Goal: Contribute content: Add original content to the website for others to see

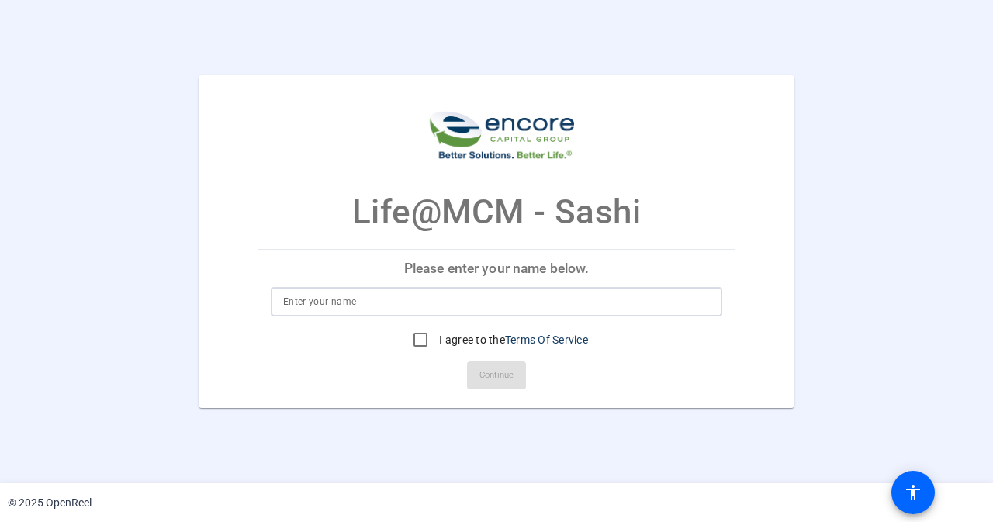
click at [335, 303] on input at bounding box center [496, 302] width 427 height 19
type input "sashi"
click at [419, 342] on input "I agree to the Terms Of Service" at bounding box center [420, 339] width 31 height 31
checkbox input "true"
click at [490, 366] on span "Continue" at bounding box center [496, 375] width 34 height 23
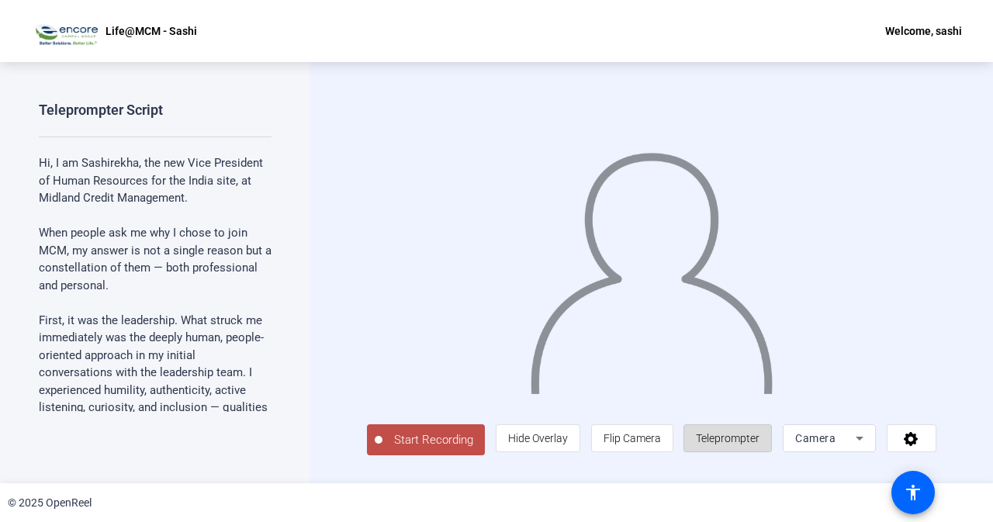
click at [745, 440] on span "Teleprompter" at bounding box center [728, 438] width 64 height 12
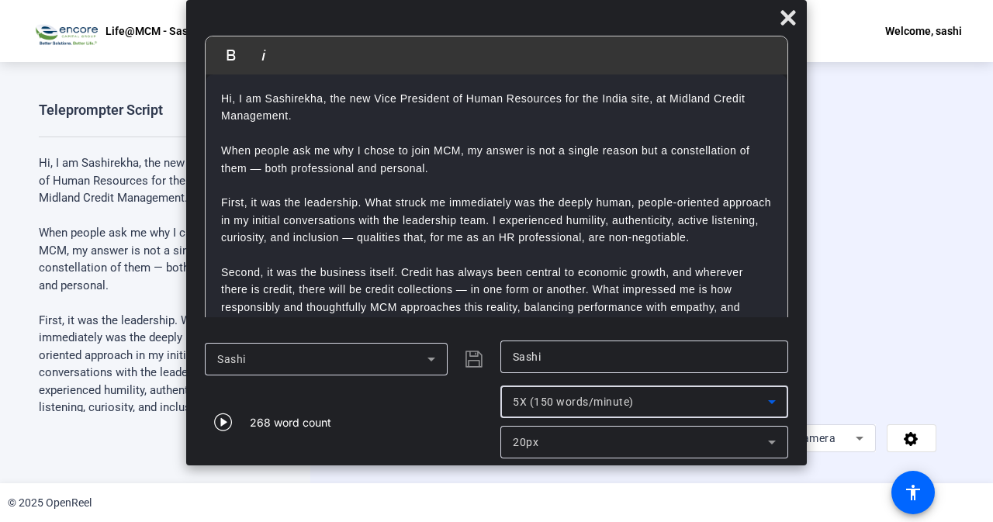
click at [771, 406] on icon at bounding box center [772, 402] width 19 height 19
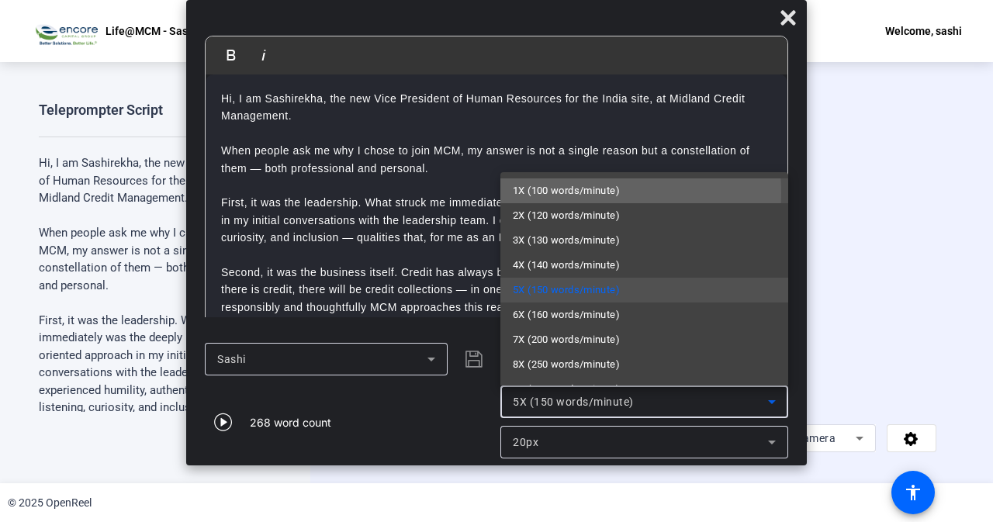
click at [571, 193] on span "1X (100 words/minute)" at bounding box center [566, 191] width 107 height 19
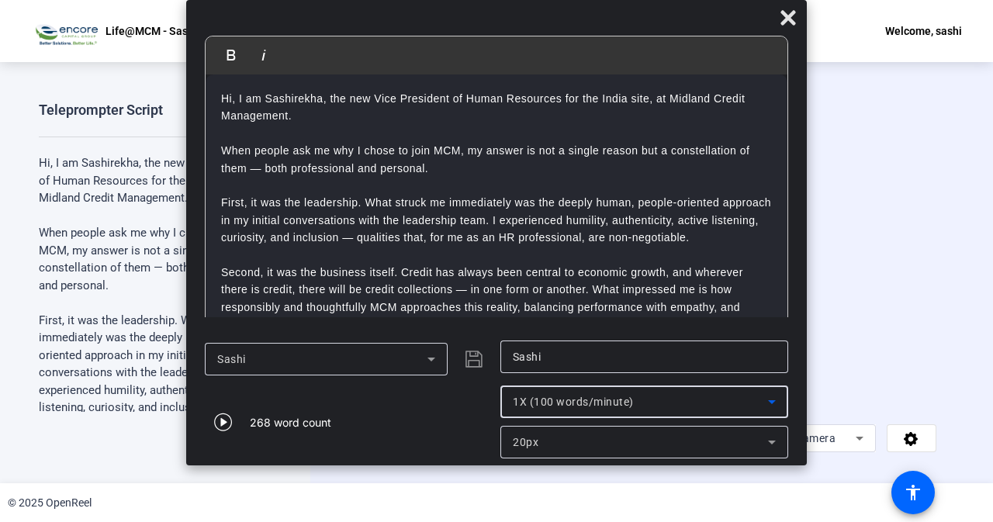
click at [774, 443] on icon at bounding box center [772, 443] width 8 height 4
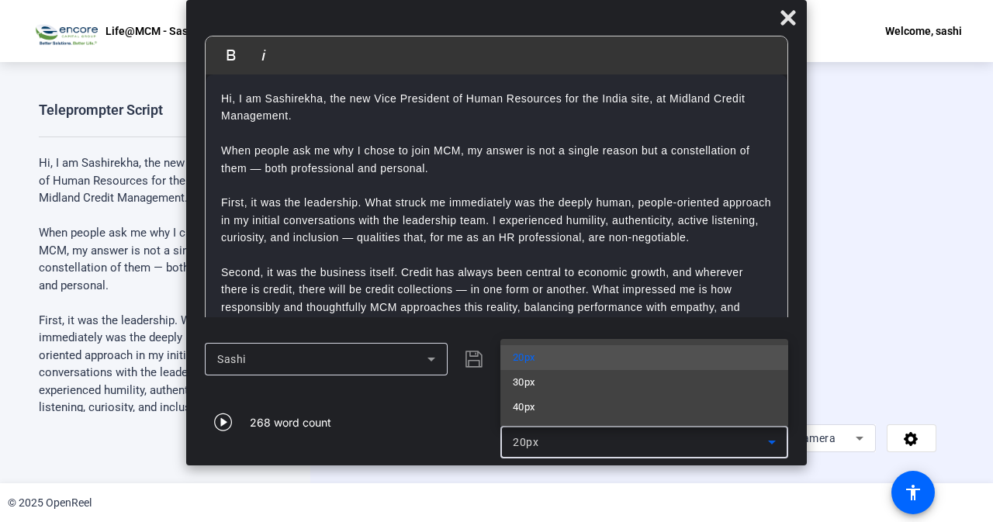
click at [559, 359] on mat-option "20px" at bounding box center [644, 357] width 288 height 25
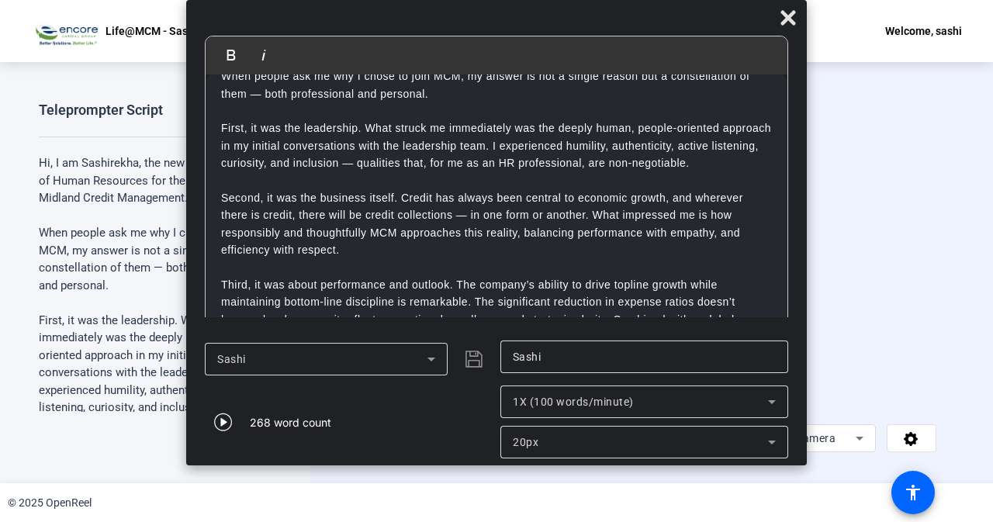
scroll to position [71, 0]
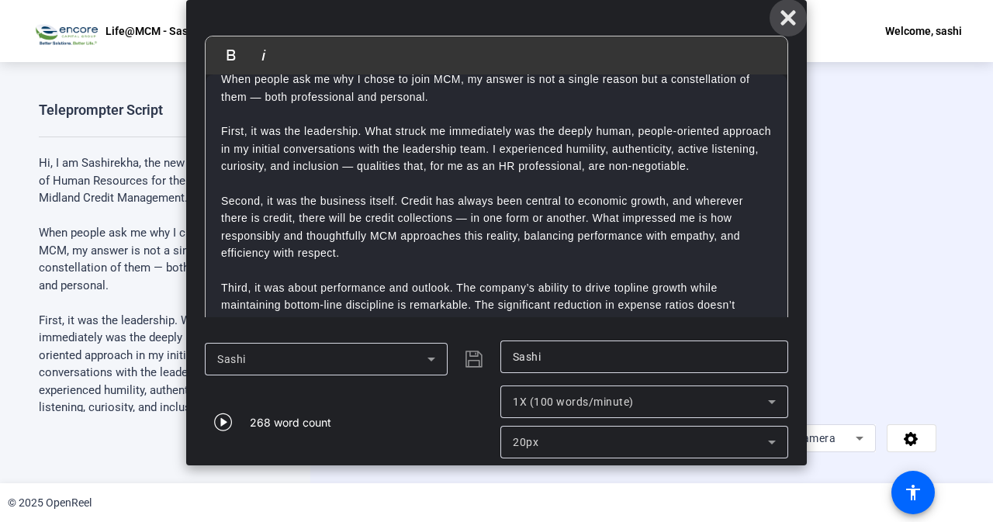
click at [789, 12] on icon at bounding box center [788, 18] width 19 height 19
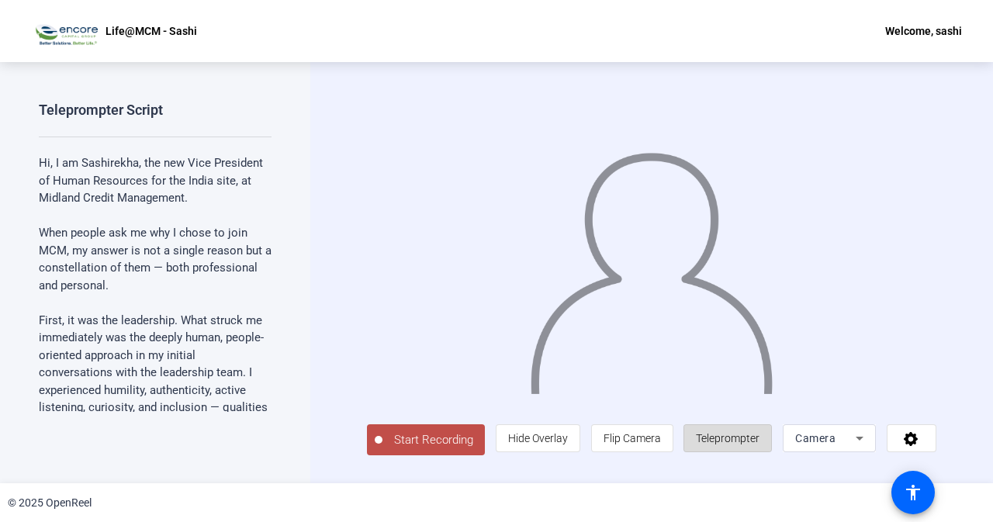
click at [740, 437] on span "Teleprompter" at bounding box center [728, 438] width 64 height 12
click at [743, 440] on span "Teleprompter" at bounding box center [728, 438] width 64 height 12
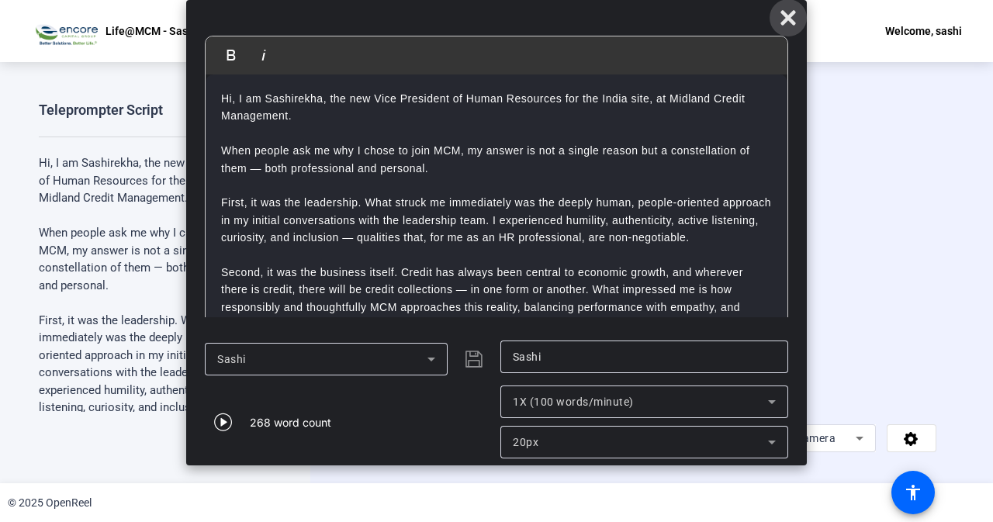
click at [784, 23] on icon at bounding box center [788, 17] width 15 height 15
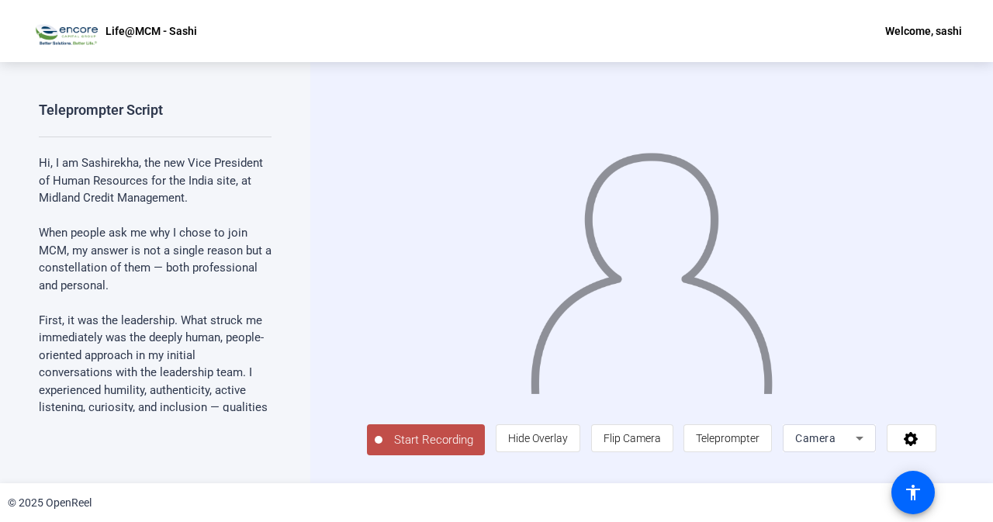
drag, startPoint x: 447, startPoint y: 446, endPoint x: 452, endPoint y: 434, distance: 12.8
click at [447, 445] on span "Start Recording" at bounding box center [434, 440] width 102 height 18
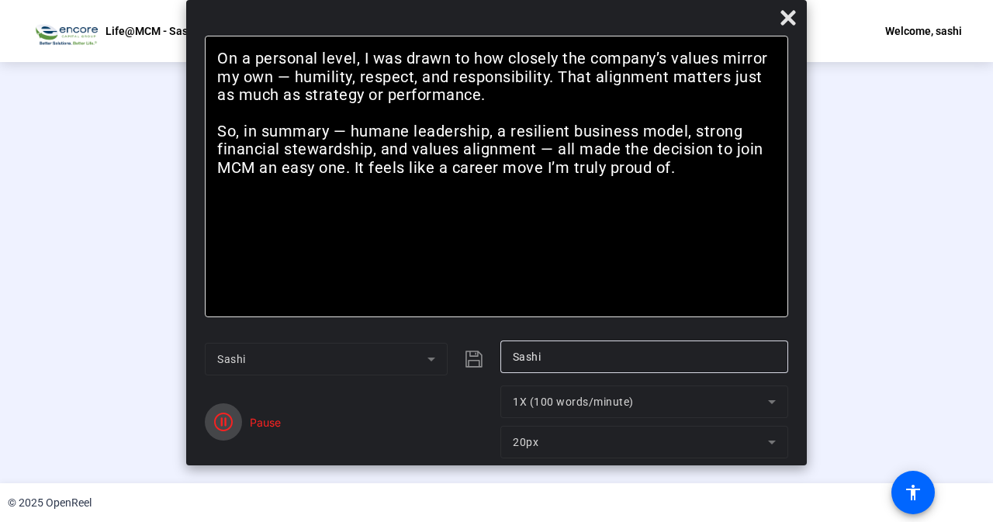
click at [225, 421] on icon "button" at bounding box center [223, 422] width 19 height 19
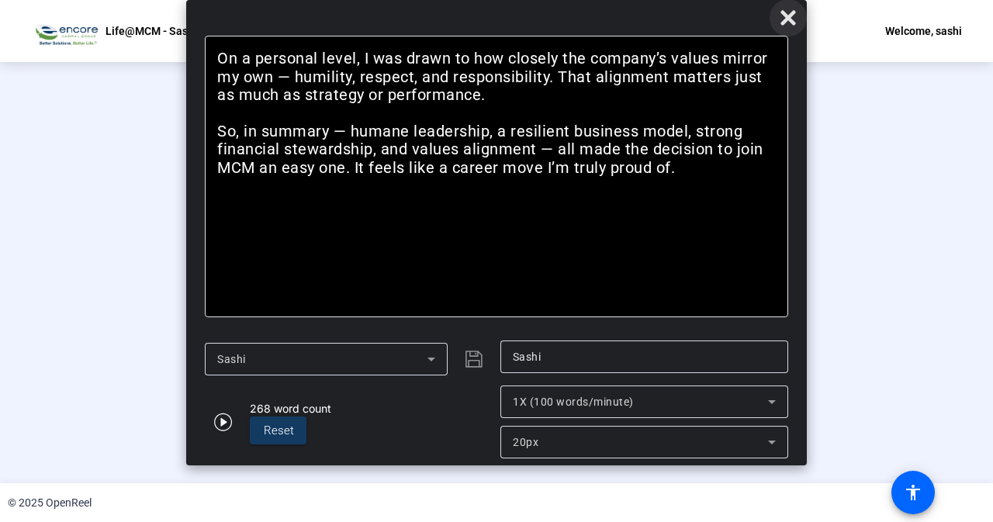
click at [787, 14] on icon at bounding box center [788, 17] width 15 height 15
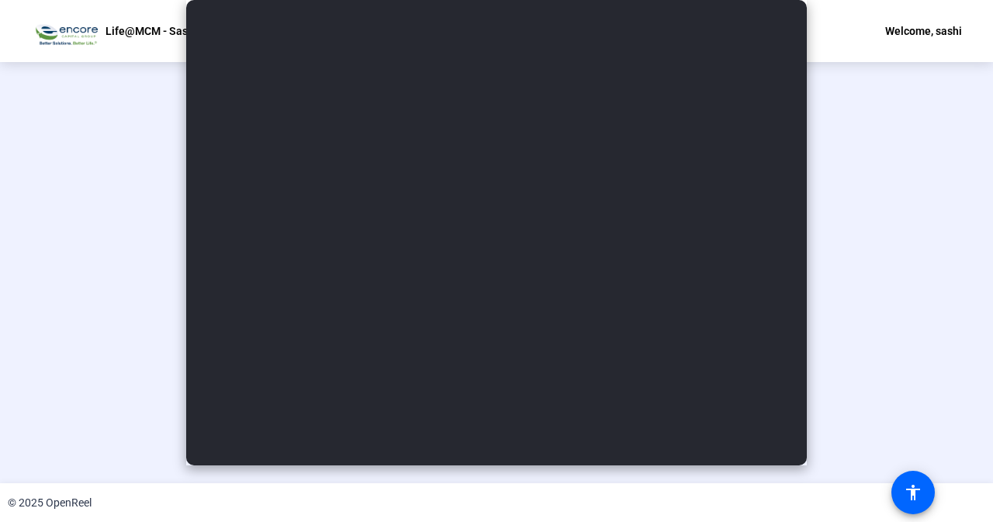
scroll to position [61, 0]
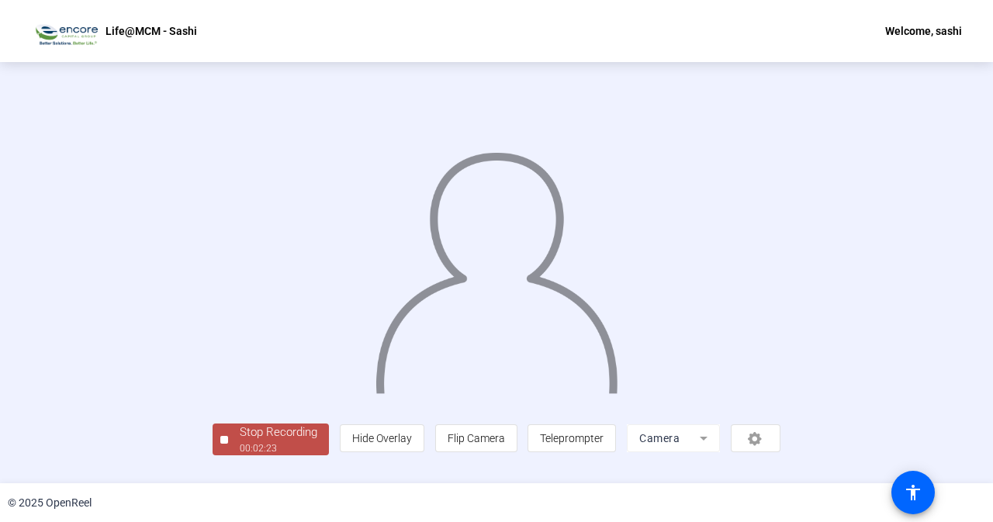
click at [240, 455] on div "00:02:23" at bounding box center [279, 448] width 78 height 14
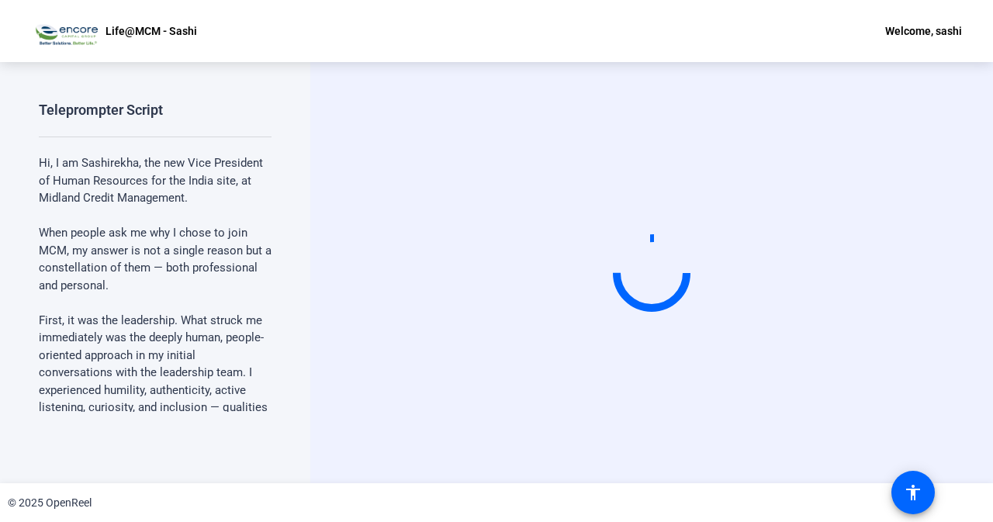
scroll to position [0, 0]
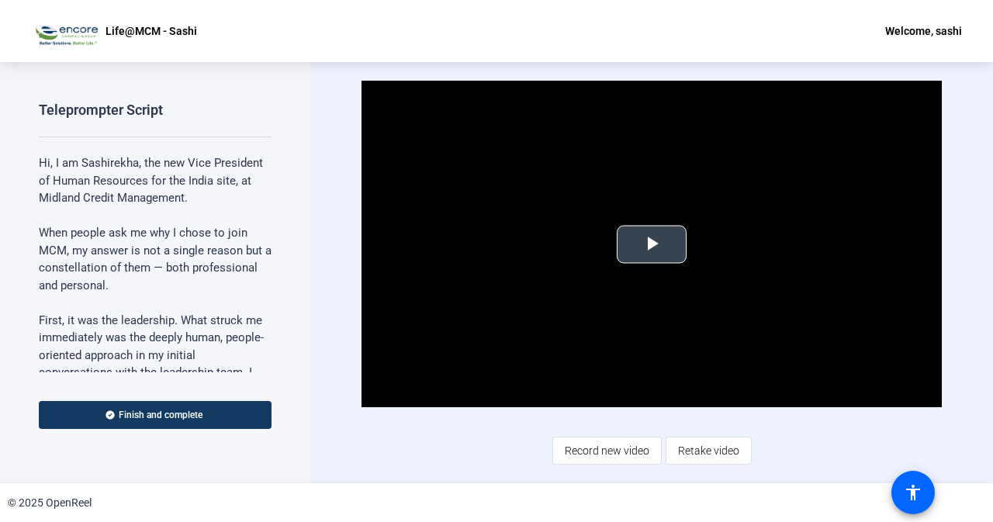
click at [652, 244] on span "Video Player" at bounding box center [652, 244] width 0 height 0
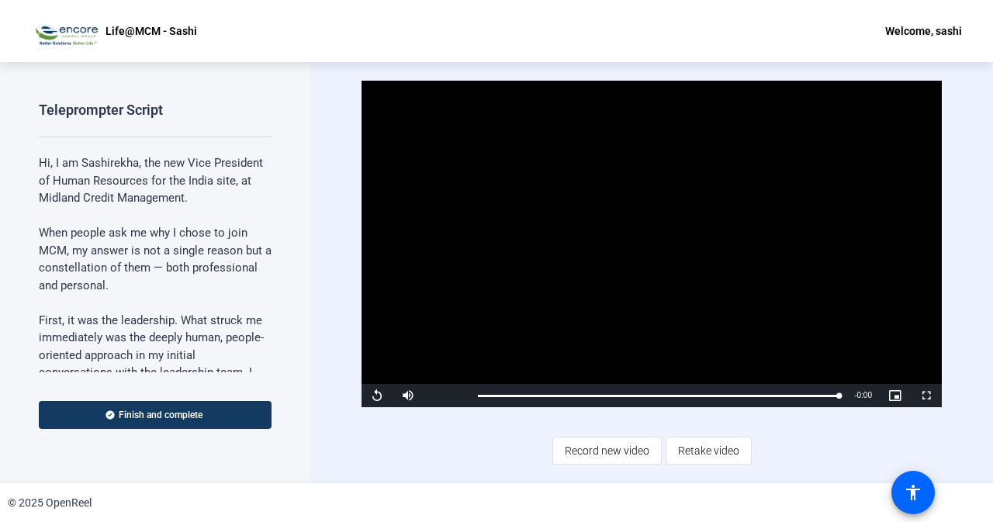
click at [573, 289] on video "Video Player" at bounding box center [652, 244] width 580 height 327
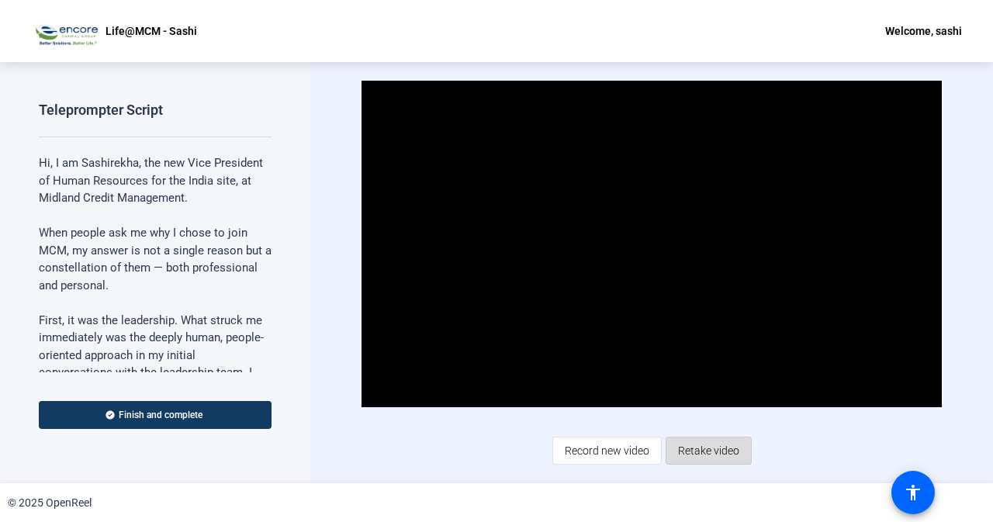
click at [734, 459] on span "Retake video" at bounding box center [708, 450] width 61 height 29
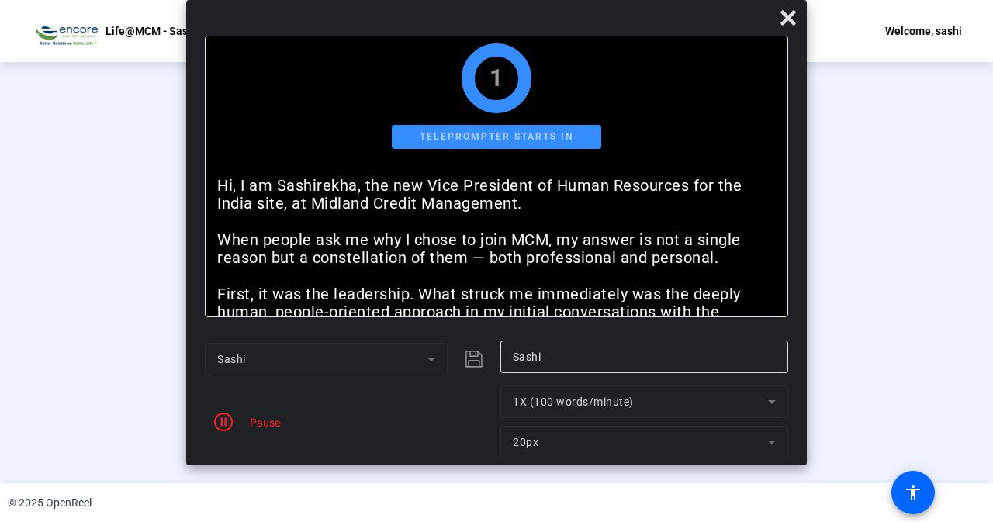
click at [258, 432] on div "Pause" at bounding box center [349, 422] width 288 height 73
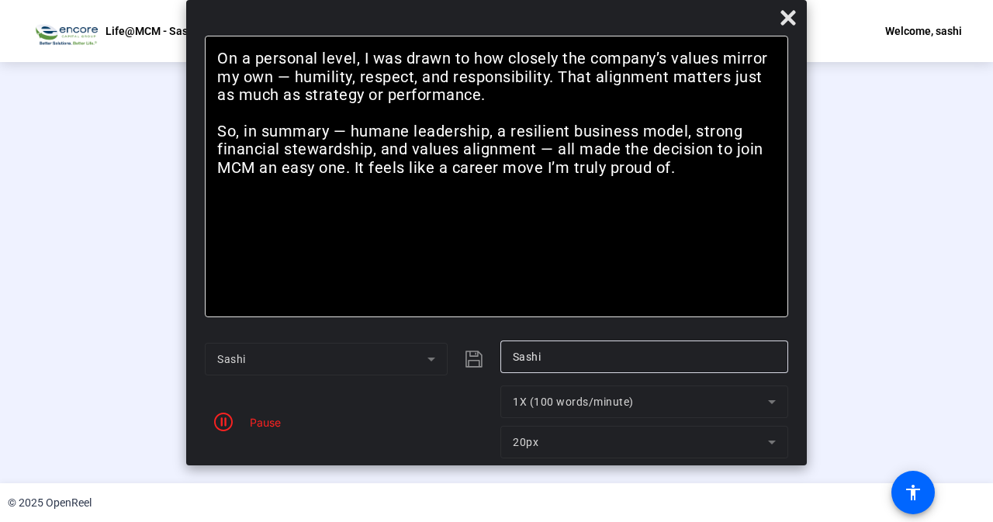
drag, startPoint x: 787, startPoint y: 16, endPoint x: 611, endPoint y: 141, distance: 215.3
click at [787, 17] on icon at bounding box center [788, 17] width 15 height 15
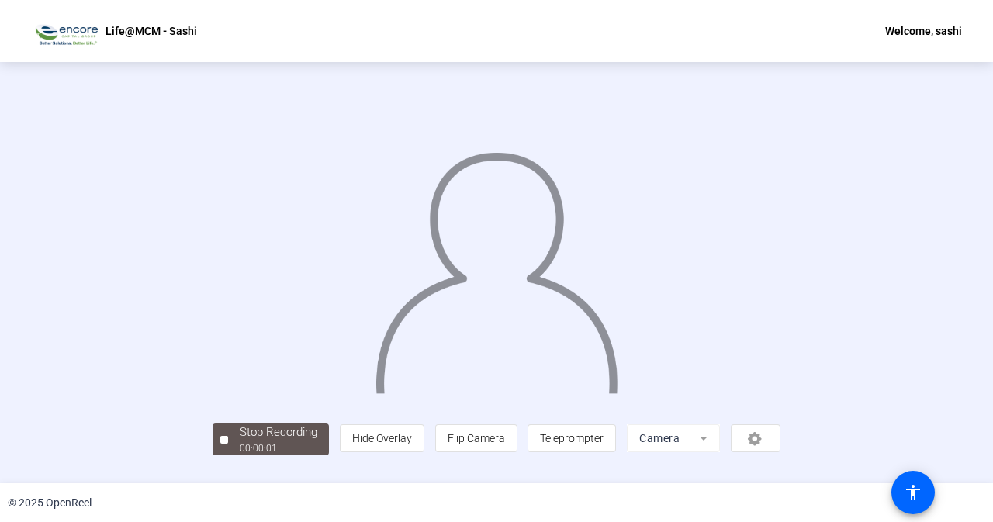
click at [275, 409] on div at bounding box center [497, 250] width 568 height 320
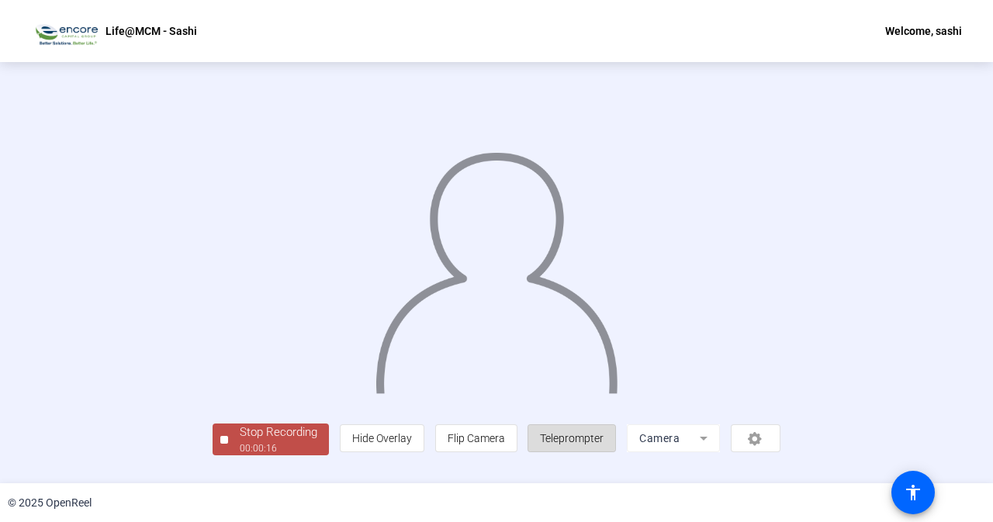
click at [604, 445] on span "Teleprompter" at bounding box center [572, 438] width 64 height 12
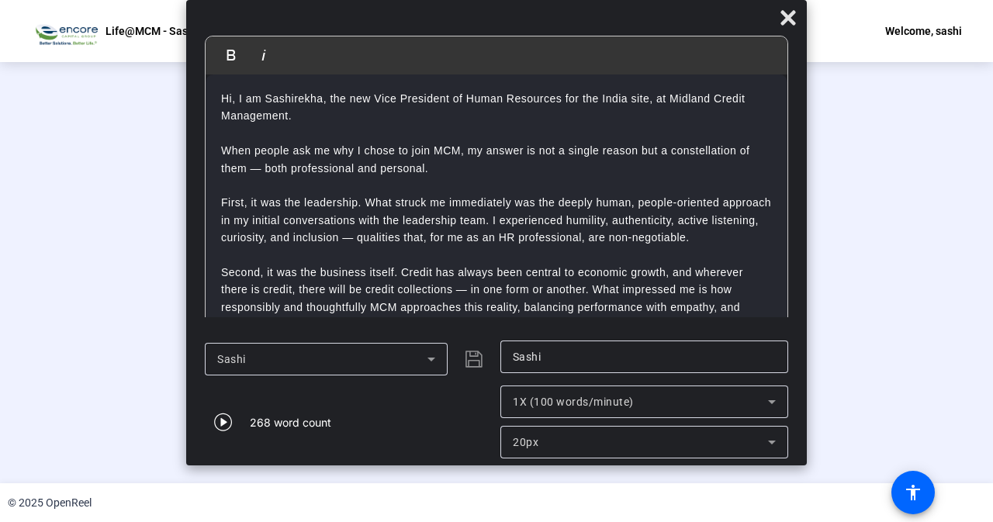
click at [240, 441] on div "Stop Recording" at bounding box center [279, 433] width 78 height 18
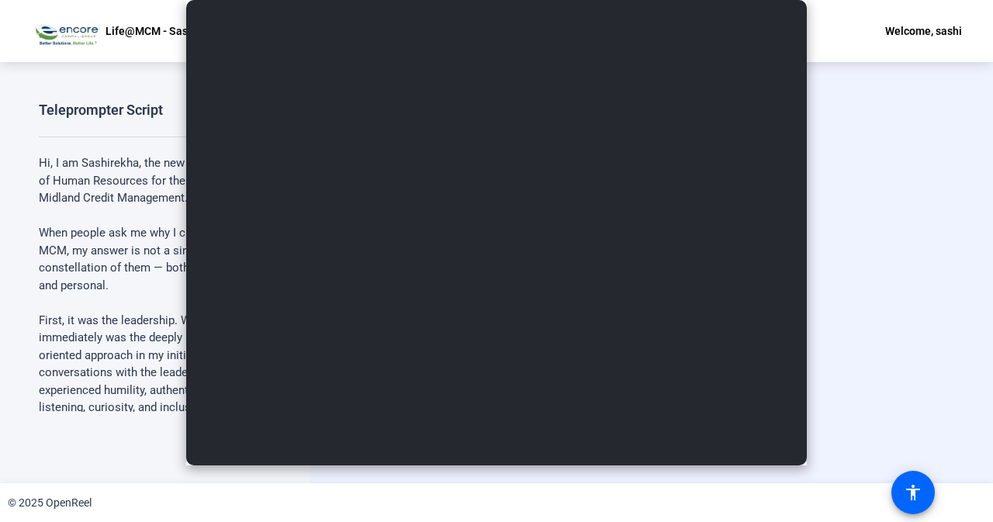
scroll to position [0, 0]
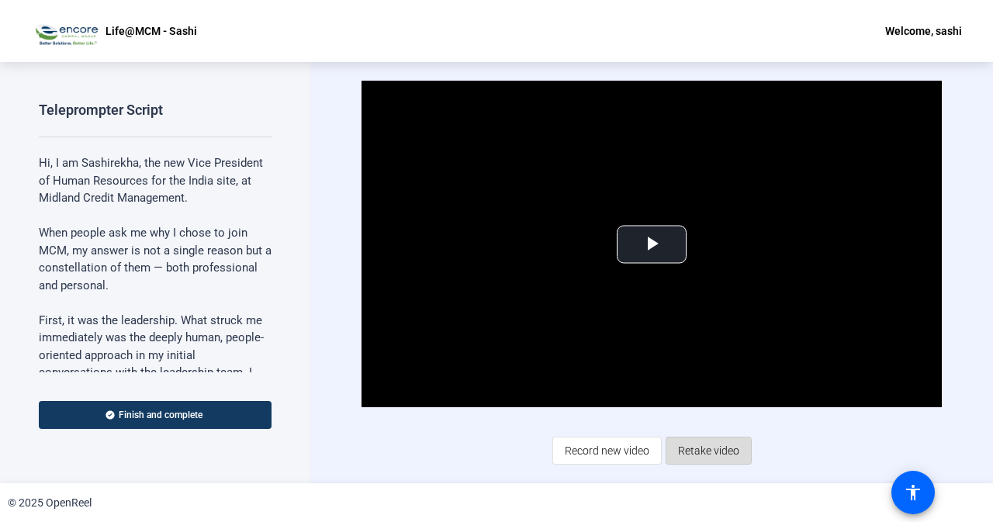
click at [694, 454] on span "Retake video" at bounding box center [708, 450] width 61 height 29
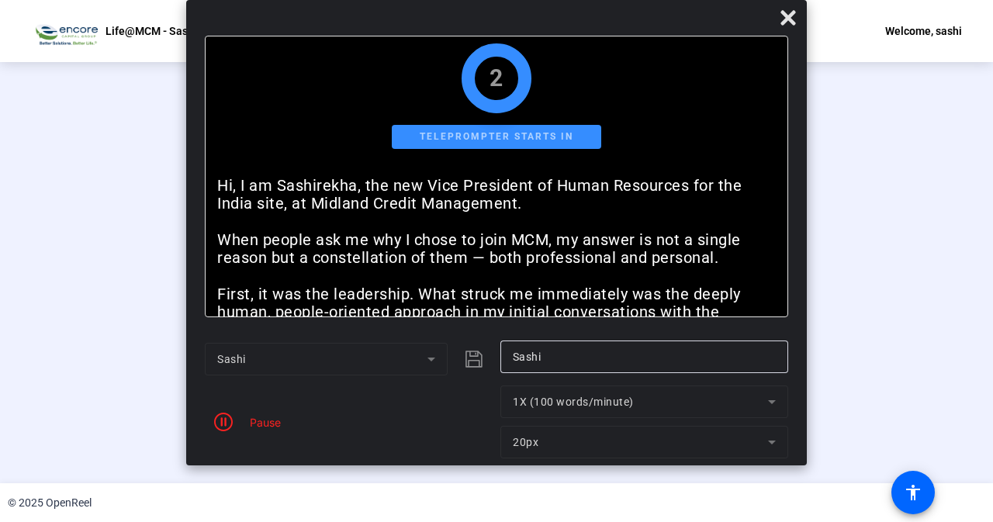
drag, startPoint x: 794, startPoint y: 20, endPoint x: 739, endPoint y: 75, distance: 78.5
click at [794, 22] on icon at bounding box center [788, 18] width 19 height 19
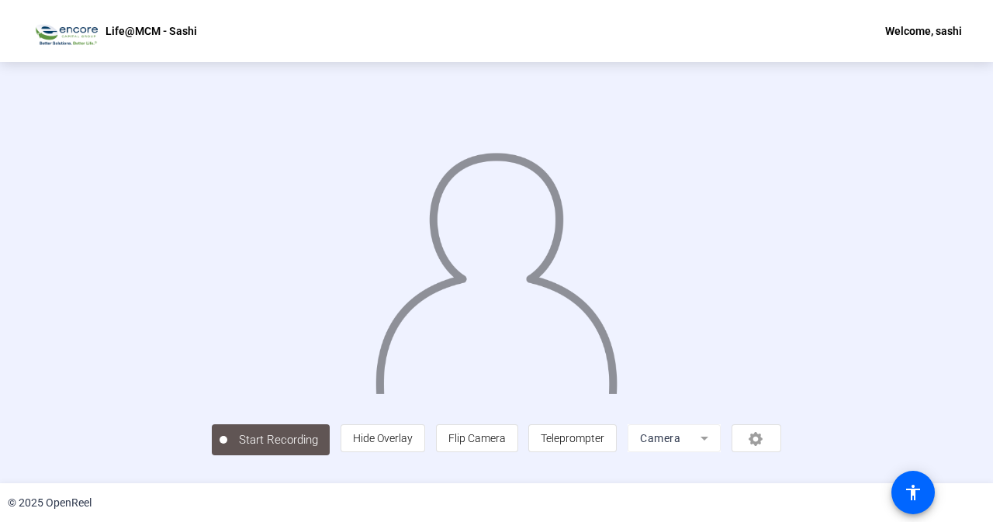
scroll to position [61, 0]
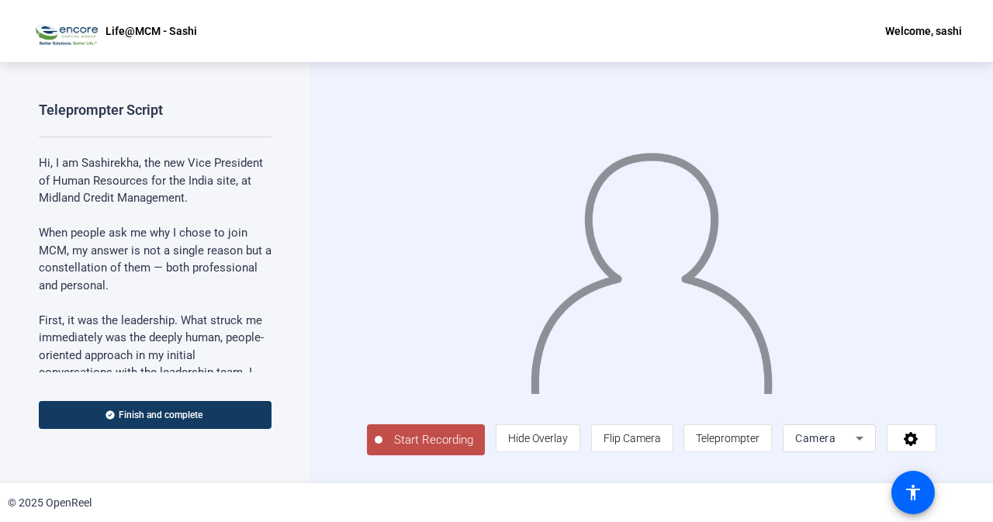
click at [462, 445] on span "Start Recording" at bounding box center [434, 440] width 102 height 18
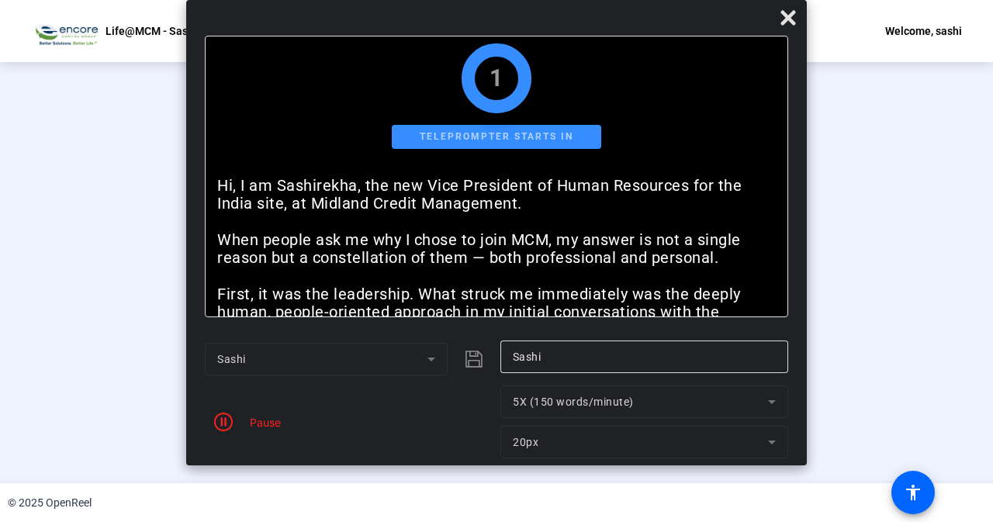
click at [776, 404] on mat-form-field "5X (150 words/minute)" at bounding box center [644, 402] width 288 height 33
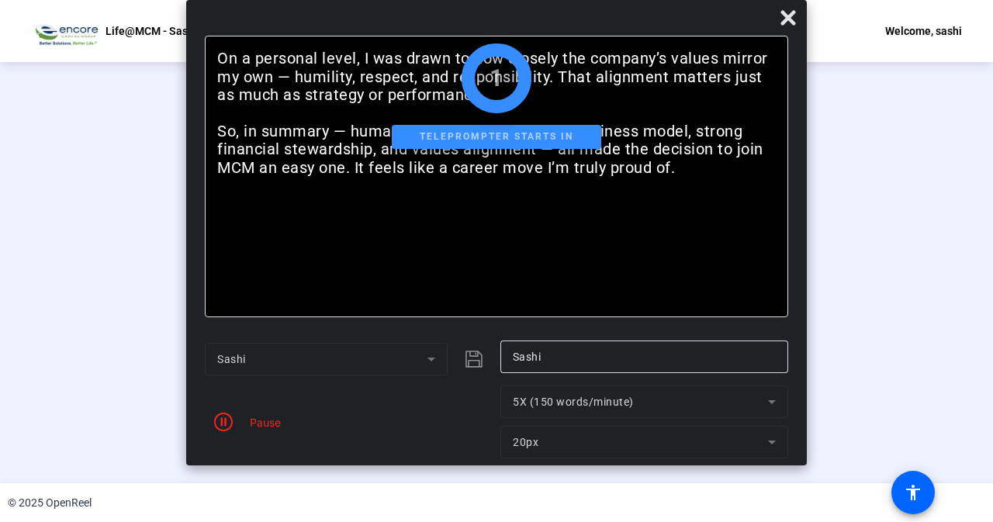
click at [772, 400] on mat-form-field "5X (150 words/minute)" at bounding box center [644, 402] width 288 height 33
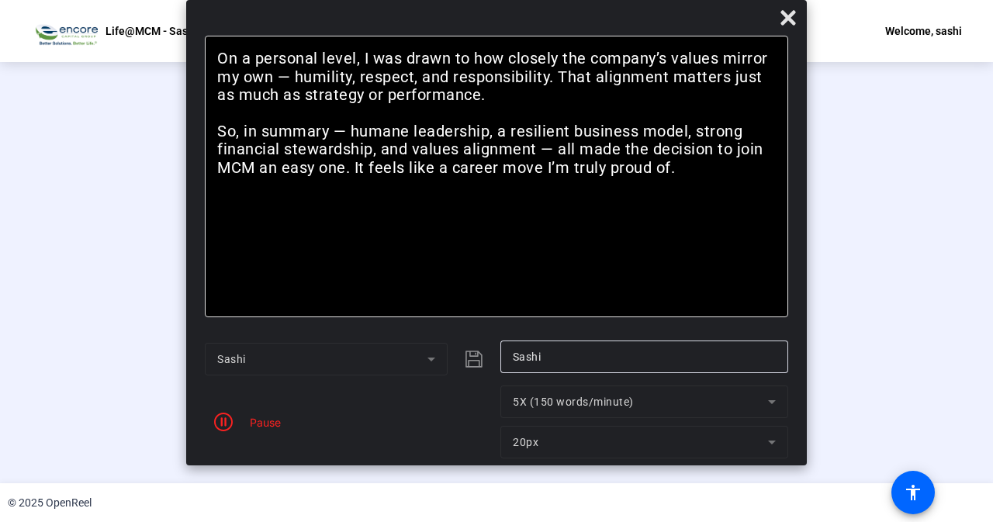
click at [253, 420] on div "Pause" at bounding box center [261, 422] width 39 height 16
click at [218, 423] on icon "button" at bounding box center [223, 422] width 19 height 19
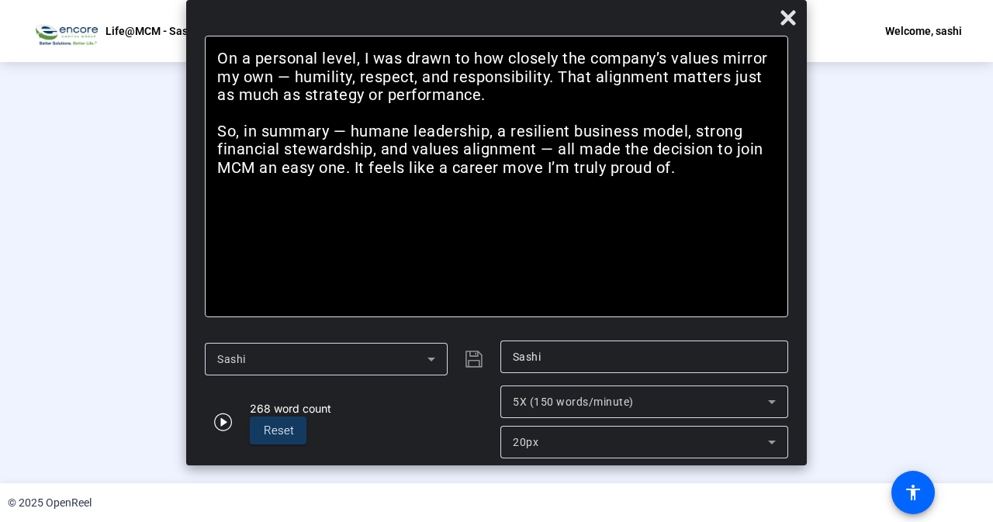
click at [773, 406] on icon at bounding box center [772, 402] width 19 height 19
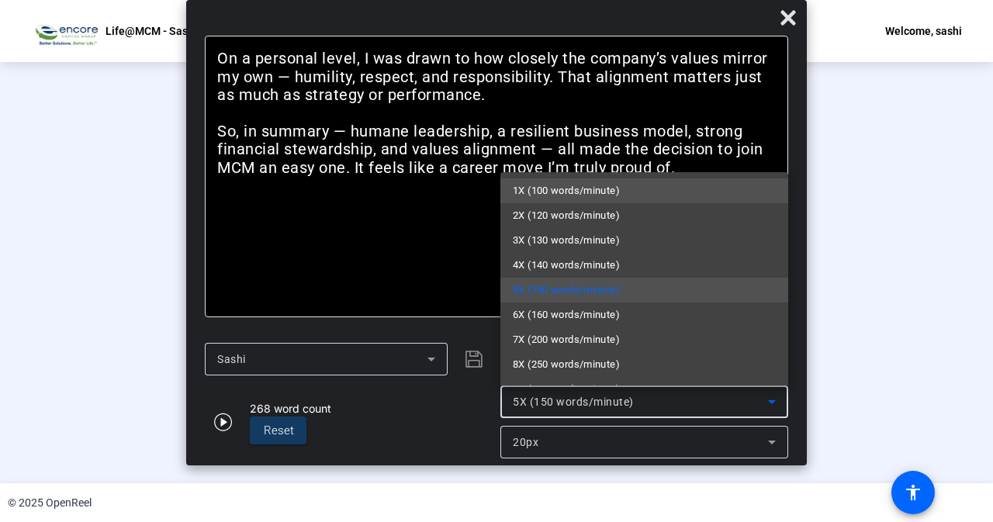
click at [566, 195] on span "1X (100 words/minute)" at bounding box center [566, 191] width 107 height 19
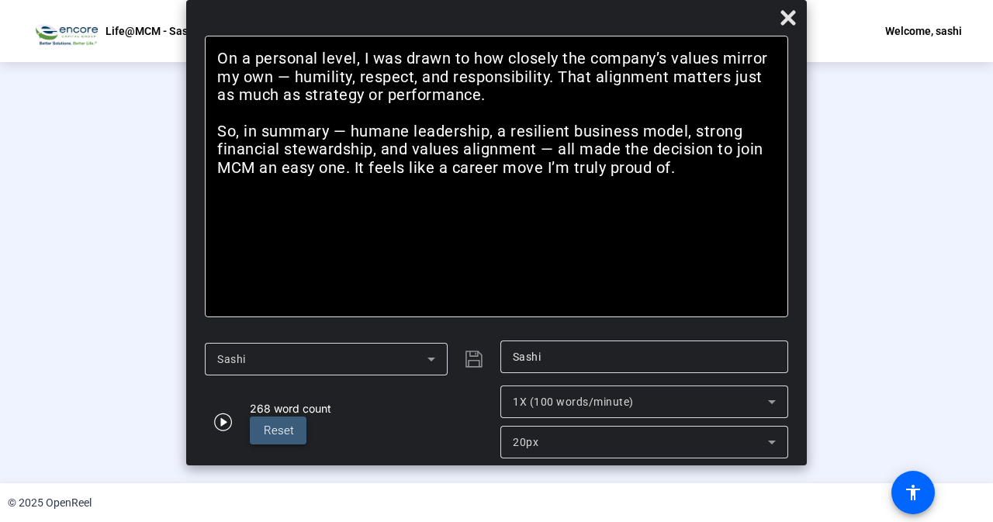
click at [271, 434] on span "Reset" at bounding box center [279, 431] width 30 height 14
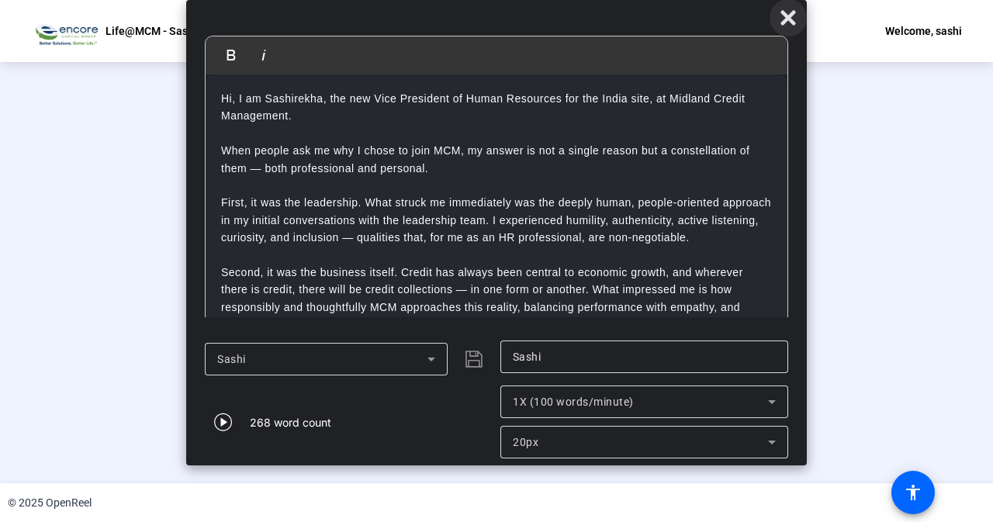
click at [790, 21] on icon at bounding box center [788, 17] width 15 height 15
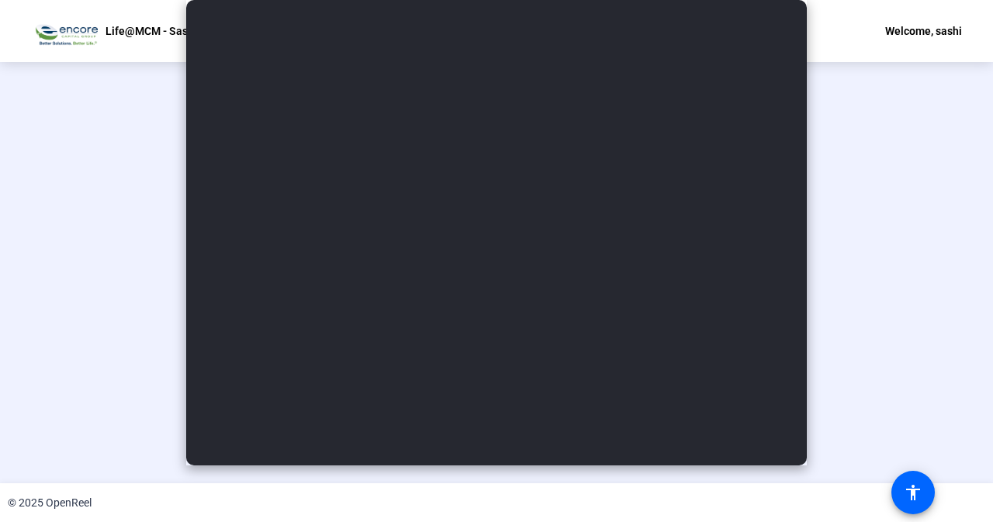
scroll to position [61, 0]
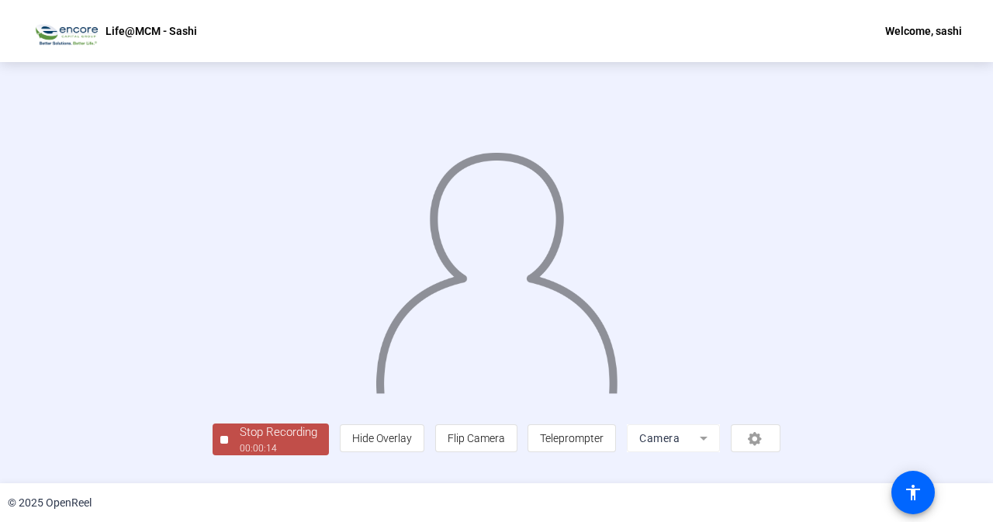
drag, startPoint x: 132, startPoint y: 449, endPoint x: 145, endPoint y: 457, distance: 15.3
click at [240, 441] on div "Stop Recording" at bounding box center [279, 433] width 78 height 18
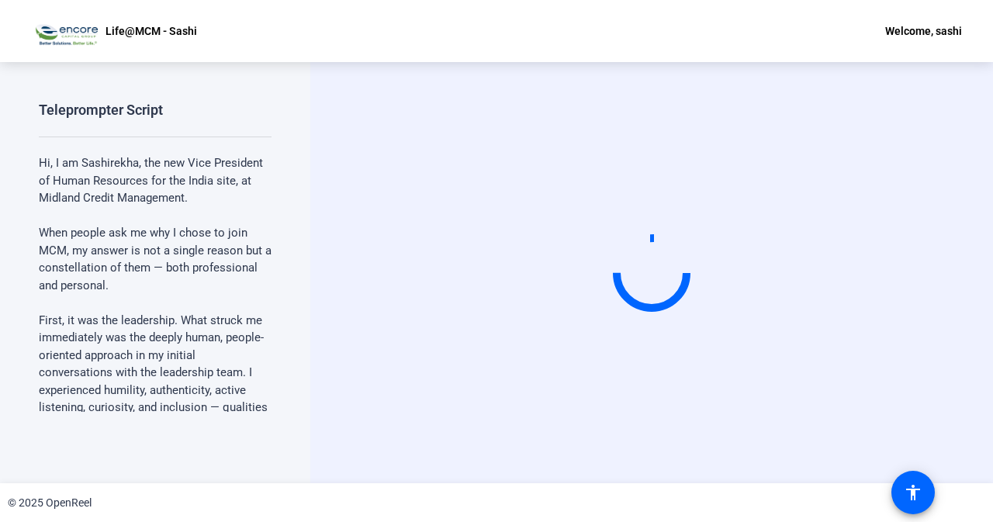
scroll to position [0, 0]
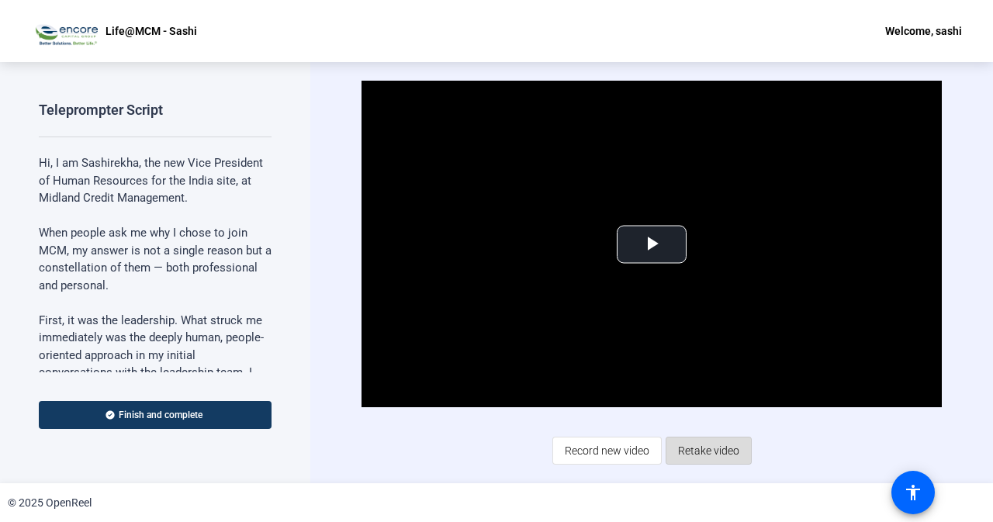
click at [708, 458] on span "Retake video" at bounding box center [708, 450] width 61 height 29
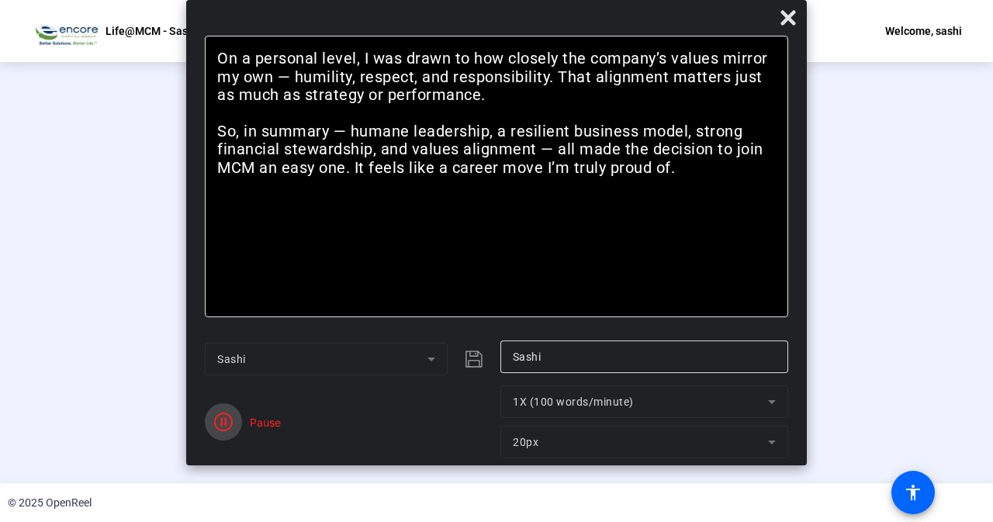
click at [218, 421] on icon "button" at bounding box center [223, 422] width 19 height 19
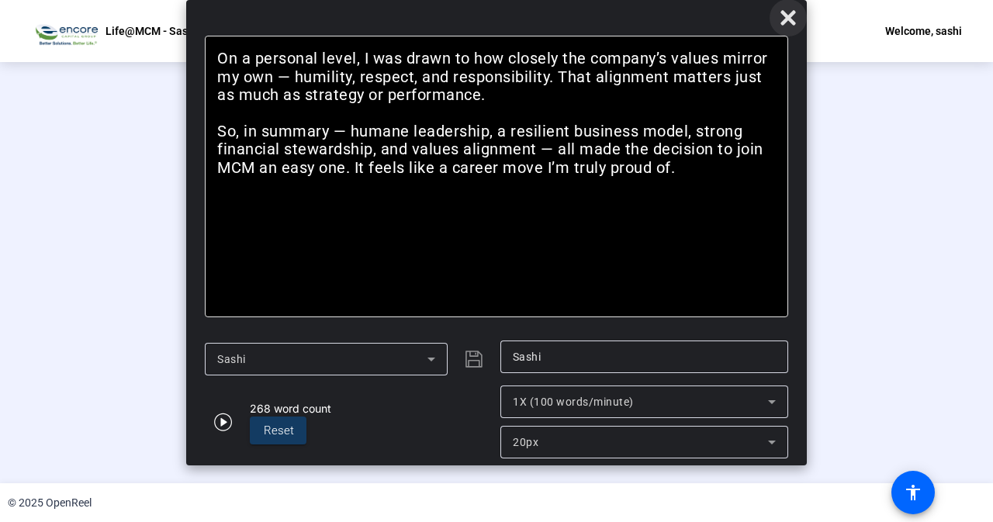
click at [790, 17] on icon at bounding box center [788, 17] width 15 height 15
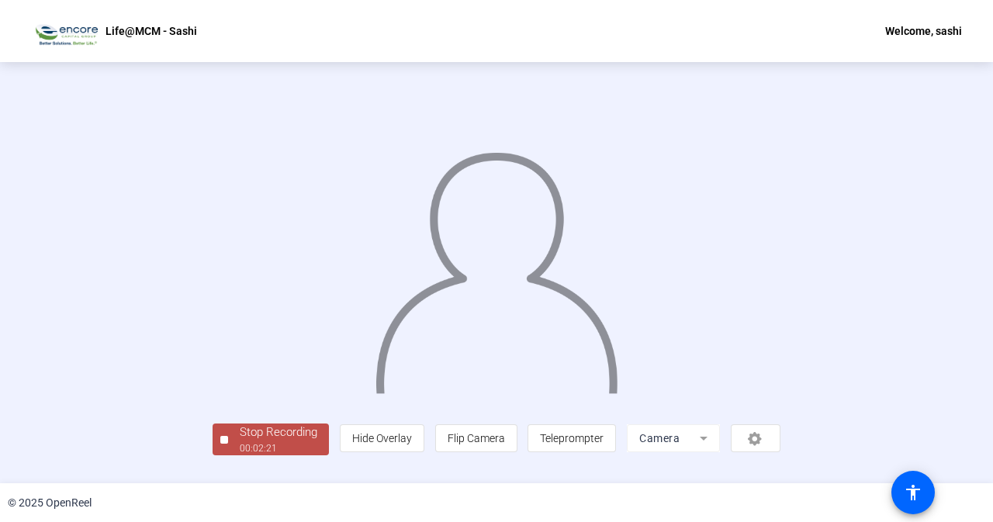
scroll to position [61, 0]
click at [240, 455] on div "00:02:22" at bounding box center [279, 448] width 78 height 14
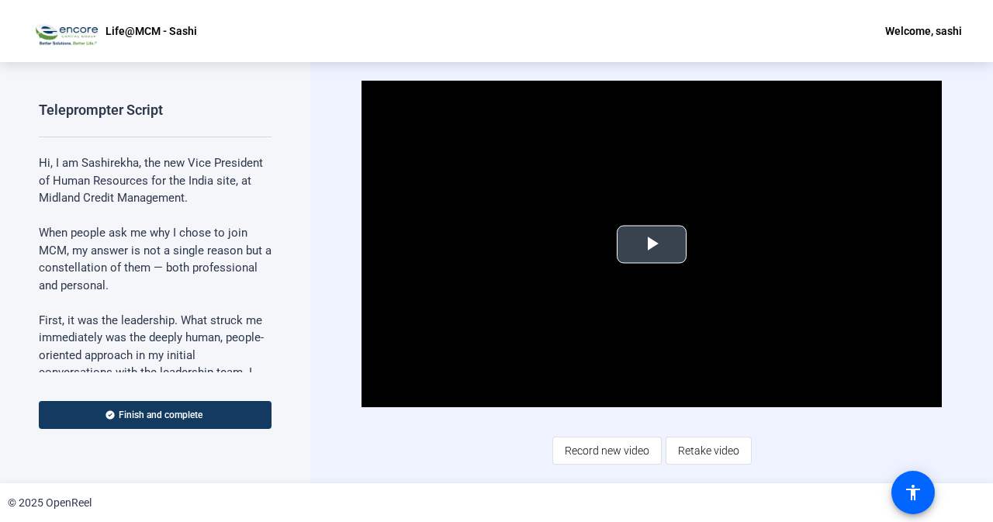
click at [652, 244] on span "Video Player" at bounding box center [652, 244] width 0 height 0
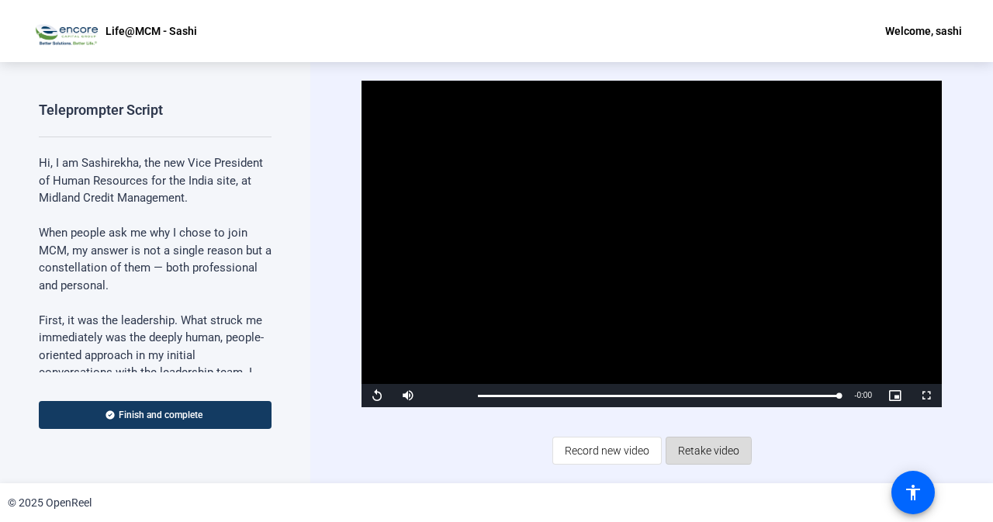
click at [698, 450] on span "Retake video" at bounding box center [708, 450] width 61 height 29
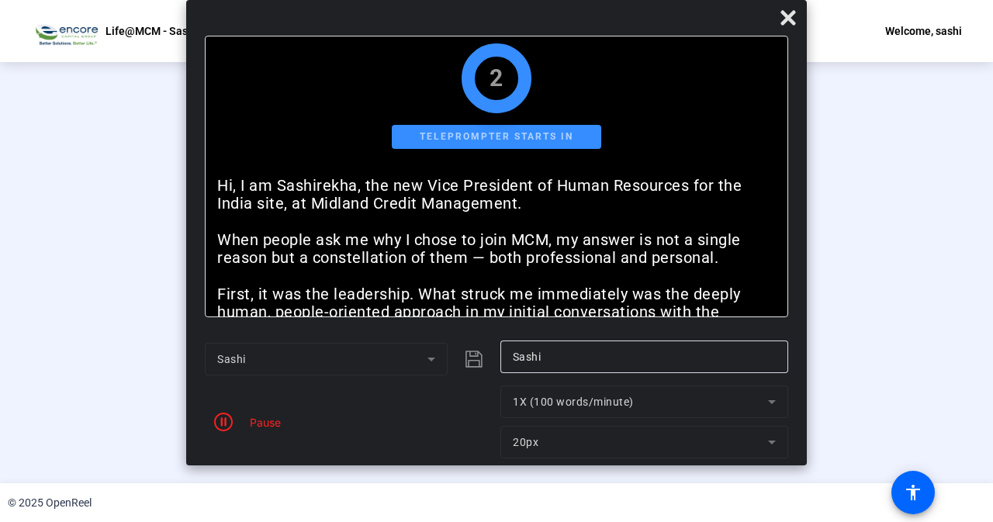
drag, startPoint x: 785, startPoint y: 9, endPoint x: 762, endPoint y: 46, distance: 43.9
click at [785, 12] on icon at bounding box center [788, 18] width 19 height 19
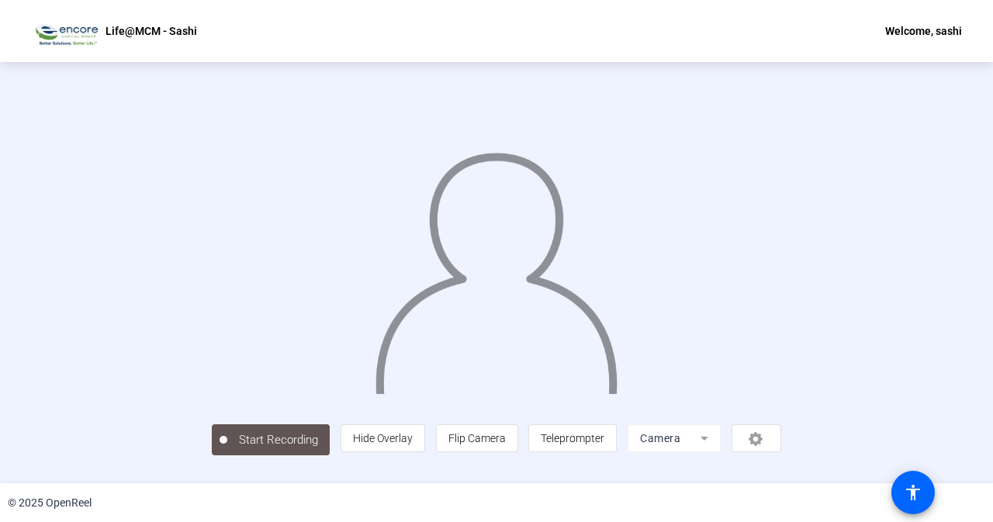
scroll to position [61, 0]
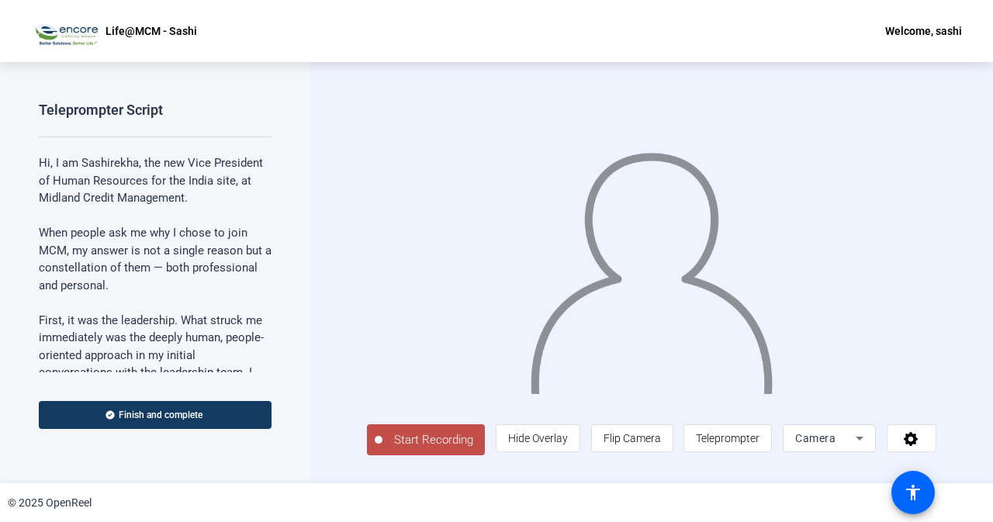
click at [444, 448] on span "Start Recording" at bounding box center [434, 440] width 102 height 18
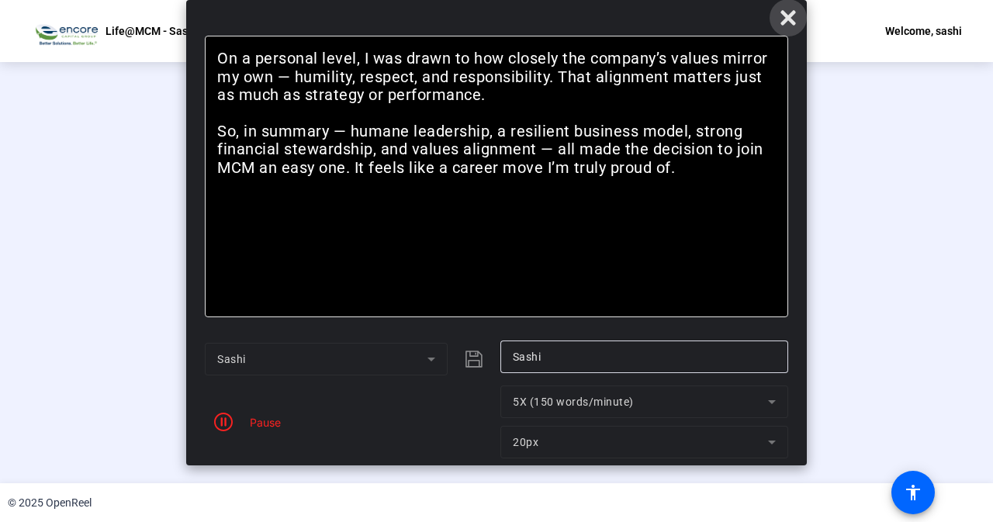
click at [790, 24] on icon at bounding box center [788, 18] width 19 height 19
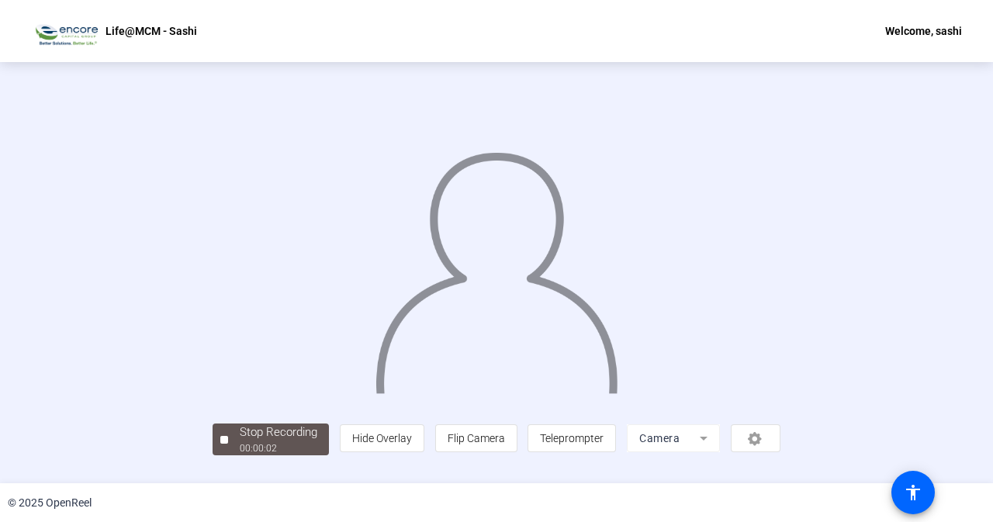
scroll to position [61, 0]
click at [240, 455] on div "00:00:08" at bounding box center [279, 448] width 78 height 14
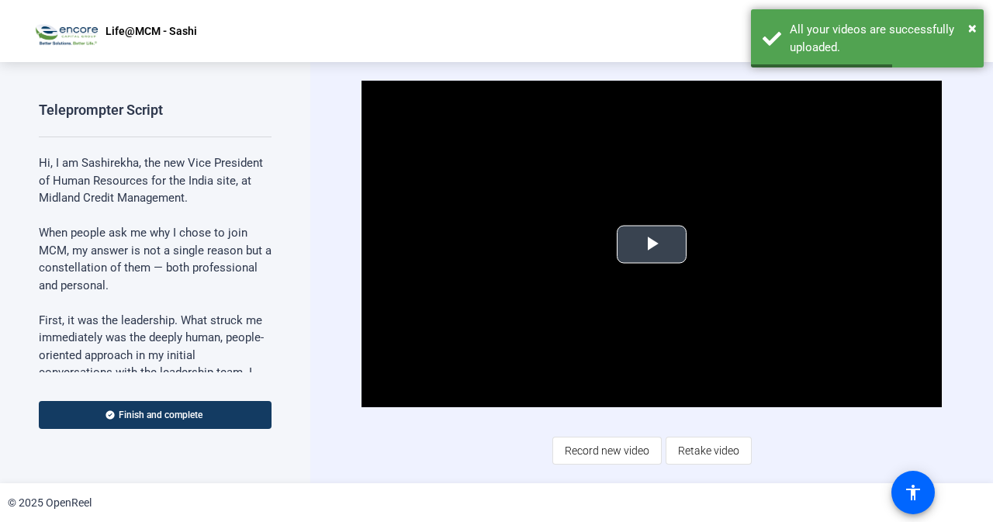
click at [652, 244] on span "Video Player" at bounding box center [652, 244] width 0 height 0
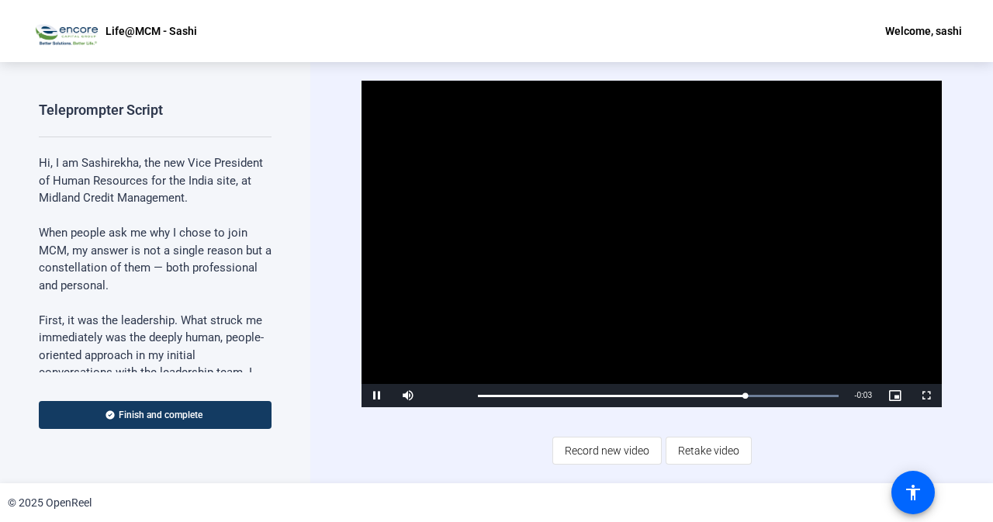
click at [723, 445] on span "Retake video" at bounding box center [708, 450] width 61 height 29
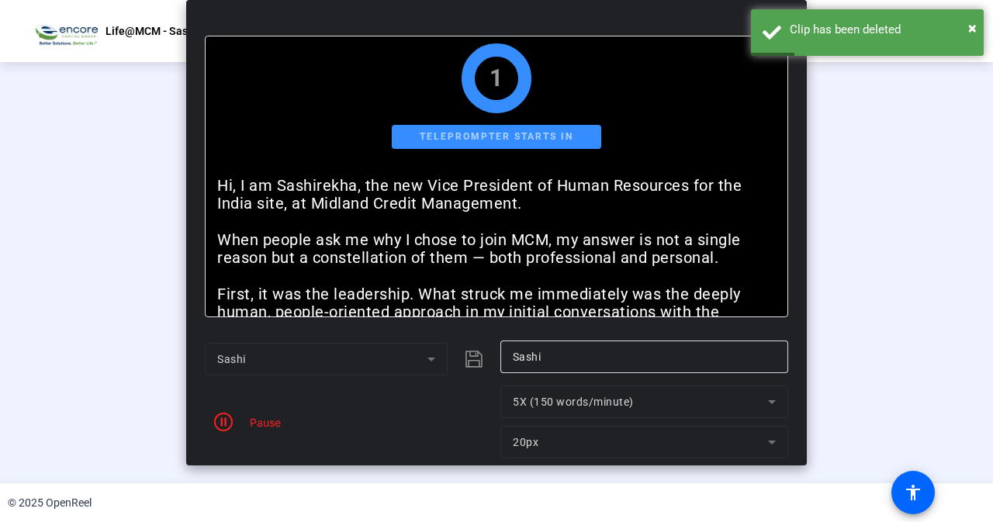
drag, startPoint x: 264, startPoint y: 424, endPoint x: 293, endPoint y: 459, distance: 45.7
click at [264, 424] on div "Pause" at bounding box center [261, 422] width 39 height 16
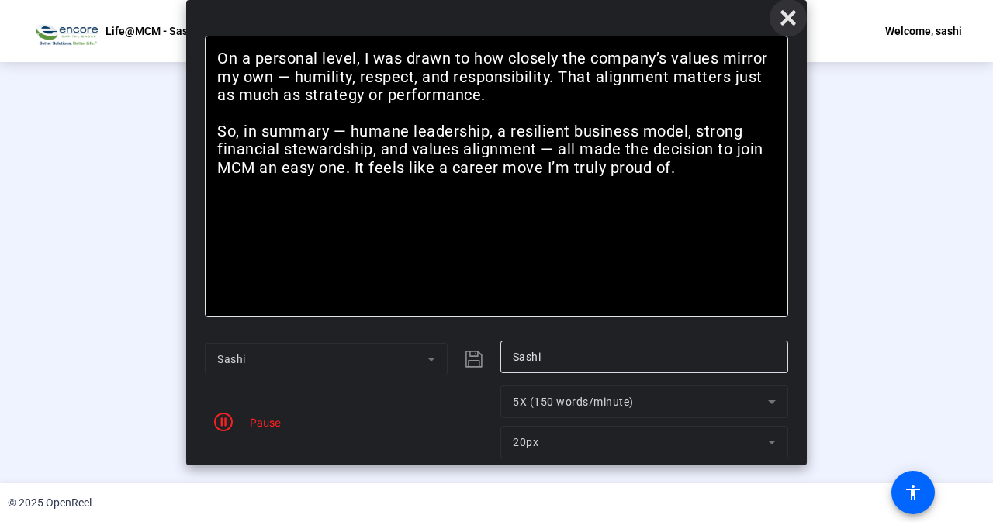
click at [794, 16] on icon at bounding box center [788, 18] width 19 height 19
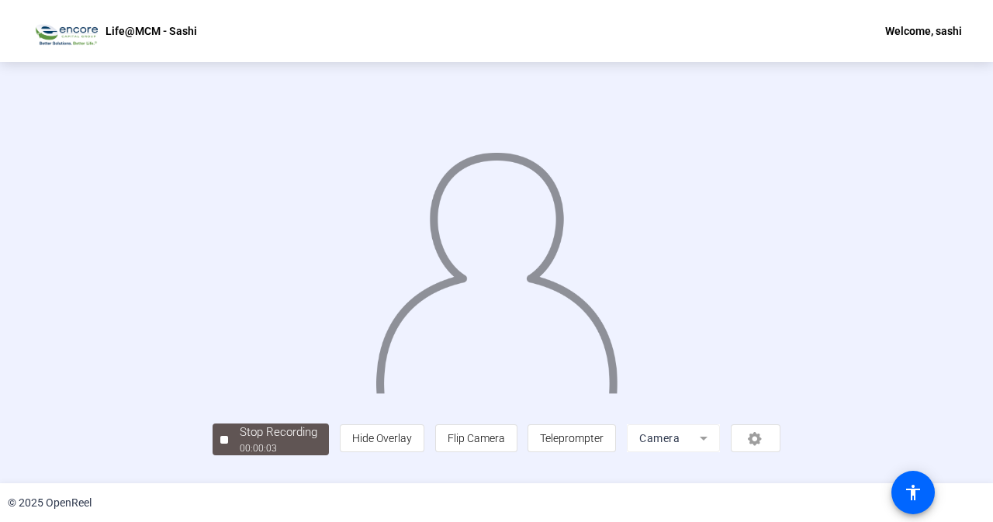
drag, startPoint x: 296, startPoint y: 372, endPoint x: 254, endPoint y: 407, distance: 54.4
click at [296, 370] on div at bounding box center [497, 250] width 568 height 320
click at [240, 455] on div "00:00:44" at bounding box center [279, 448] width 78 height 14
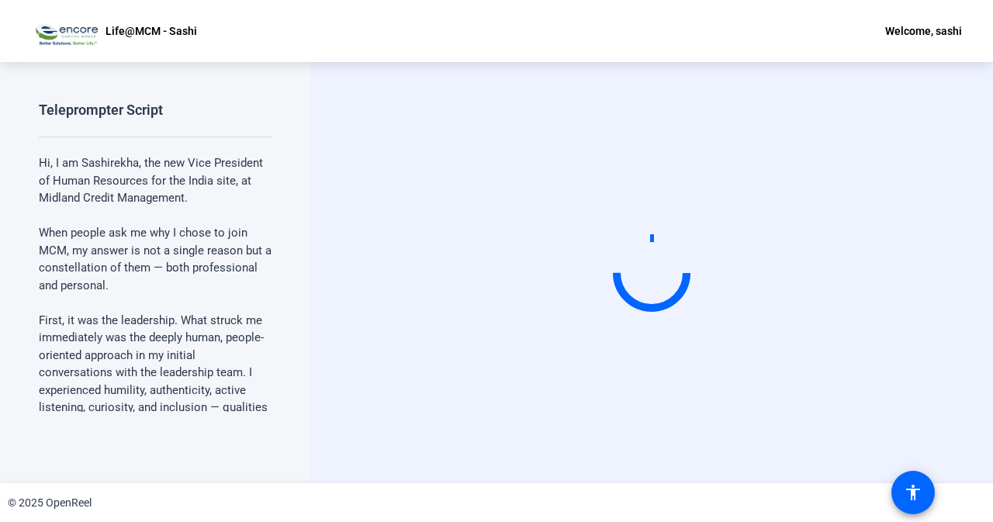
scroll to position [0, 0]
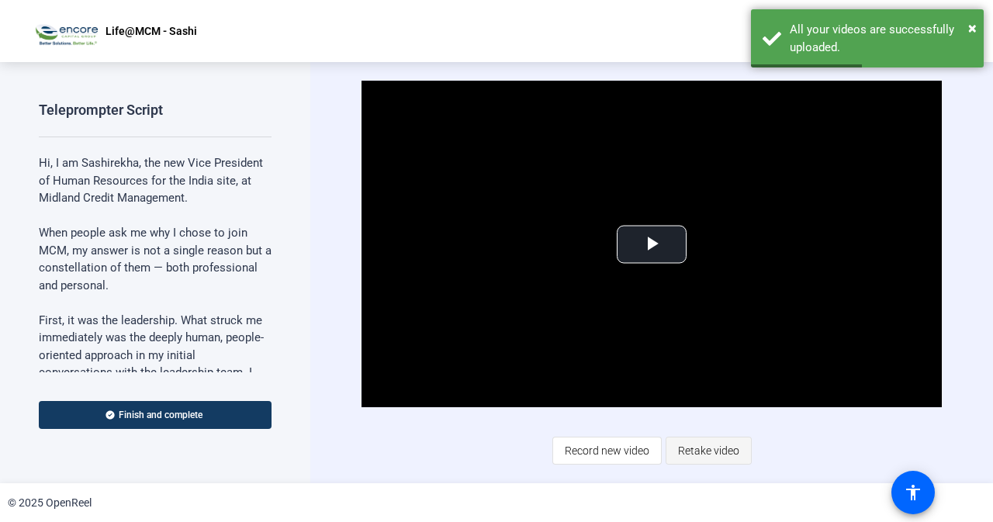
click at [706, 451] on span "Retake video" at bounding box center [708, 450] width 61 height 29
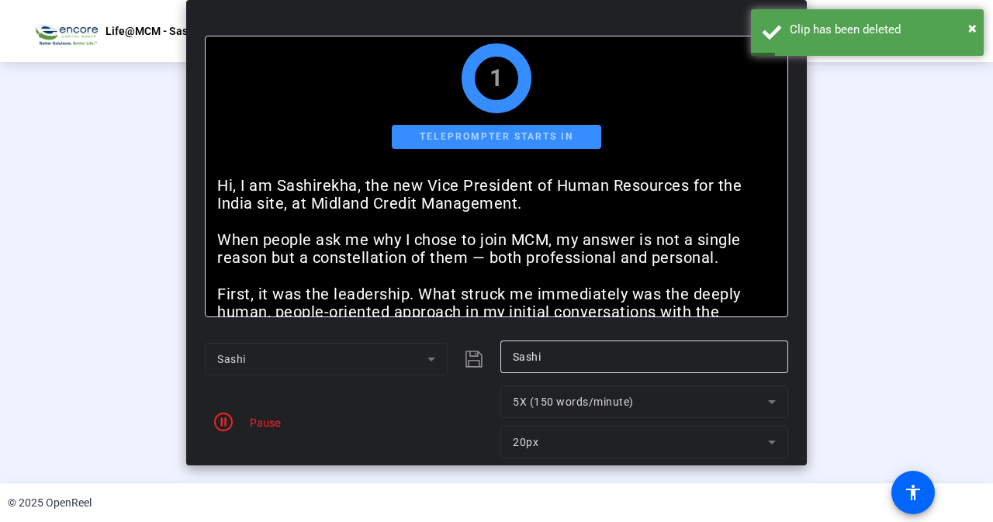
click at [767, 403] on mat-form-field "5X (150 words/minute)" at bounding box center [644, 402] width 288 height 33
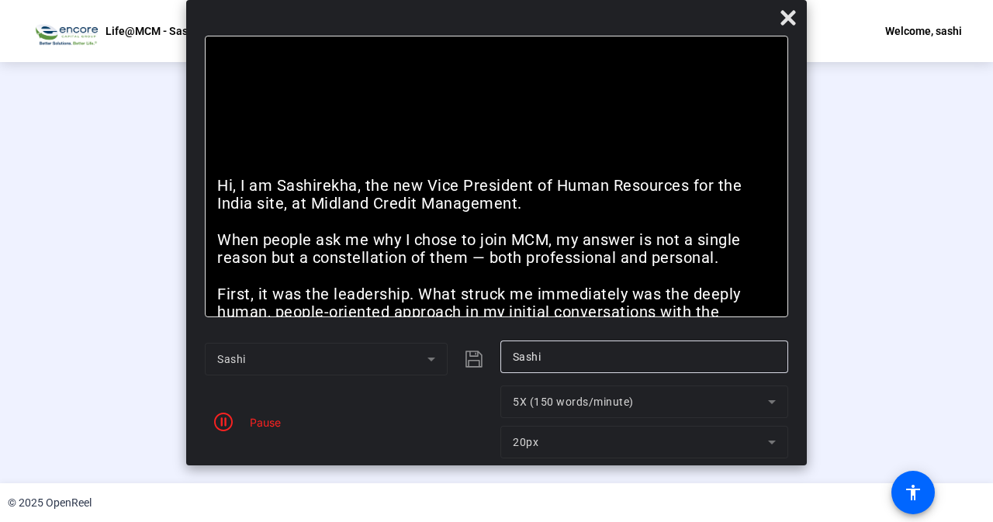
click at [774, 403] on mat-form-field "5X (150 words/minute)" at bounding box center [644, 402] width 288 height 33
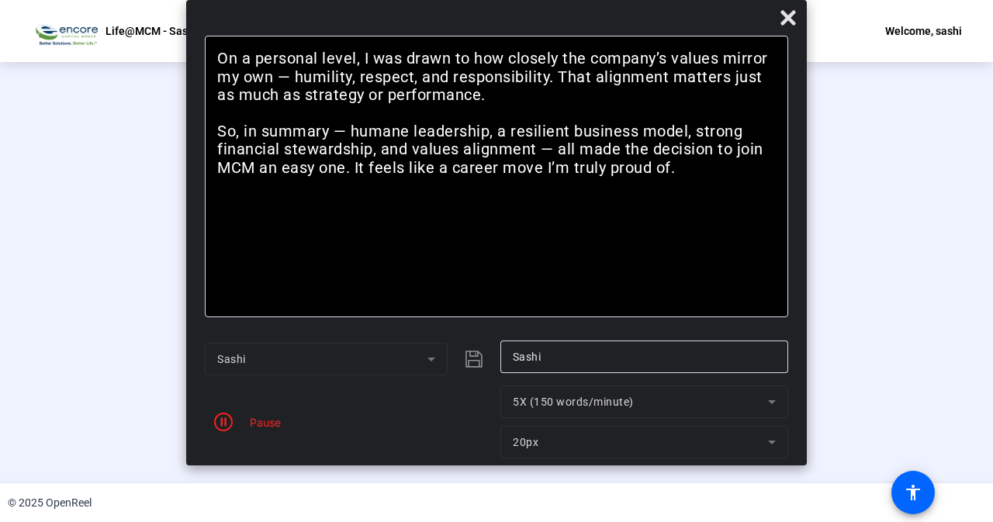
click at [278, 421] on div "Pause" at bounding box center [261, 422] width 39 height 16
click at [770, 400] on mat-form-field "5X (150 words/minute)" at bounding box center [644, 402] width 288 height 33
click at [774, 396] on mat-form-field "5X (150 words/minute)" at bounding box center [644, 402] width 288 height 33
click at [794, 12] on icon at bounding box center [788, 17] width 15 height 15
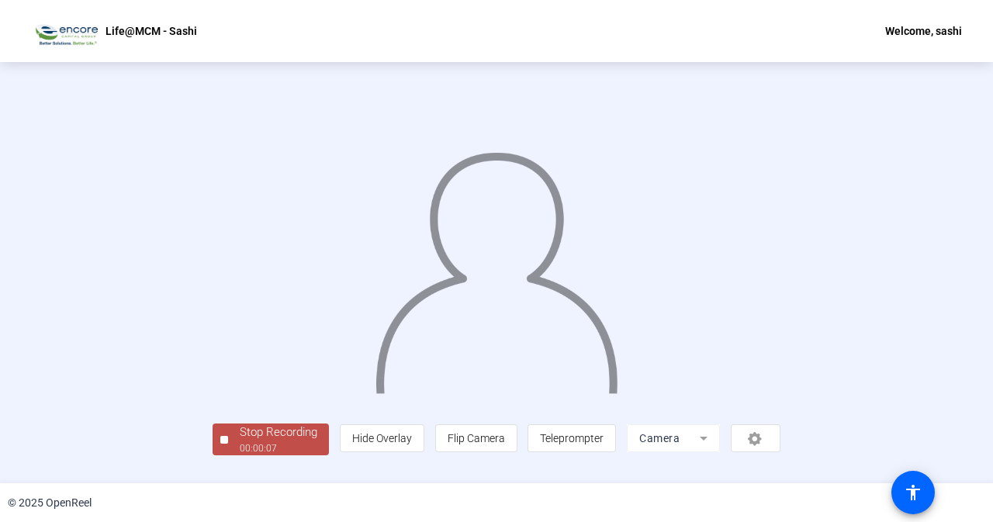
scroll to position [61, 0]
click at [604, 445] on span "Teleprompter" at bounding box center [572, 438] width 64 height 12
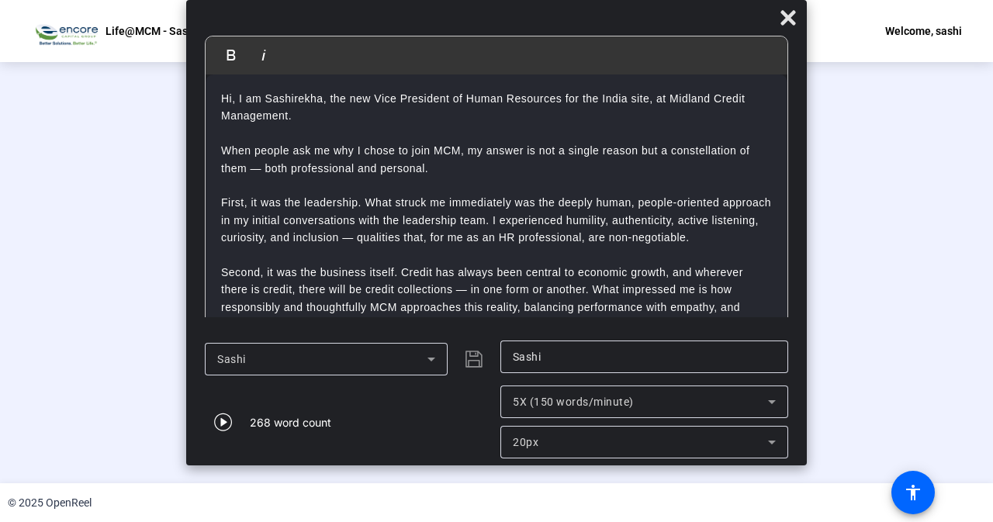
click at [774, 401] on icon at bounding box center [772, 402] width 8 height 4
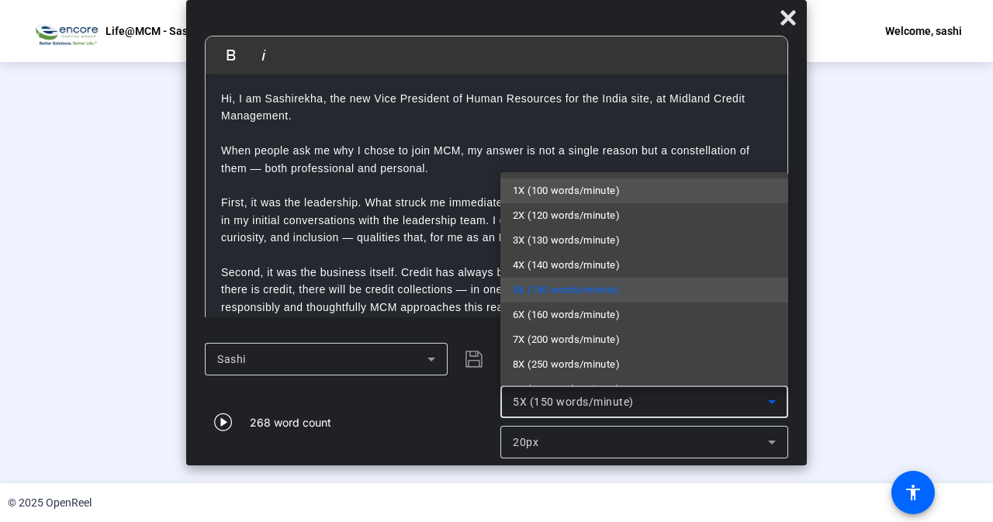
click at [595, 189] on span "1X (100 words/minute)" at bounding box center [566, 191] width 107 height 19
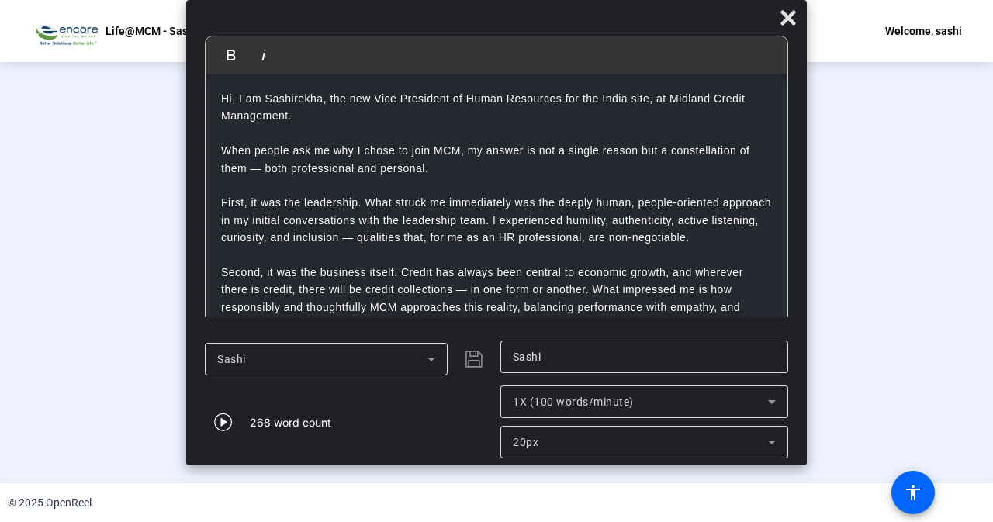
click at [240, 441] on div "Stop Recording" at bounding box center [279, 433] width 78 height 18
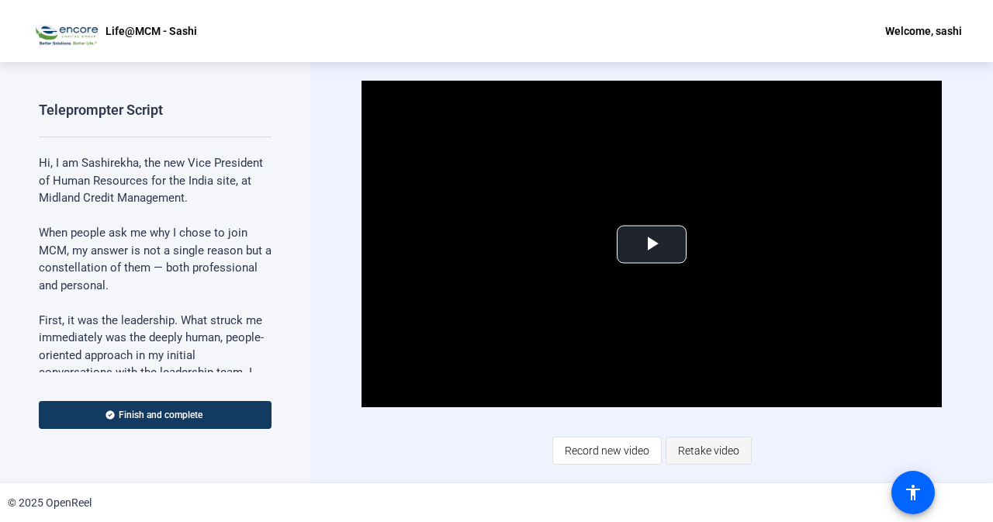
click at [723, 445] on span "Retake video" at bounding box center [708, 450] width 61 height 29
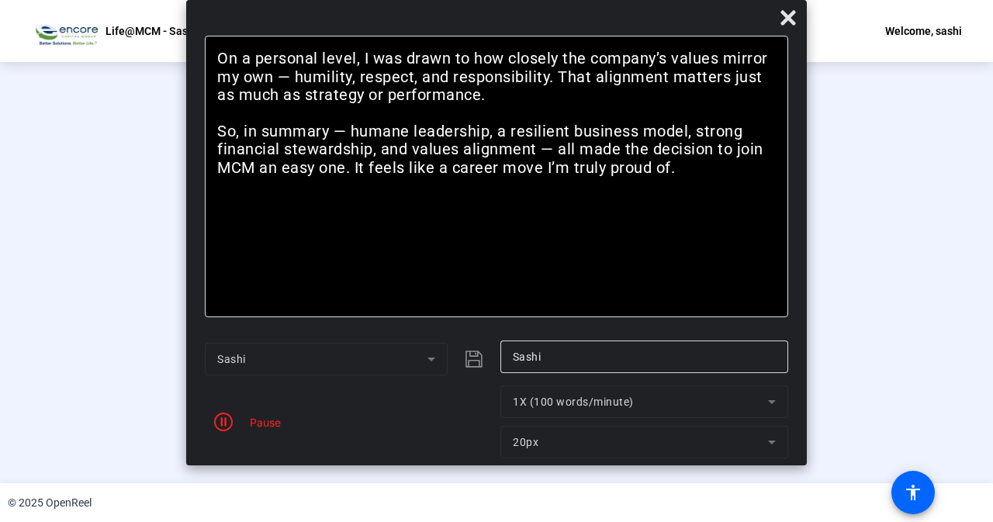
click at [265, 427] on div "Pause" at bounding box center [261, 422] width 39 height 16
click at [223, 422] on icon "button" at bounding box center [223, 422] width 19 height 19
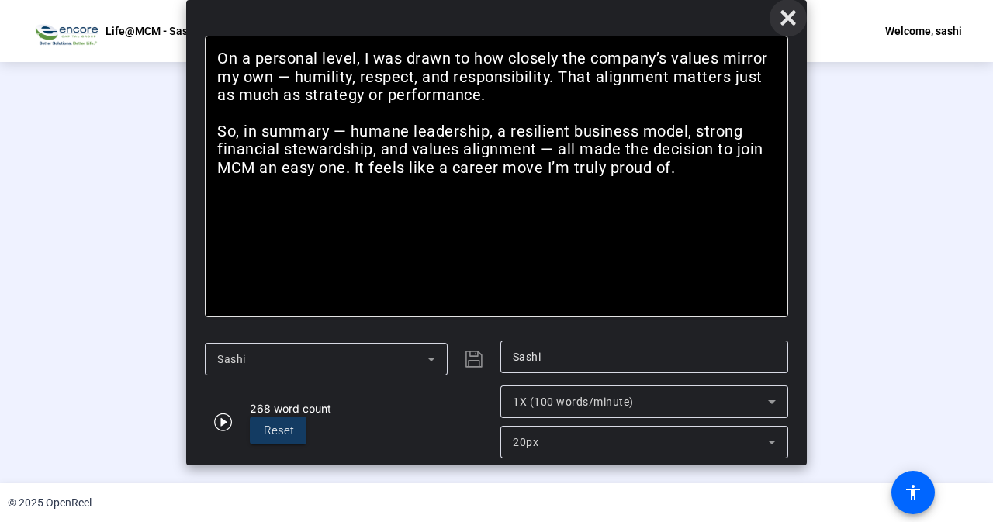
click at [790, 15] on icon at bounding box center [788, 17] width 15 height 15
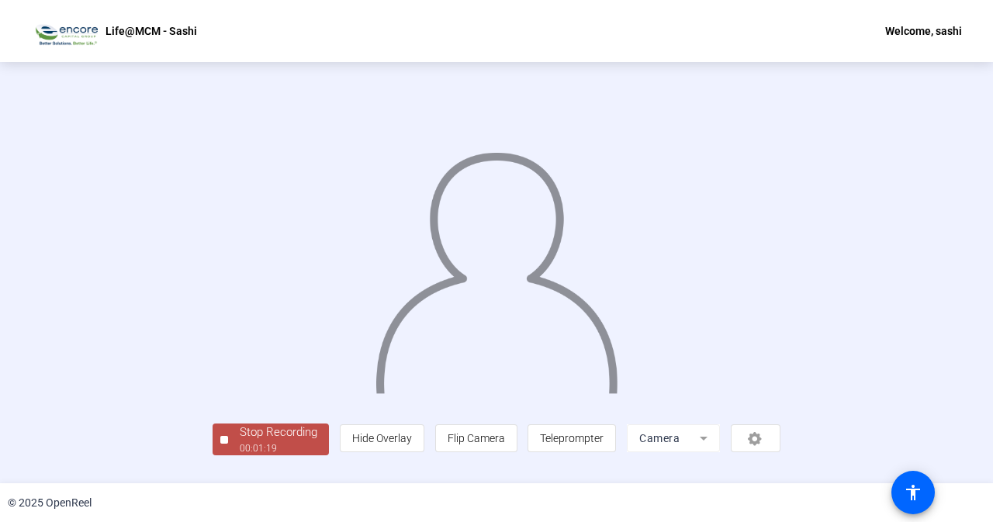
scroll to position [61, 0]
click at [240, 441] on div "Stop Recording" at bounding box center [279, 433] width 78 height 18
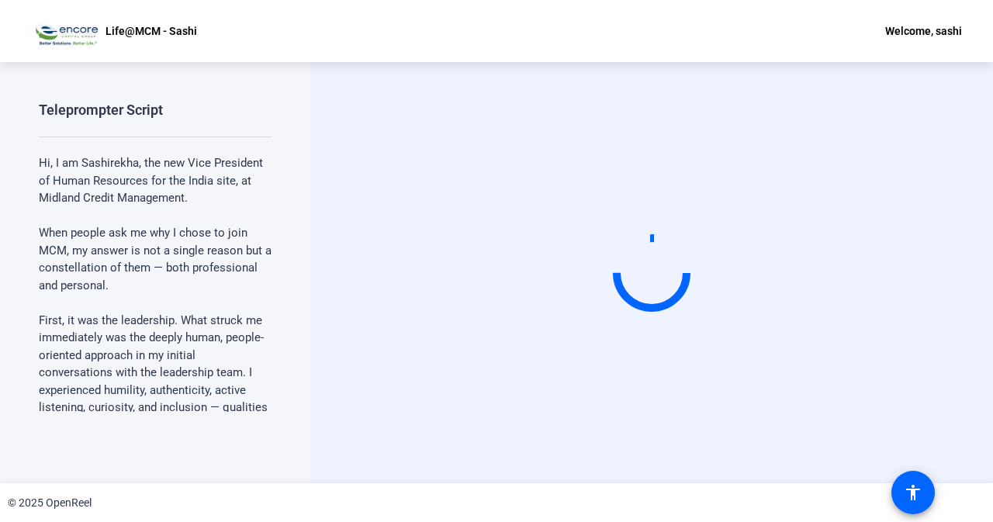
scroll to position [0, 0]
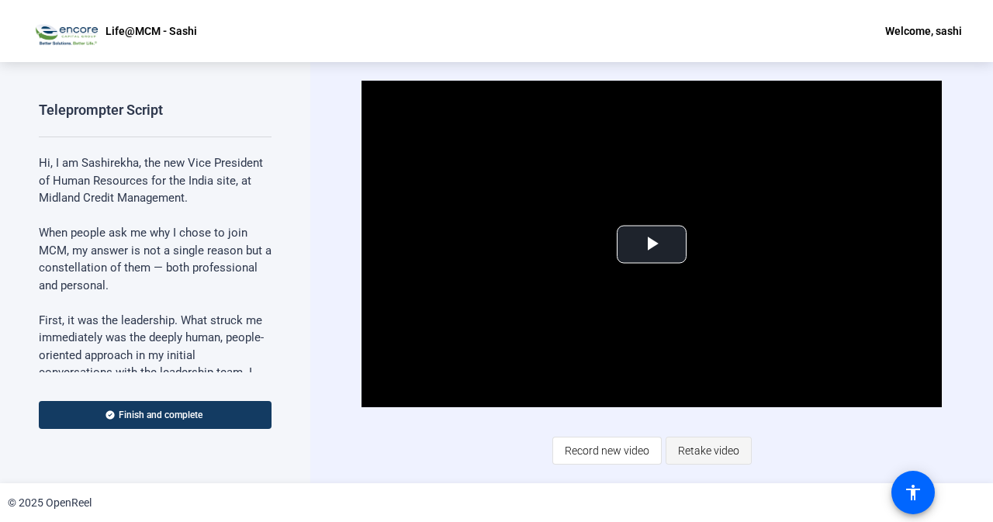
click at [719, 452] on span "Retake video" at bounding box center [708, 450] width 61 height 29
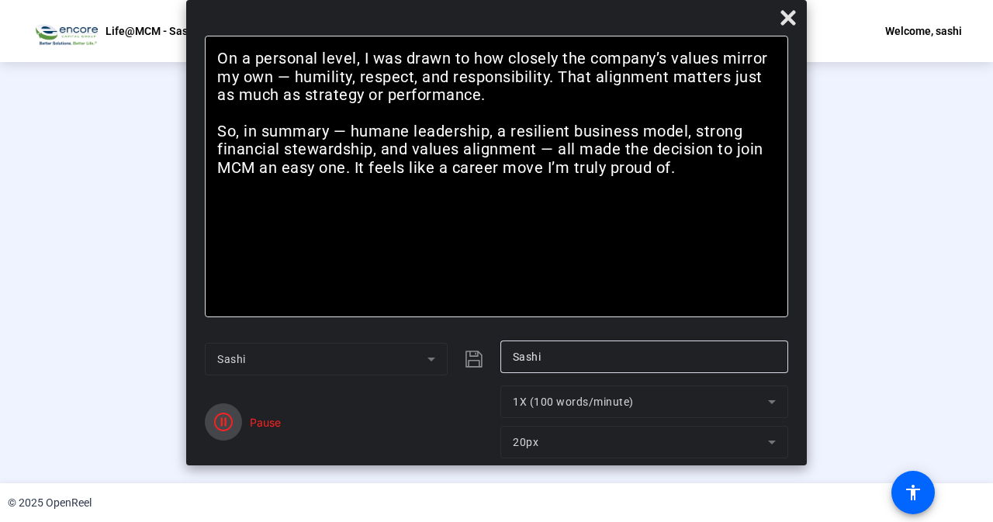
click at [223, 422] on icon "button" at bounding box center [223, 422] width 19 height 19
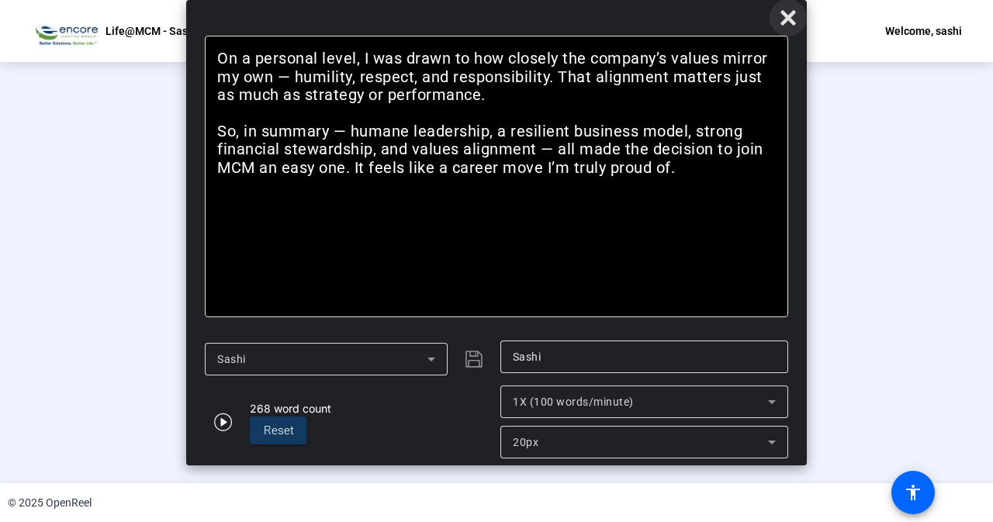
drag, startPoint x: 783, startPoint y: 16, endPoint x: 776, endPoint y: 22, distance: 8.8
click at [781, 18] on icon at bounding box center [788, 18] width 19 height 19
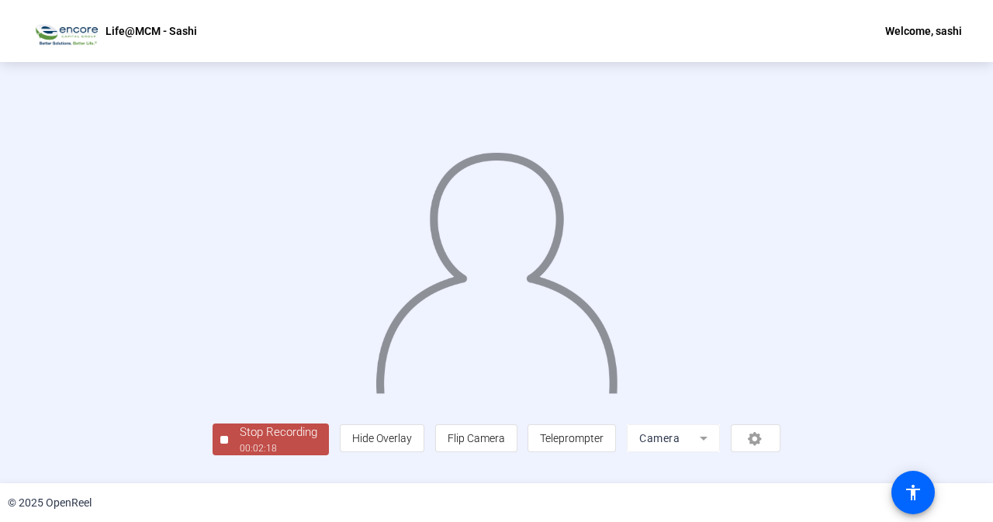
scroll to position [61, 0]
click at [240, 441] on div "Stop Recording" at bounding box center [279, 433] width 78 height 18
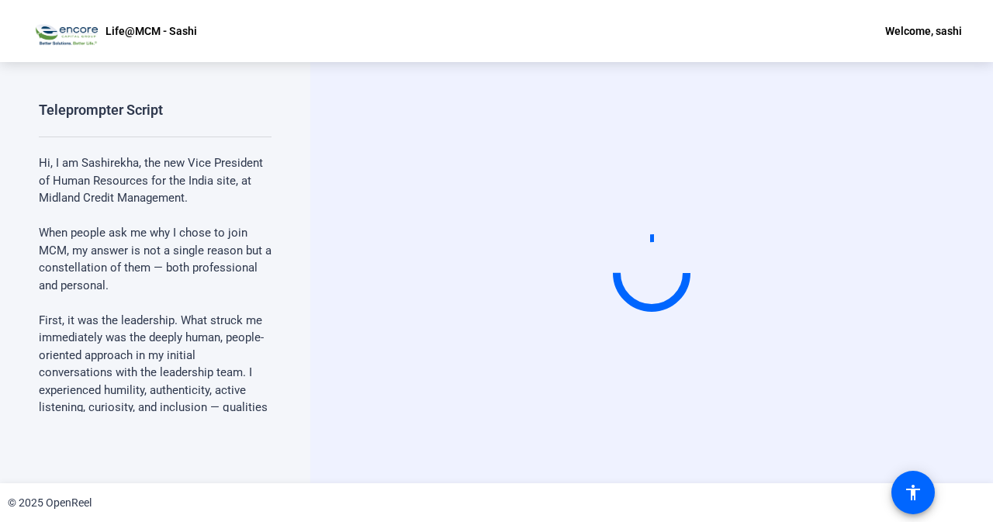
scroll to position [0, 0]
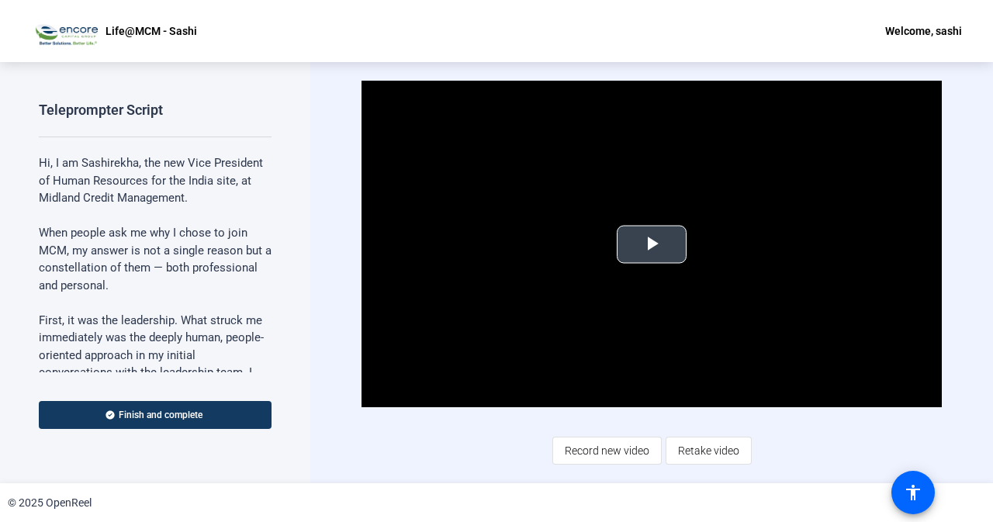
click at [652, 244] on span "Video Player" at bounding box center [652, 244] width 0 height 0
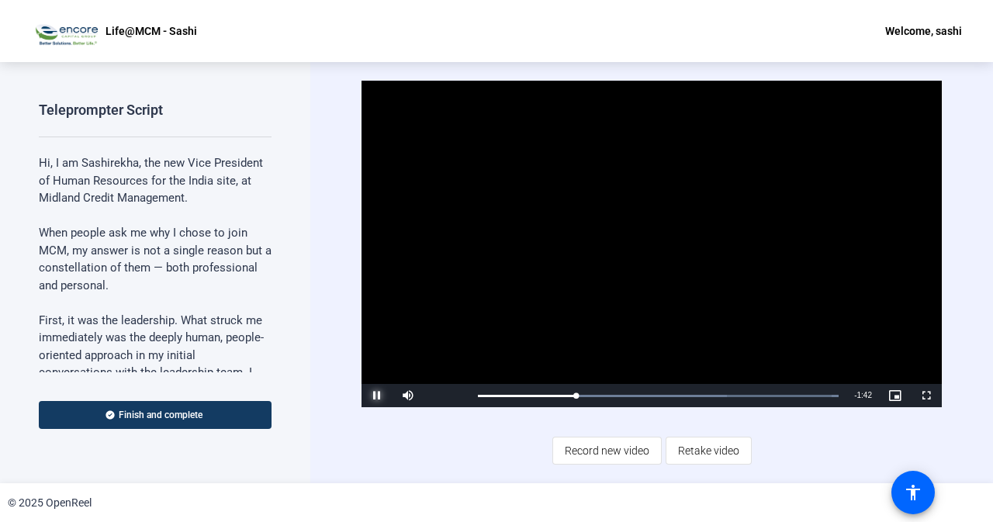
click at [374, 396] on span "Video Player" at bounding box center [377, 396] width 31 height 0
click at [616, 452] on span "Record new video" at bounding box center [607, 450] width 85 height 29
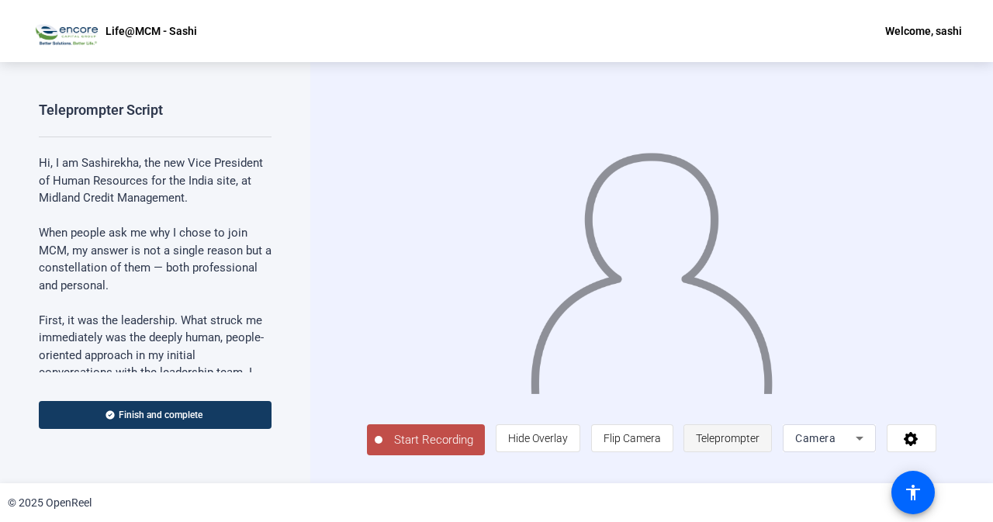
click at [756, 445] on span "Teleprompter" at bounding box center [728, 438] width 64 height 12
click at [747, 444] on span "Teleprompter" at bounding box center [728, 438] width 64 height 12
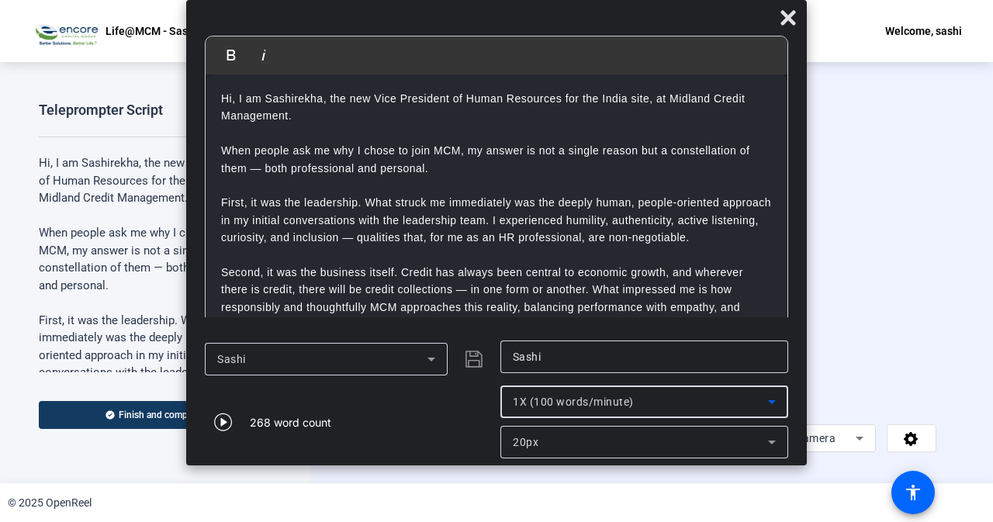
click at [776, 406] on icon at bounding box center [772, 402] width 19 height 19
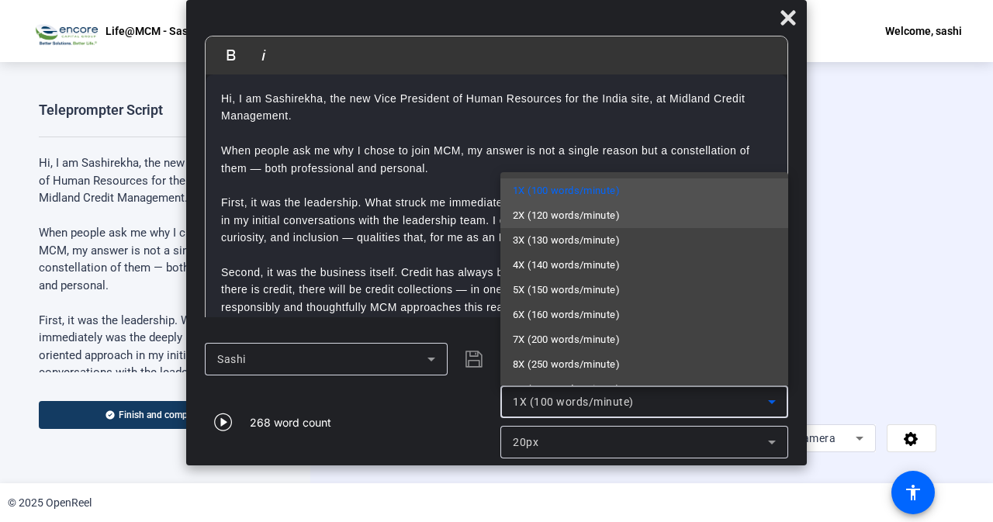
click at [556, 215] on span "2X (120 words/minute)" at bounding box center [566, 215] width 107 height 19
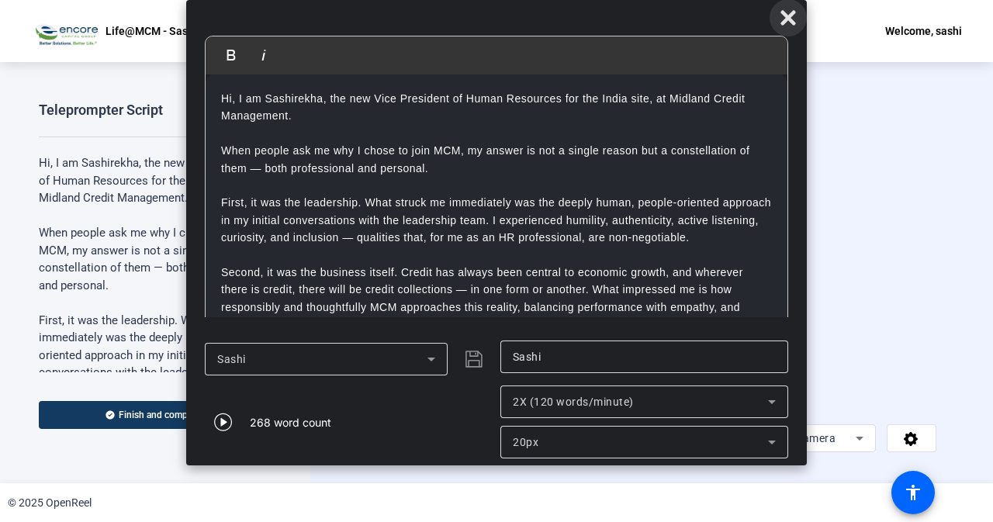
drag, startPoint x: 794, startPoint y: 21, endPoint x: 771, endPoint y: 81, distance: 64.1
click at [793, 24] on icon at bounding box center [788, 18] width 19 height 19
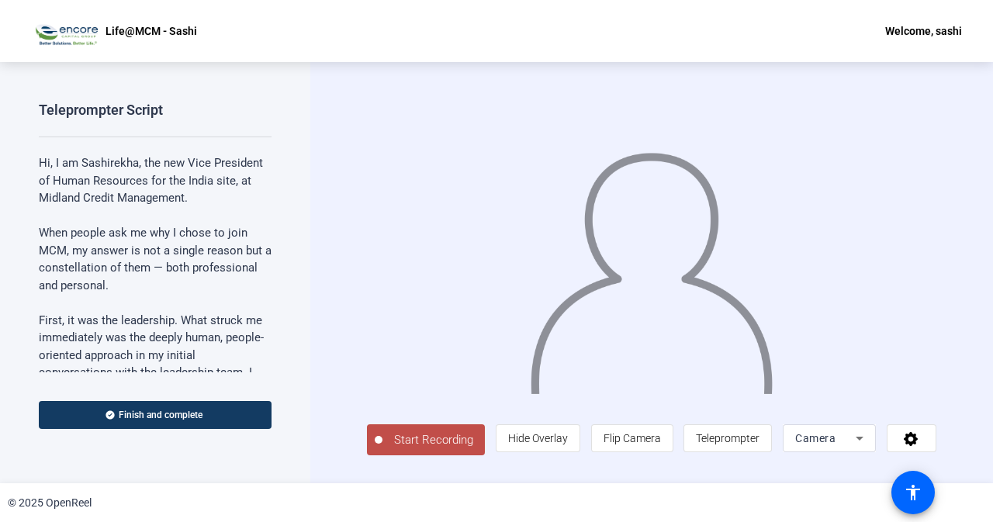
click at [407, 443] on span "Start Recording" at bounding box center [434, 440] width 102 height 18
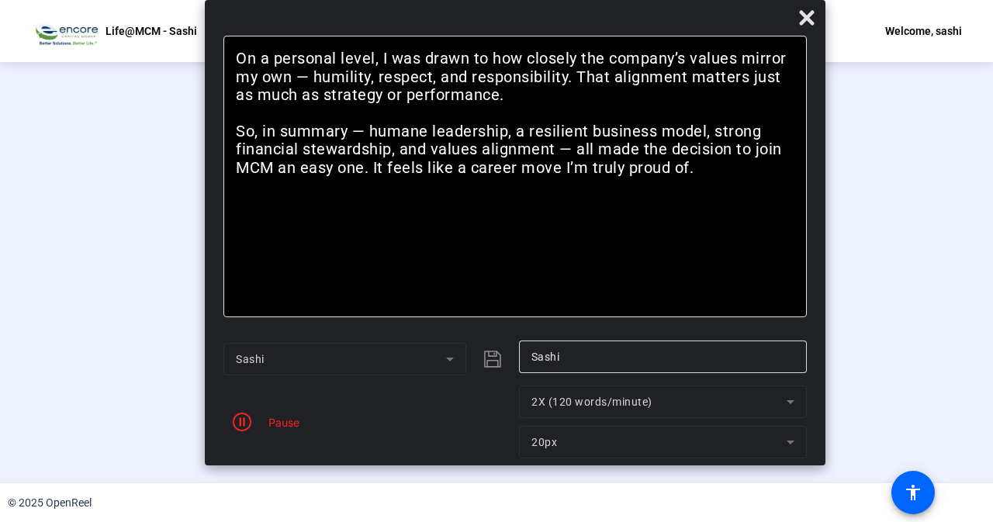
drag, startPoint x: 662, startPoint y: 15, endPoint x: 679, endPoint y: -58, distance: 74.9
click at [679, 0] on html "Accessibility Screen-Reader Guide, Feedback, and Issue Reporting | New window L…" at bounding box center [496, 261] width 993 height 522
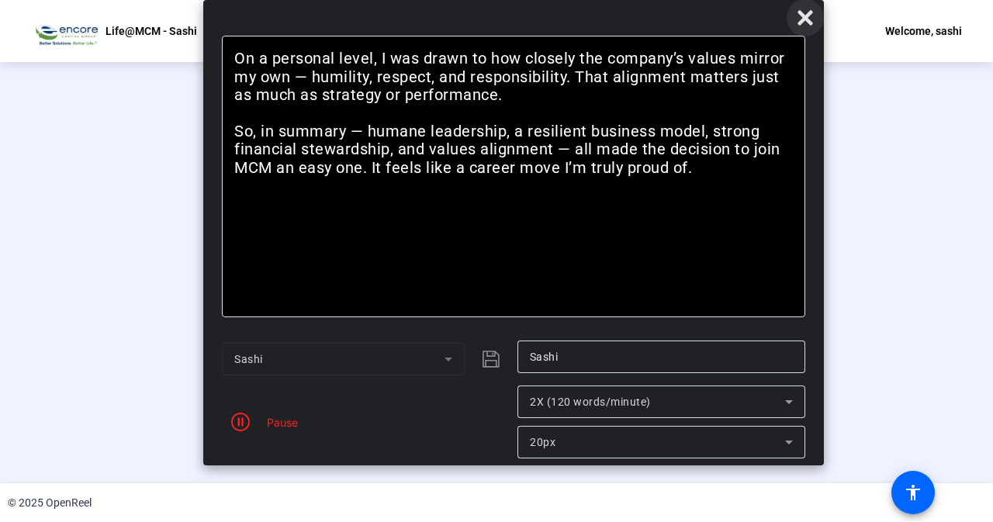
click at [812, 18] on icon at bounding box center [805, 18] width 19 height 19
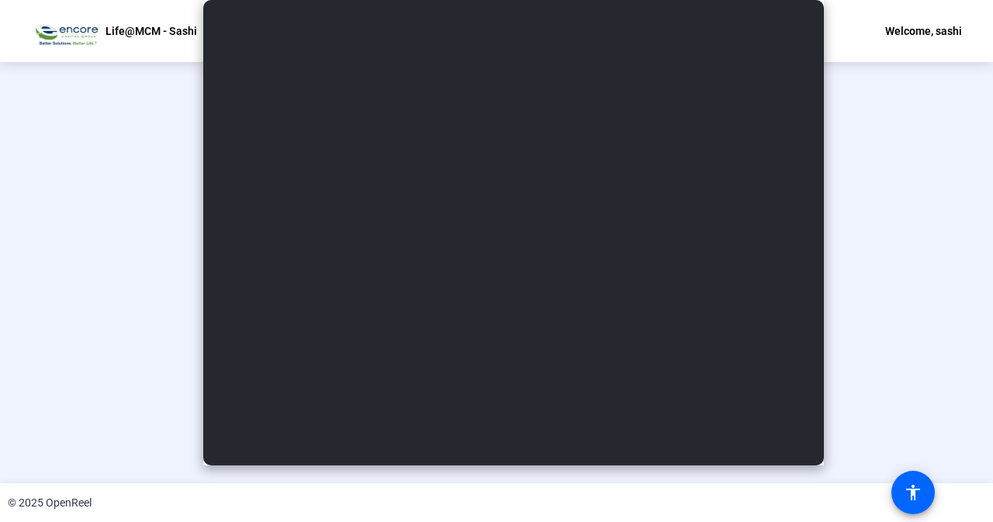
scroll to position [61, 0]
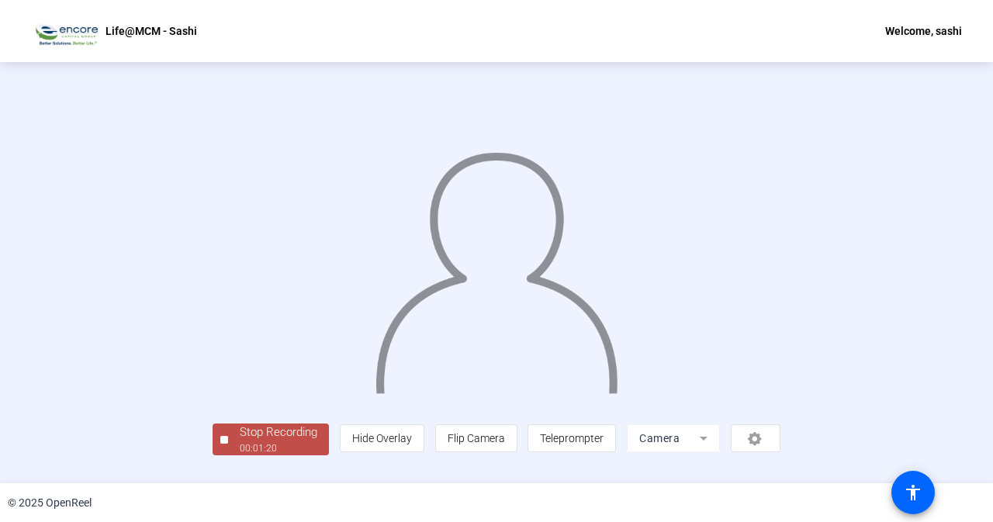
click at [240, 441] on div "Stop Recording" at bounding box center [279, 433] width 78 height 18
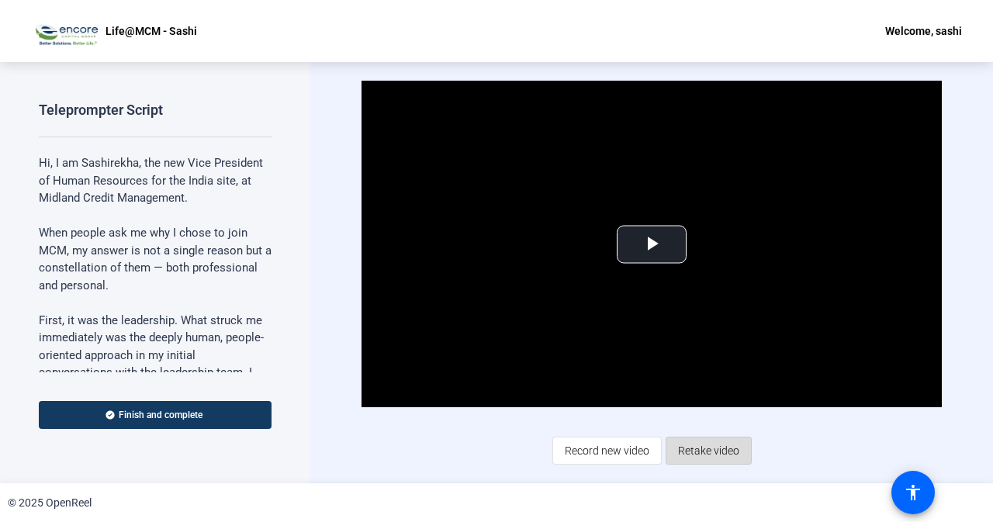
click at [728, 456] on span "Retake video" at bounding box center [708, 450] width 61 height 29
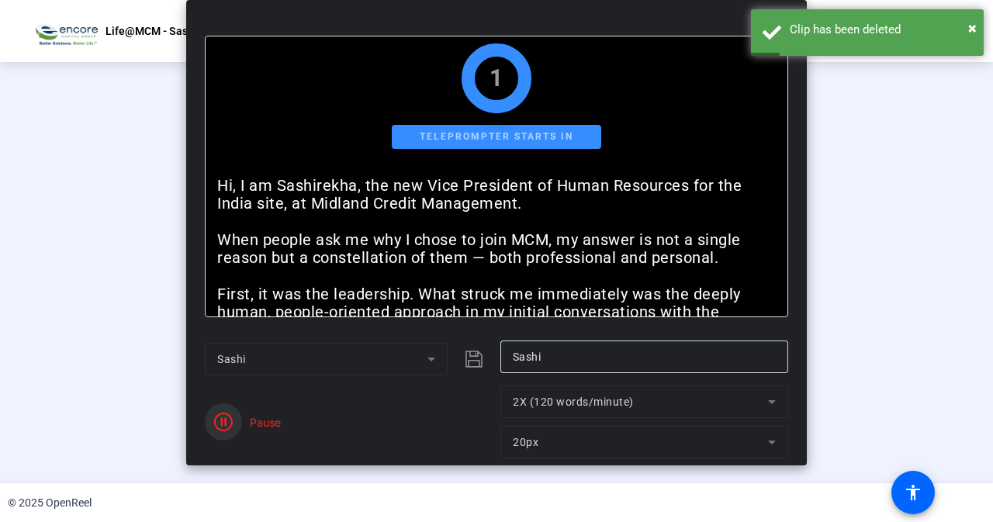
click at [220, 418] on icon "button" at bounding box center [223, 422] width 19 height 19
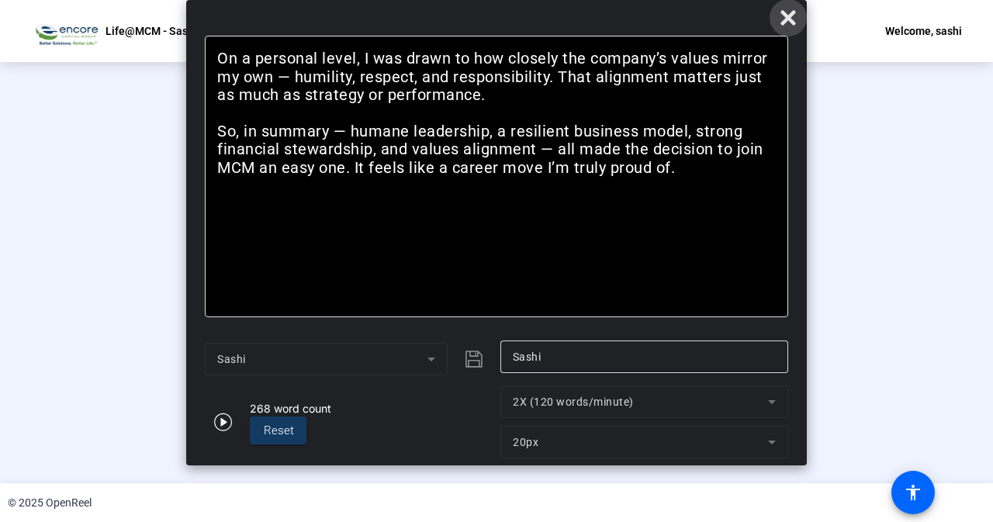
click at [789, 26] on icon at bounding box center [788, 18] width 19 height 19
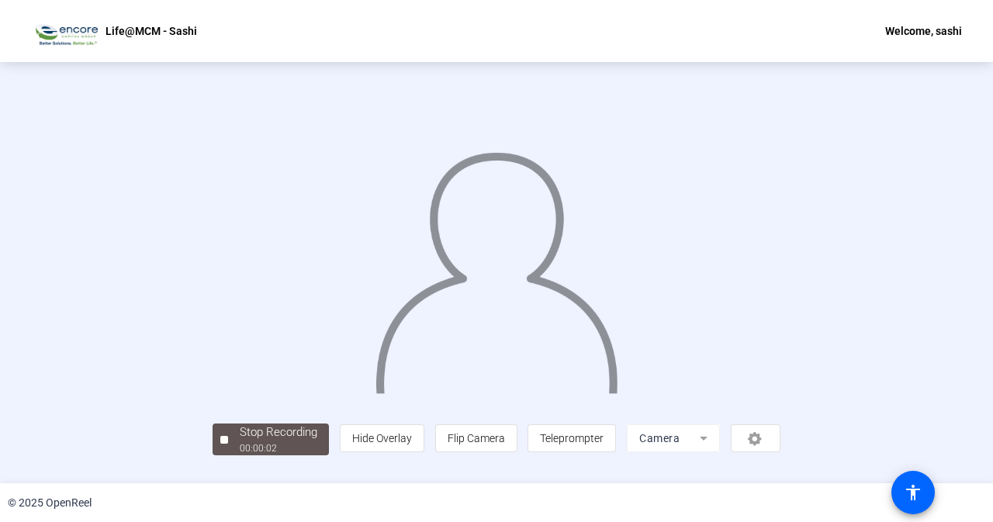
scroll to position [61, 0]
click at [240, 455] on div "00:00:06" at bounding box center [279, 448] width 78 height 14
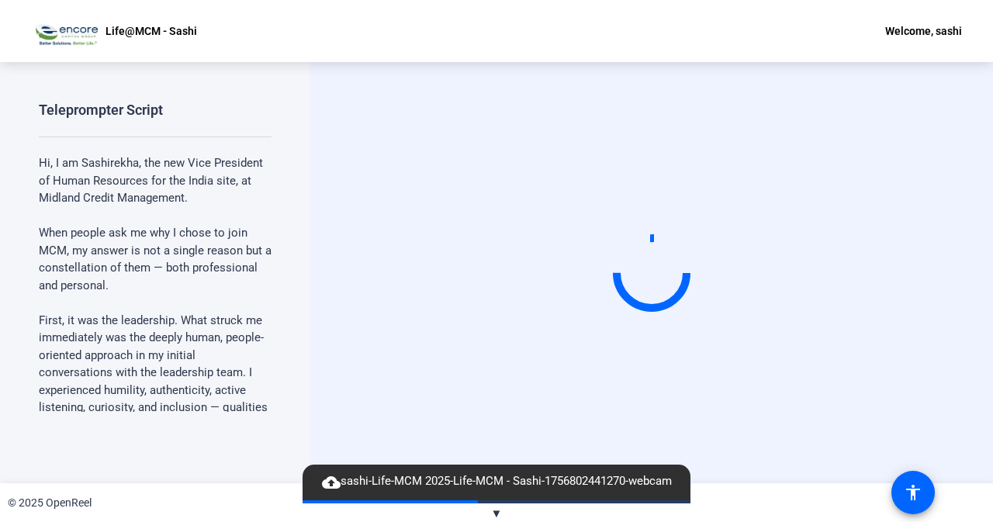
click at [496, 513] on span "▼" at bounding box center [497, 514] width 12 height 14
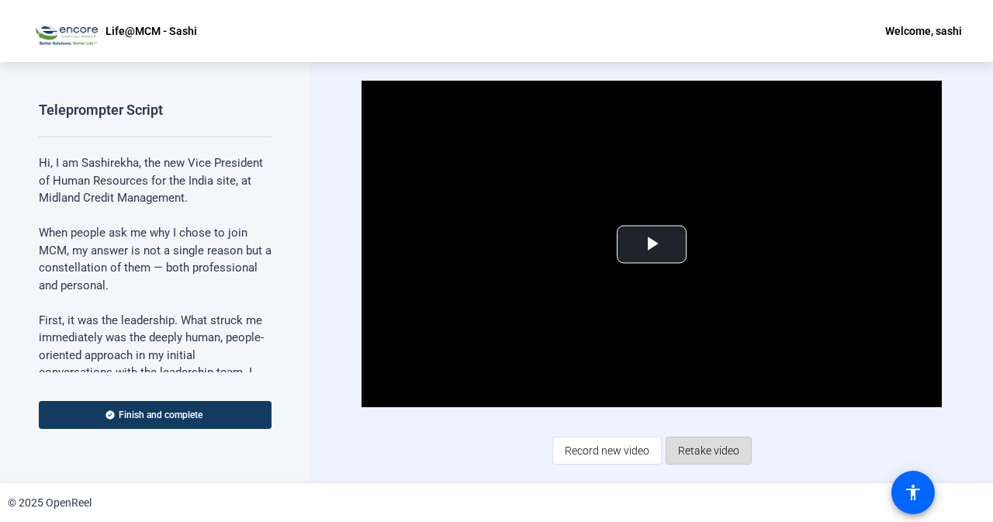
click at [718, 452] on span "Retake video" at bounding box center [708, 450] width 61 height 29
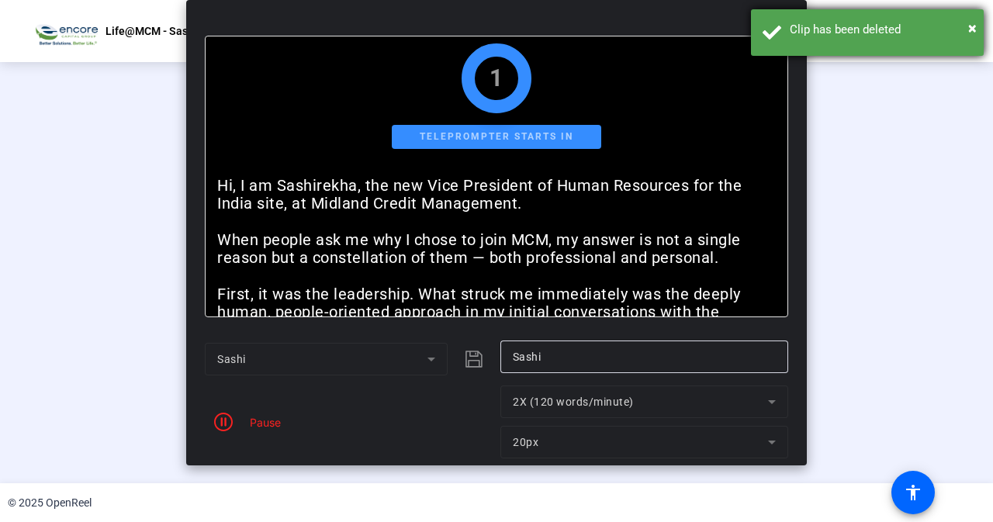
click at [977, 29] on div "× Clip has been deleted" at bounding box center [867, 32] width 233 height 47
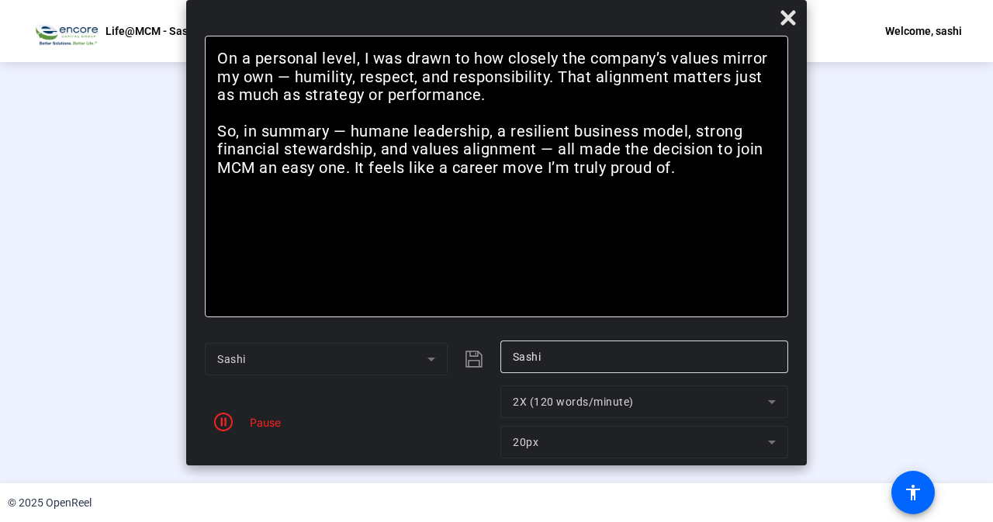
click at [712, 403] on mat-form-field "2X (120 words/minute)" at bounding box center [644, 402] width 288 height 33
click at [796, 21] on icon at bounding box center [788, 18] width 19 height 19
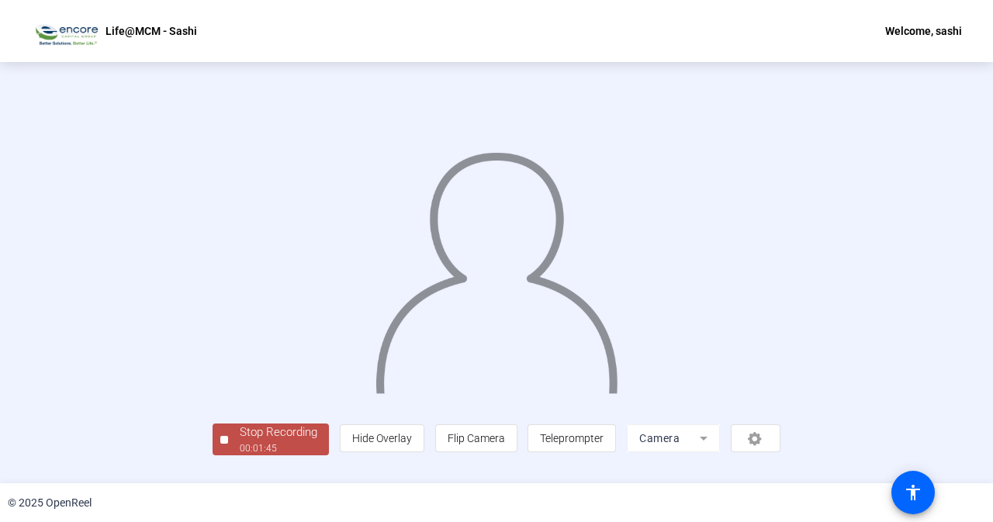
click at [523, 320] on img at bounding box center [497, 265] width 246 height 255
click at [240, 455] on div "00:01:47" at bounding box center [279, 448] width 78 height 14
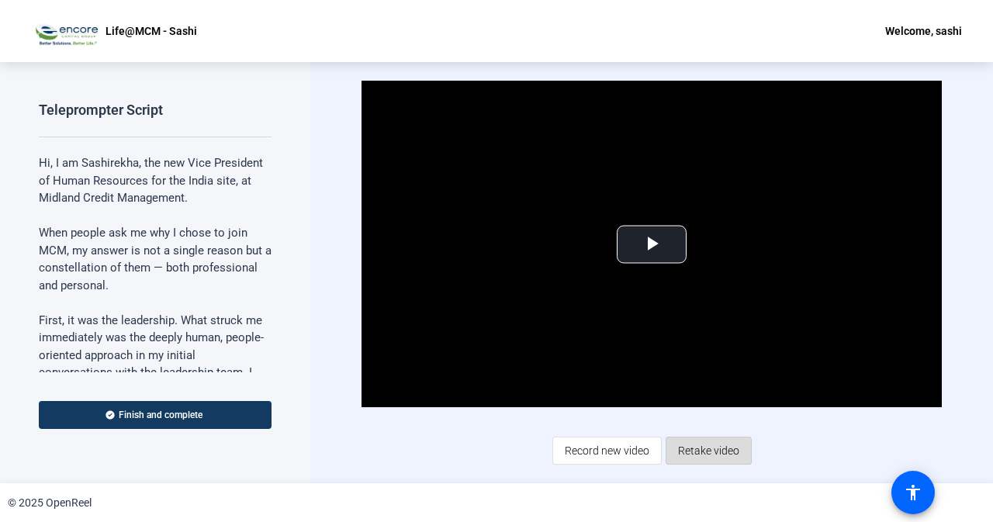
click at [691, 454] on span "Retake video" at bounding box center [708, 450] width 61 height 29
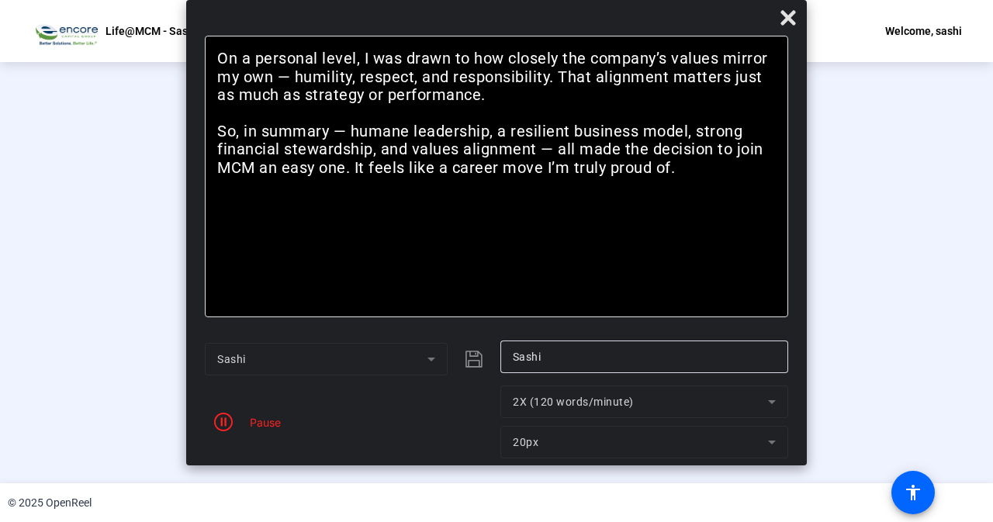
click at [773, 400] on mat-form-field "2X (120 words/minute)" at bounding box center [644, 402] width 288 height 33
click at [781, 21] on icon at bounding box center [788, 17] width 15 height 15
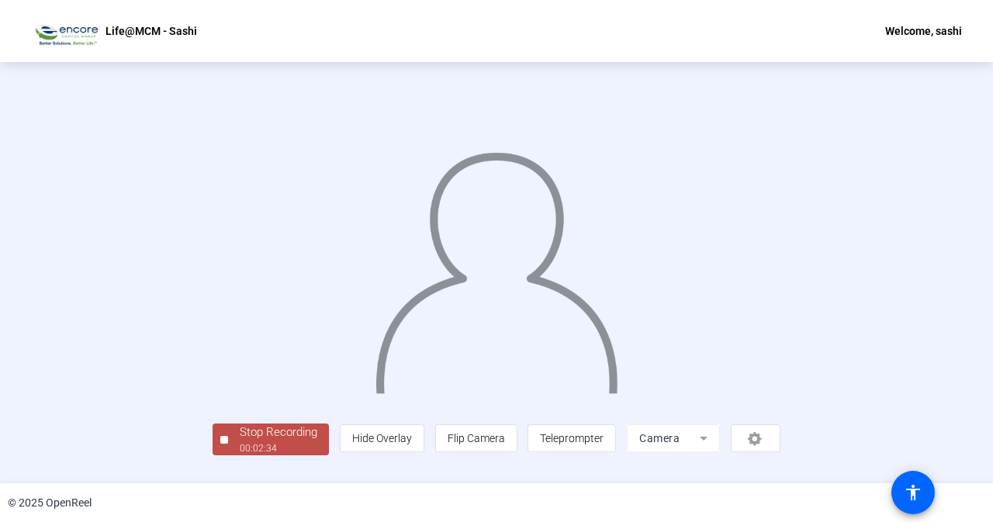
scroll to position [61, 0]
click at [240, 455] on div "00:02:35" at bounding box center [279, 448] width 78 height 14
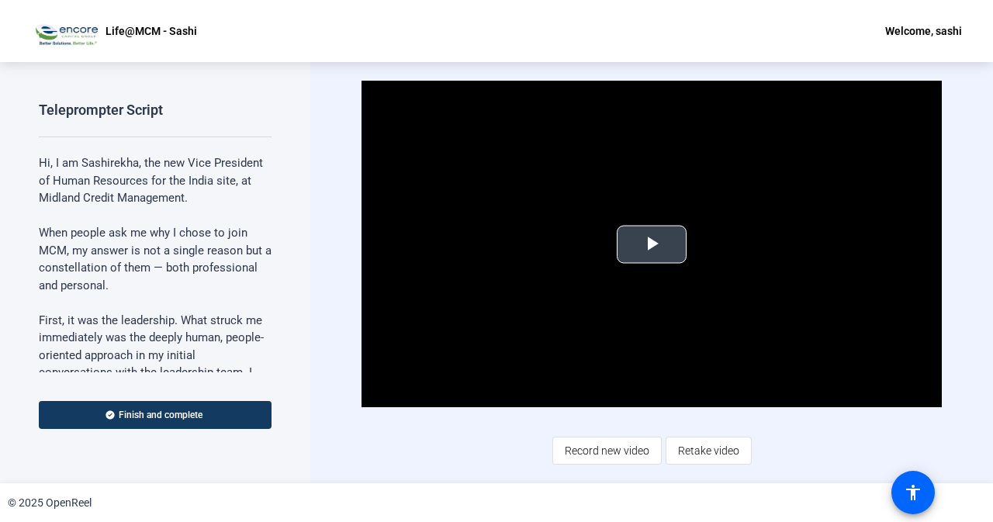
click at [652, 244] on span "Video Player" at bounding box center [652, 244] width 0 height 0
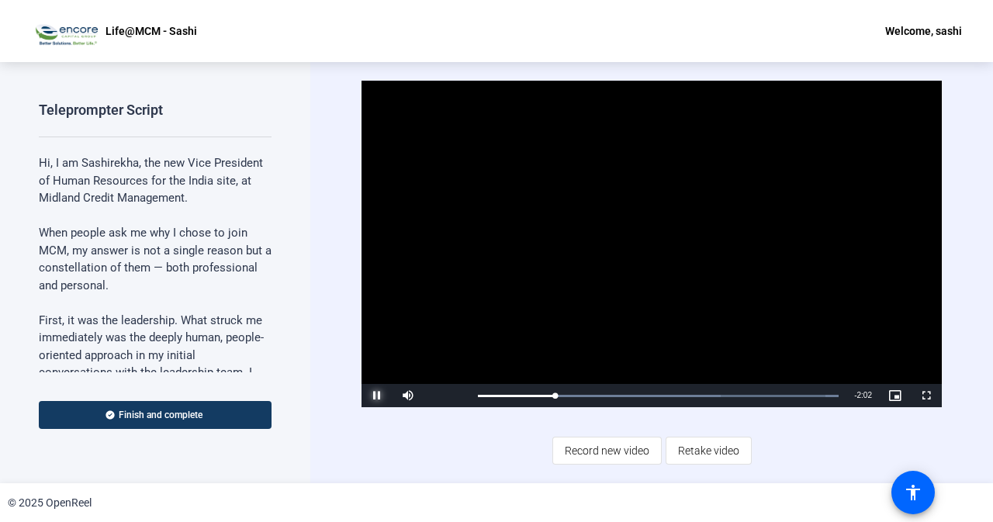
click at [369, 396] on span "Video Player" at bounding box center [377, 396] width 31 height 0
click at [598, 456] on span "Record new video" at bounding box center [607, 450] width 85 height 29
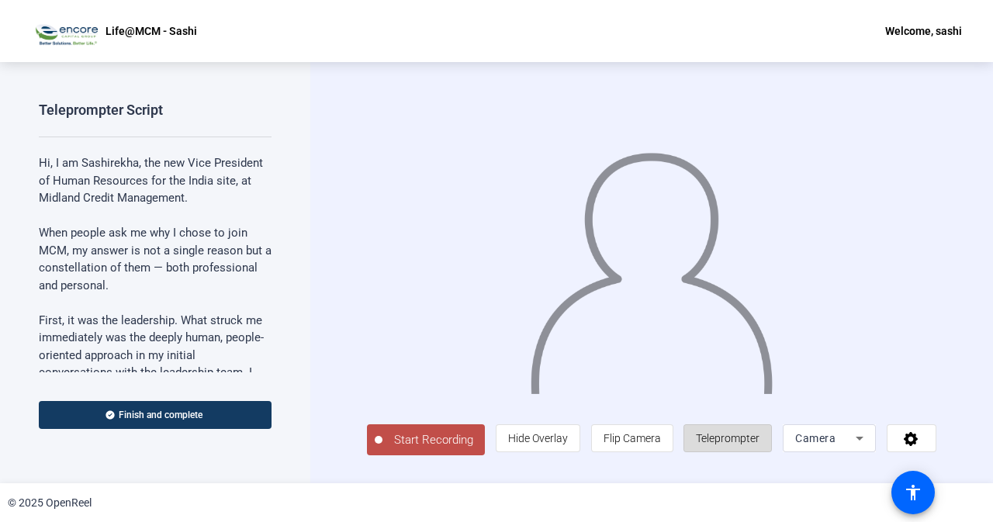
click at [757, 443] on span "Teleprompter" at bounding box center [728, 438] width 64 height 12
click at [759, 445] on span "Teleprompter" at bounding box center [728, 438] width 64 height 12
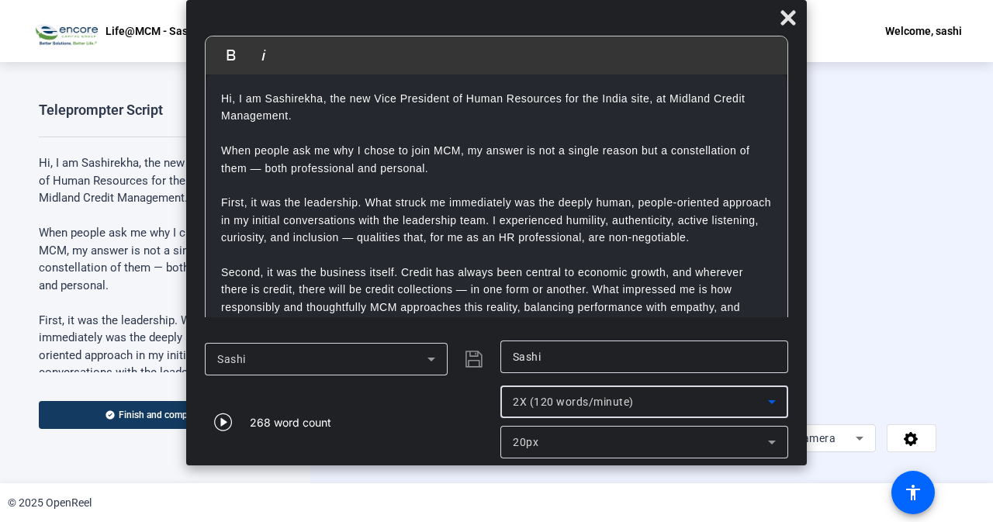
click at [776, 400] on icon at bounding box center [772, 402] width 8 height 4
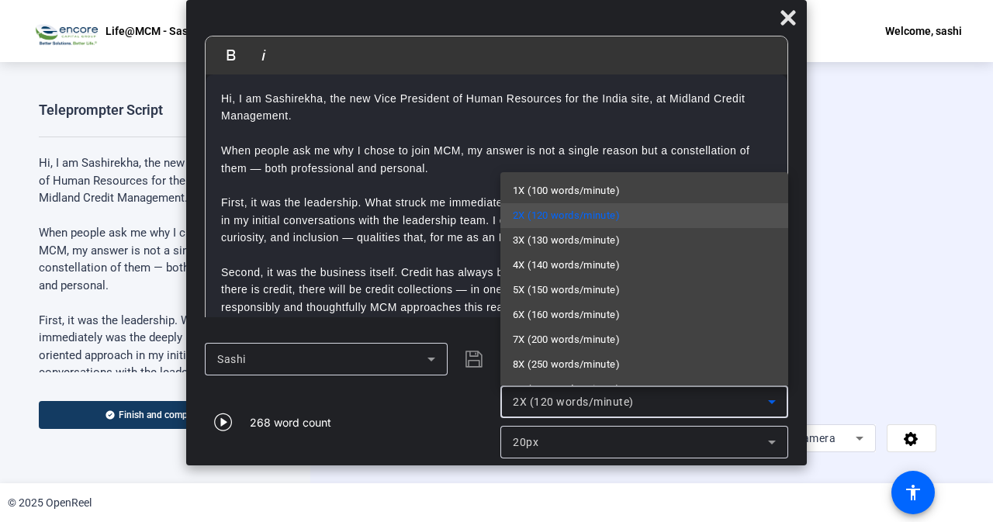
drag, startPoint x: 574, startPoint y: 238, endPoint x: 545, endPoint y: 289, distance: 59.1
click at [574, 238] on span "3X (130 words/minute)" at bounding box center [566, 240] width 107 height 19
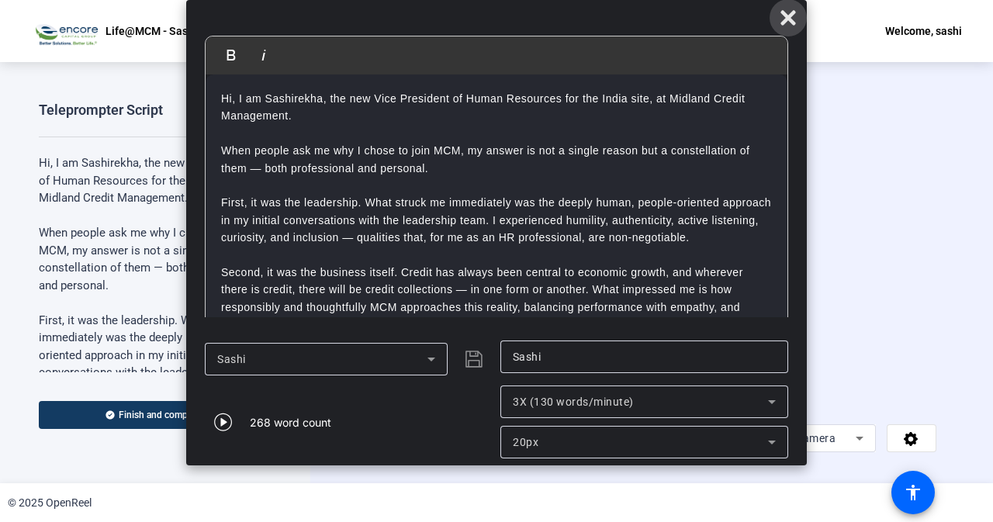
drag, startPoint x: 796, startPoint y: 23, endPoint x: 768, endPoint y: 206, distance: 184.5
click at [794, 24] on icon at bounding box center [788, 18] width 19 height 19
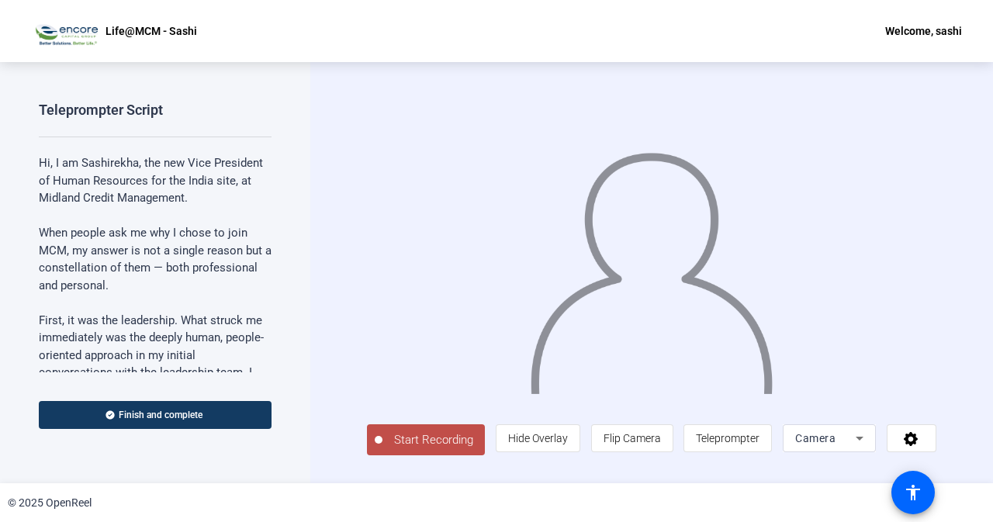
click at [453, 447] on span "Start Recording" at bounding box center [434, 440] width 102 height 18
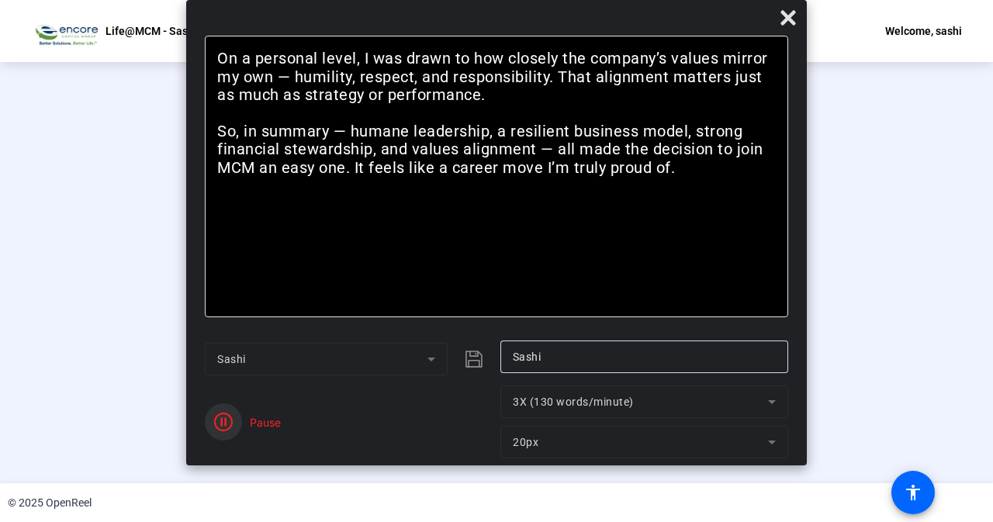
click at [220, 424] on icon "button" at bounding box center [223, 422] width 19 height 19
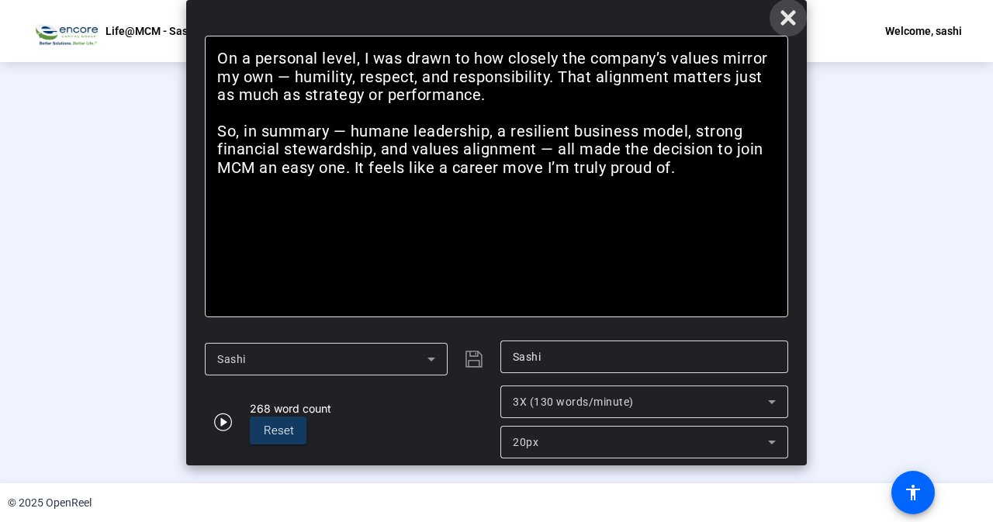
click at [783, 21] on icon at bounding box center [788, 17] width 15 height 15
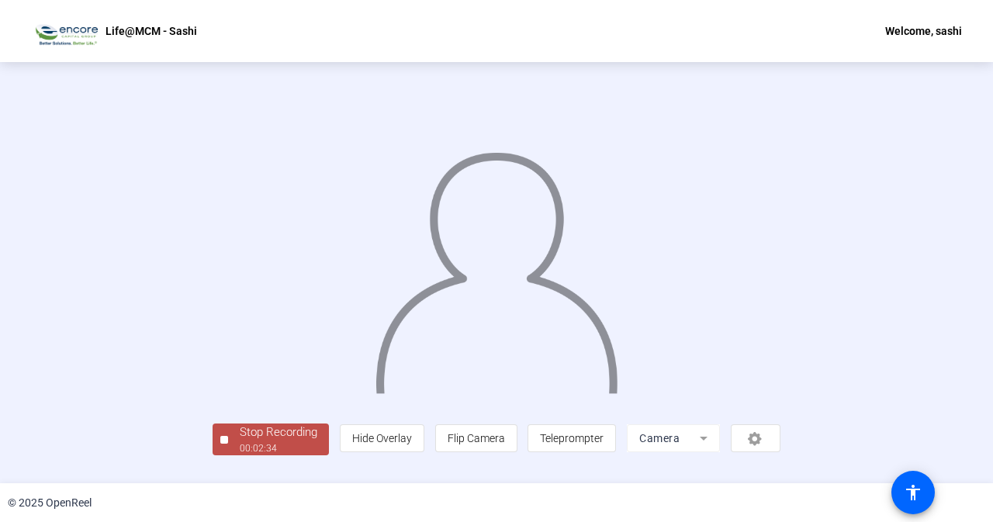
click at [240, 455] on div "00:02:34" at bounding box center [279, 448] width 78 height 14
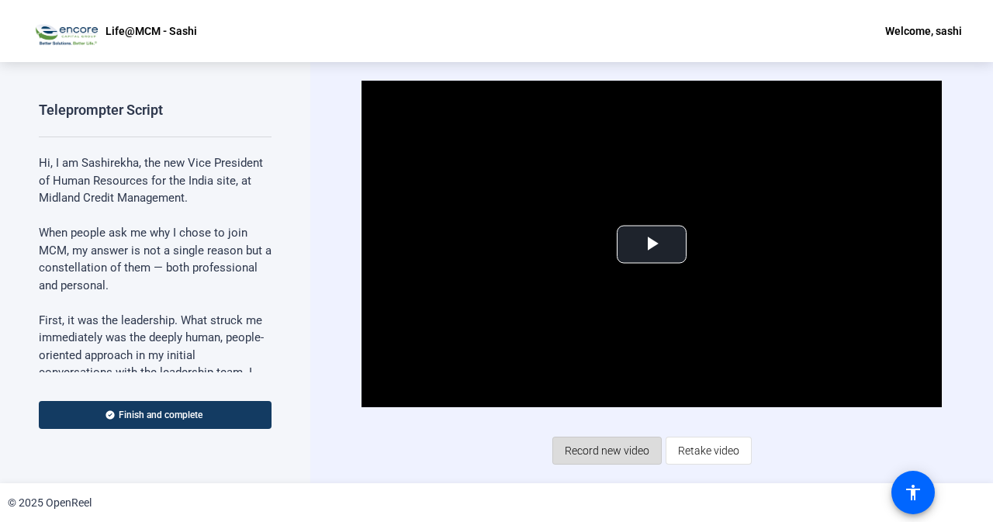
click at [605, 450] on span "Record new video" at bounding box center [607, 450] width 85 height 29
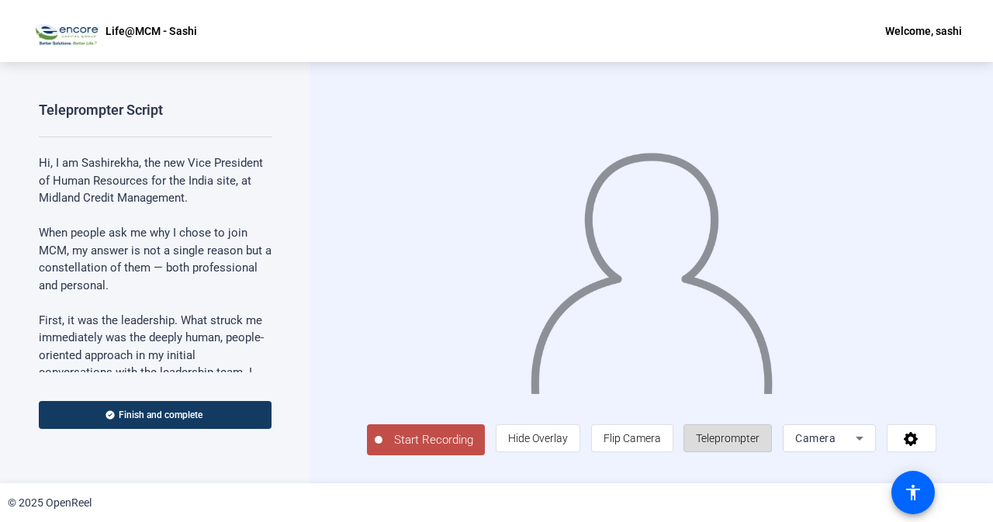
click at [739, 442] on span "Teleprompter" at bounding box center [728, 438] width 64 height 12
click at [740, 443] on span "Teleprompter" at bounding box center [728, 438] width 64 height 12
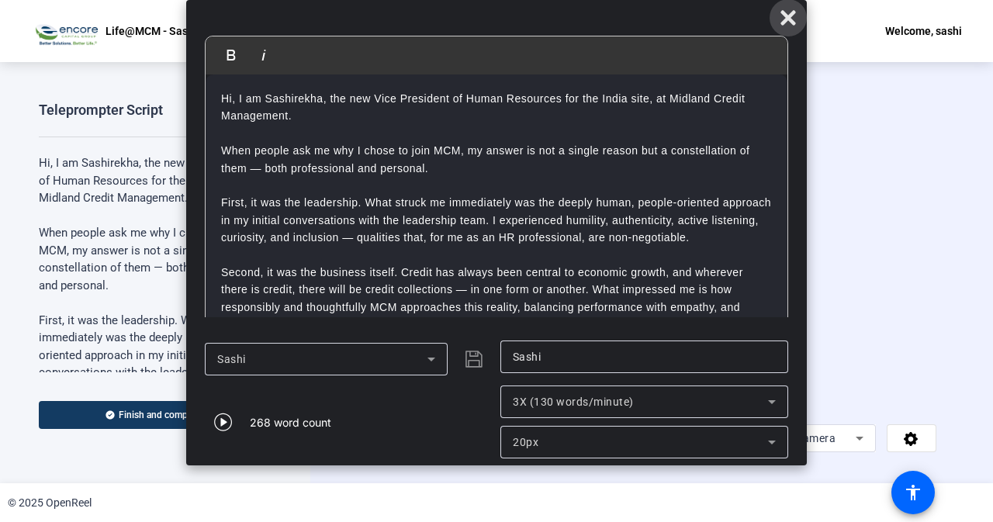
click at [791, 9] on icon at bounding box center [788, 18] width 19 height 19
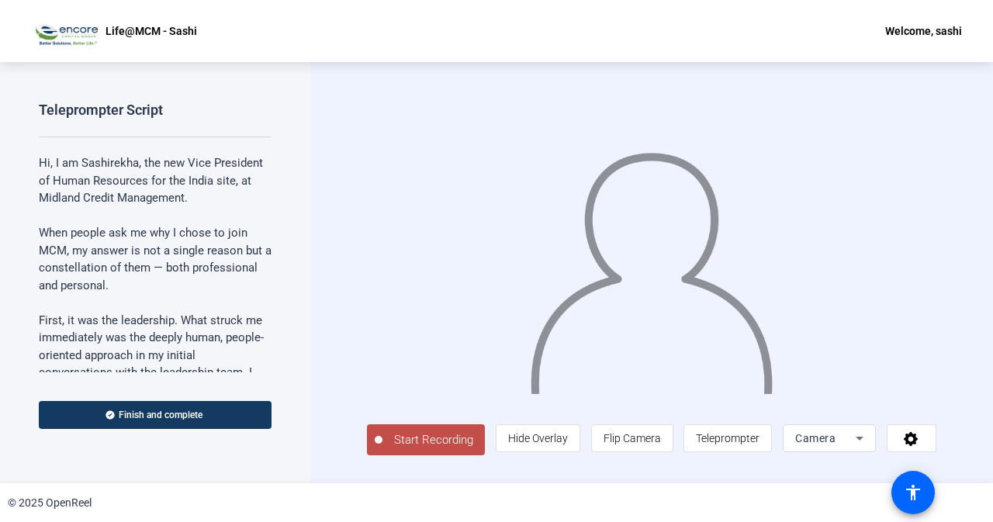
click at [407, 437] on span "Start Recording" at bounding box center [434, 440] width 102 height 18
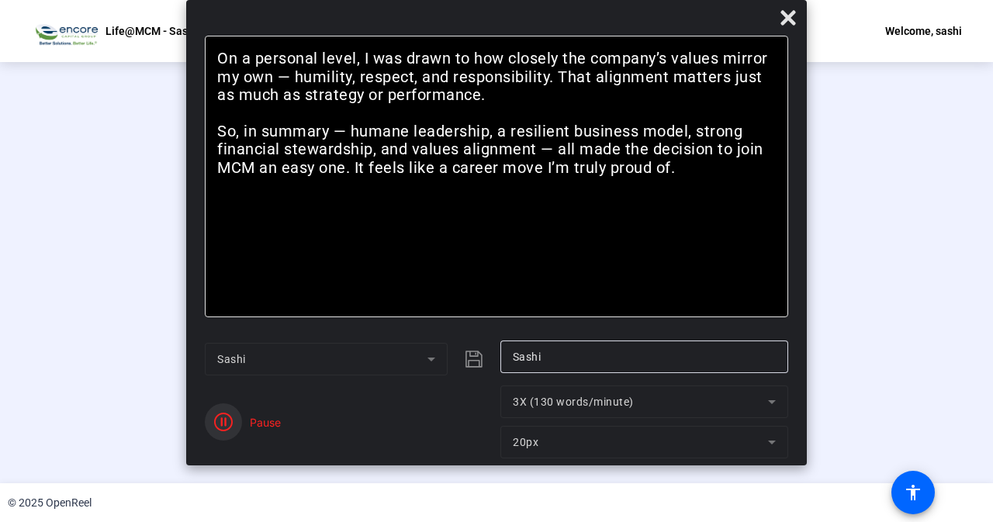
click at [226, 426] on icon "button" at bounding box center [223, 422] width 19 height 19
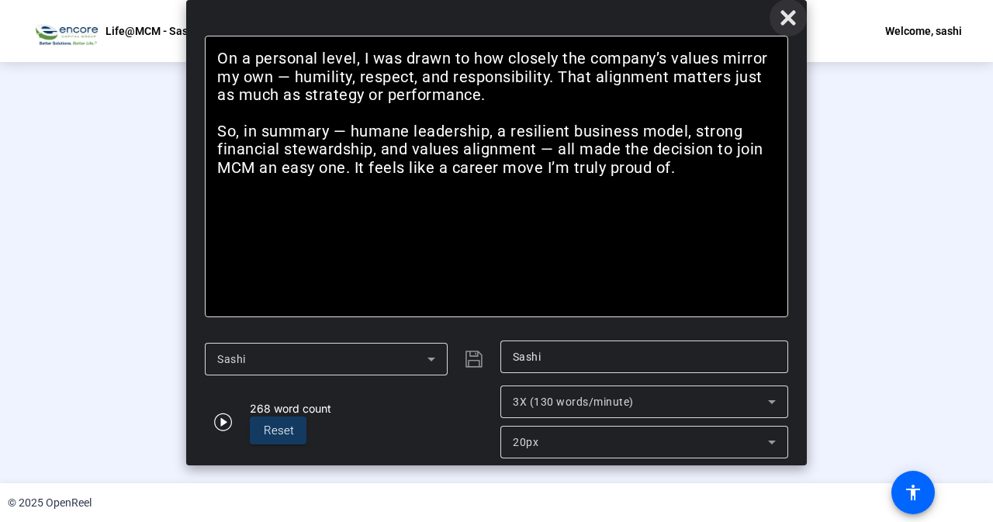
click at [785, 16] on icon at bounding box center [788, 17] width 15 height 15
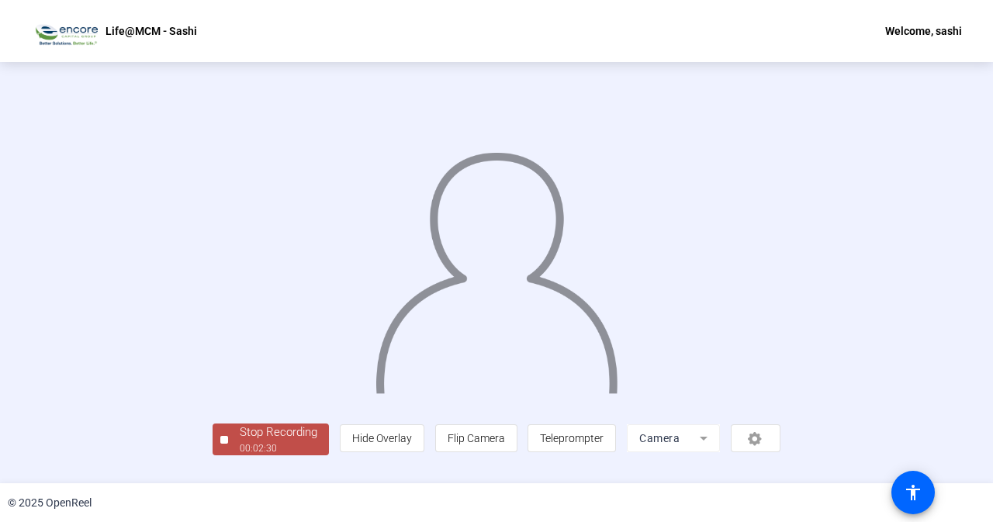
scroll to position [61, 0]
click at [240, 455] on div "00:02:32" at bounding box center [279, 448] width 78 height 14
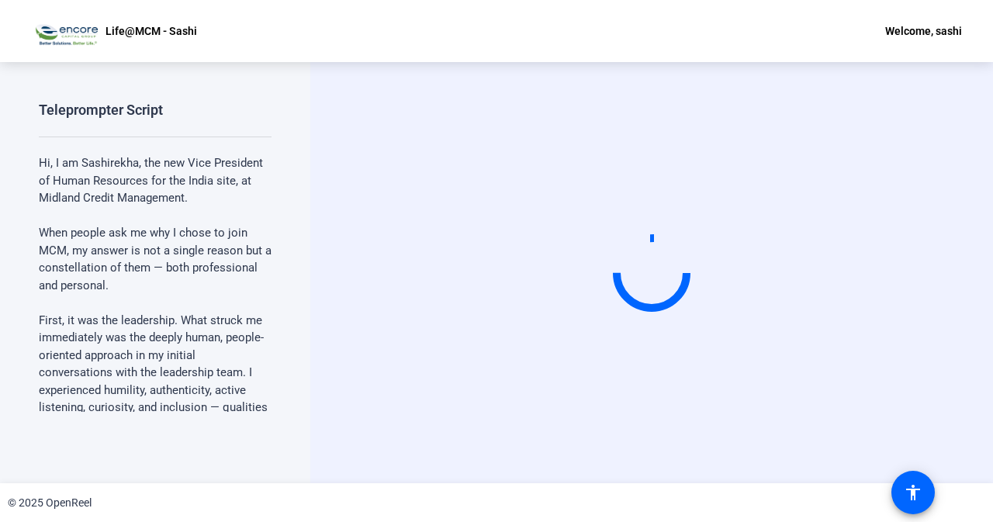
scroll to position [0, 0]
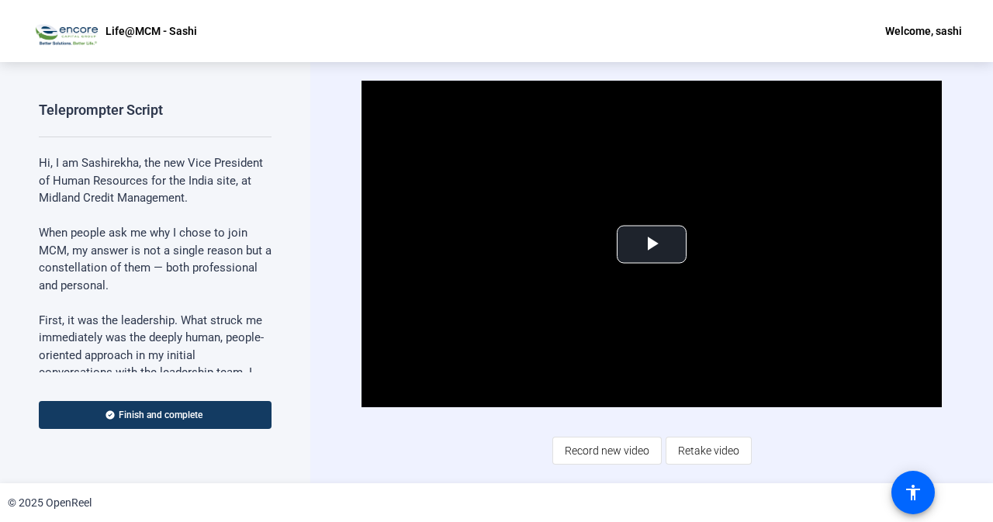
click at [610, 460] on span "Record new video" at bounding box center [607, 450] width 85 height 29
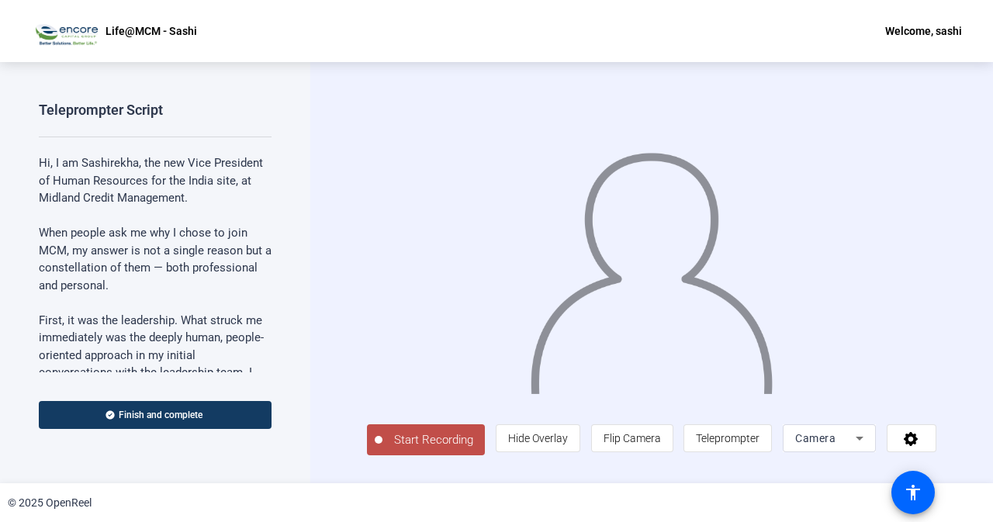
click at [441, 445] on span "Start Recording" at bounding box center [434, 440] width 102 height 18
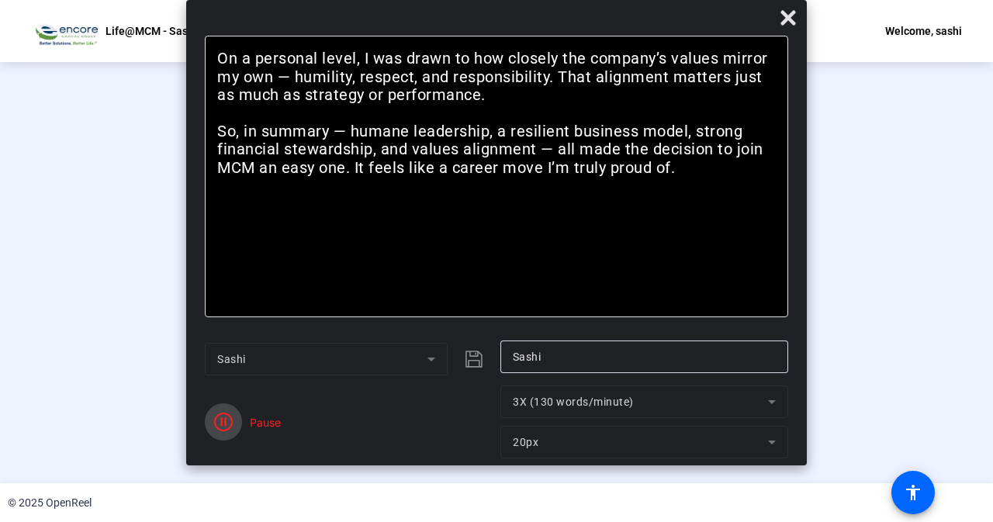
click at [222, 419] on icon "button" at bounding box center [223, 422] width 19 height 19
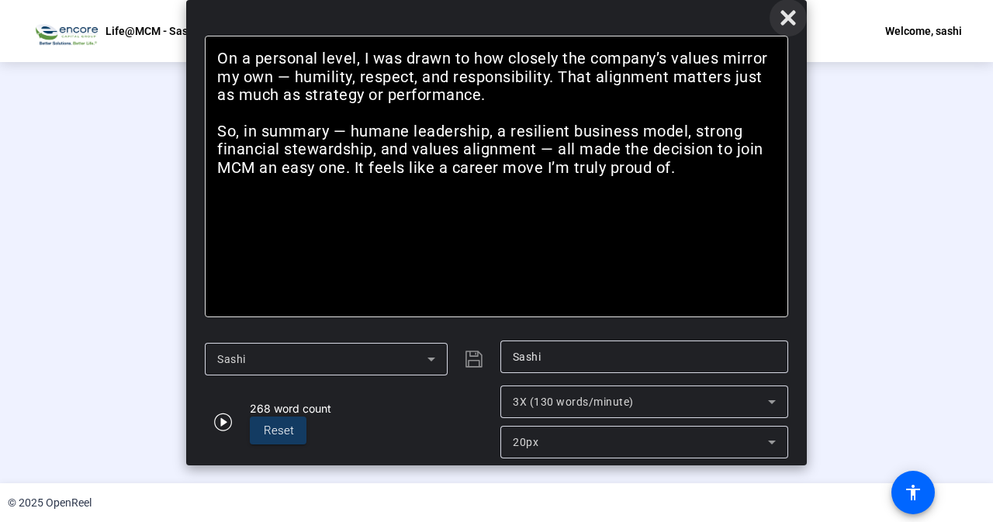
click at [791, 21] on icon at bounding box center [788, 17] width 15 height 15
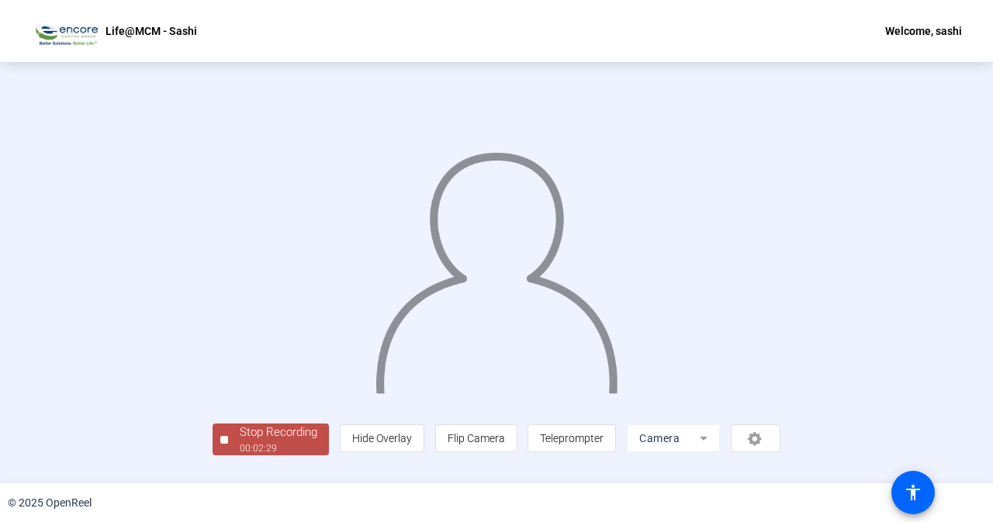
scroll to position [61, 0]
click at [240, 455] on div "00:02:30" at bounding box center [279, 448] width 78 height 14
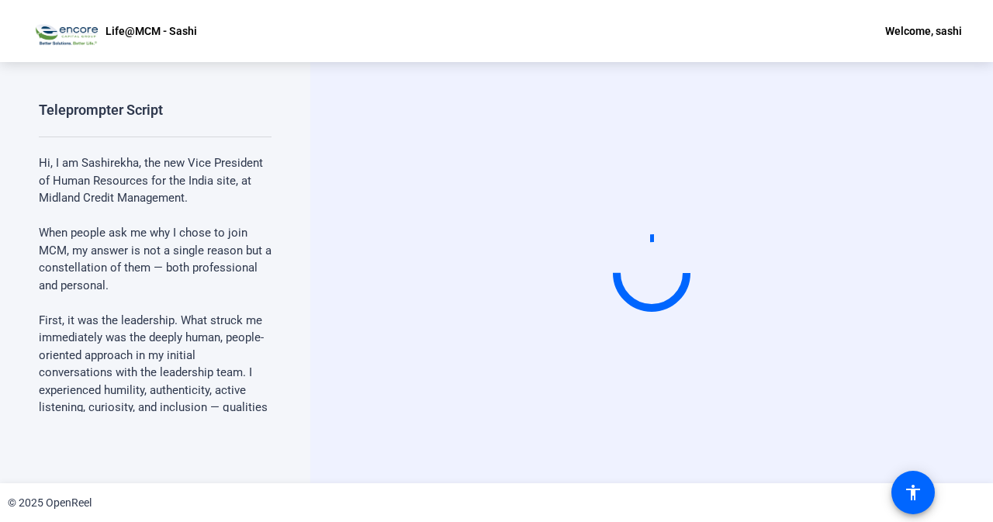
scroll to position [0, 0]
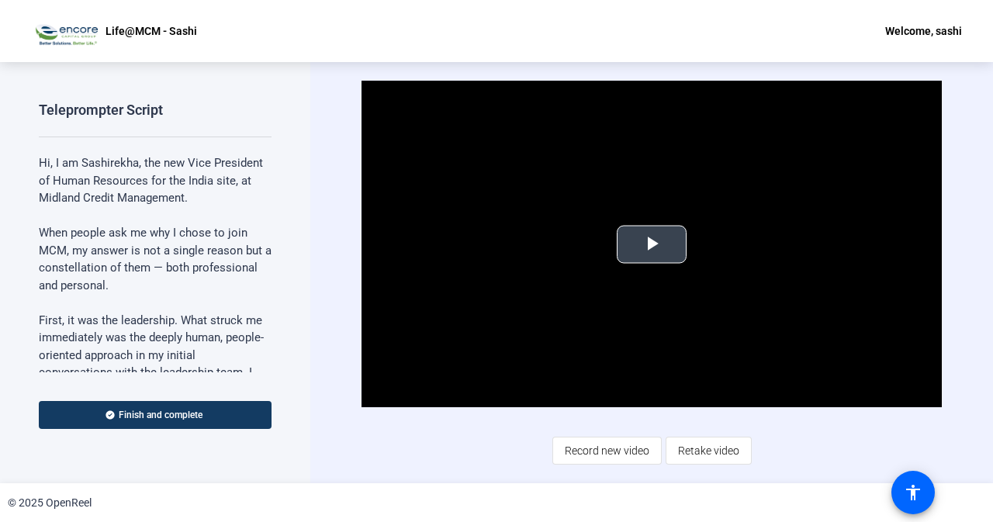
click at [652, 244] on span "Video Player" at bounding box center [652, 244] width 0 height 0
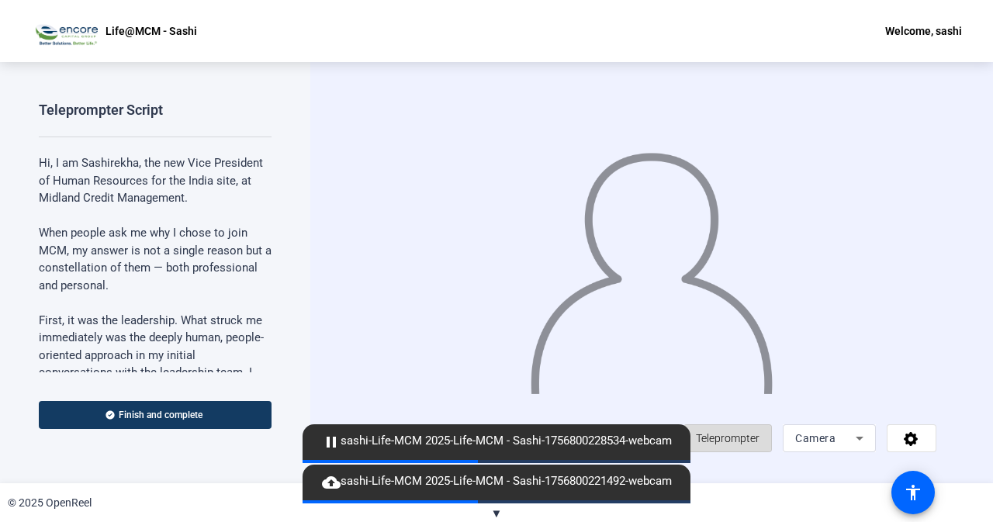
click at [760, 442] on span "Teleprompter" at bounding box center [728, 438] width 64 height 12
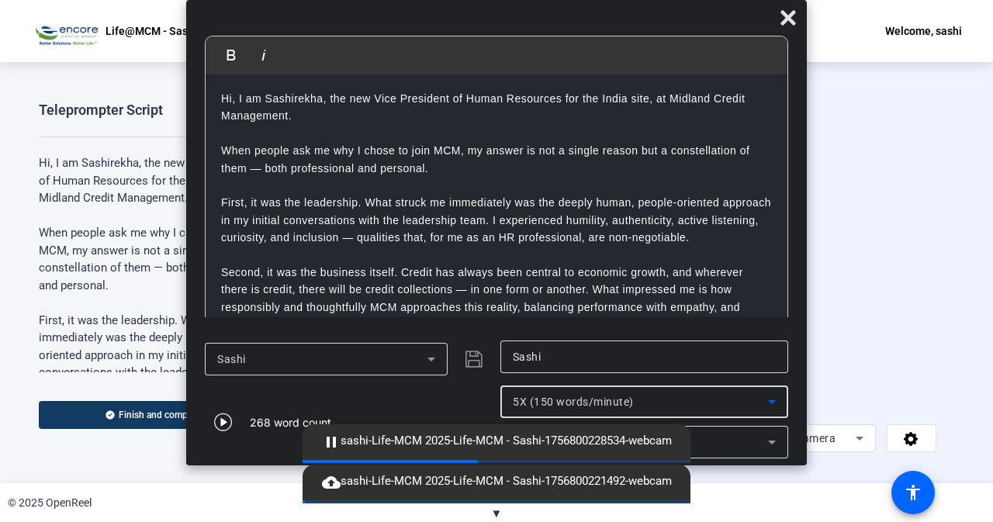
click at [774, 397] on icon at bounding box center [772, 402] width 19 height 19
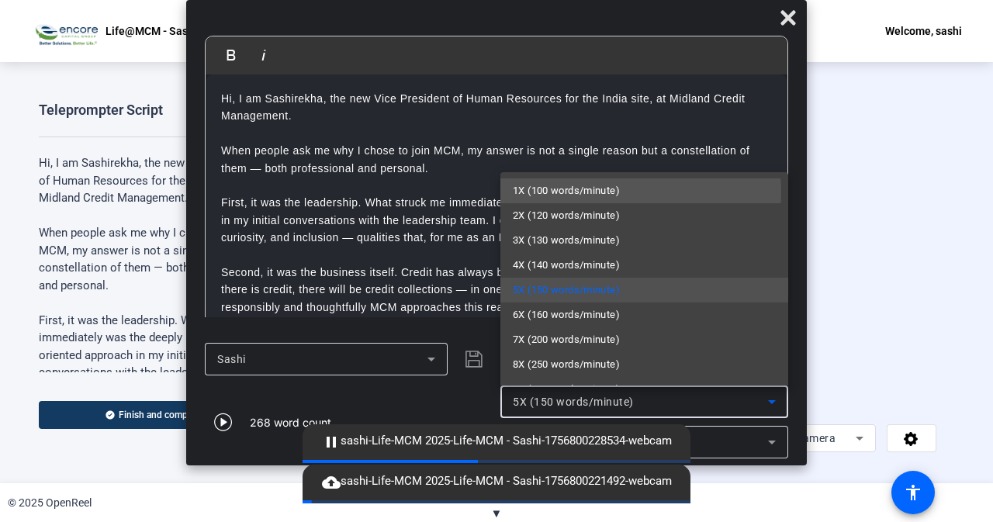
click at [613, 193] on span "1X (100 words/minute)" at bounding box center [566, 191] width 107 height 19
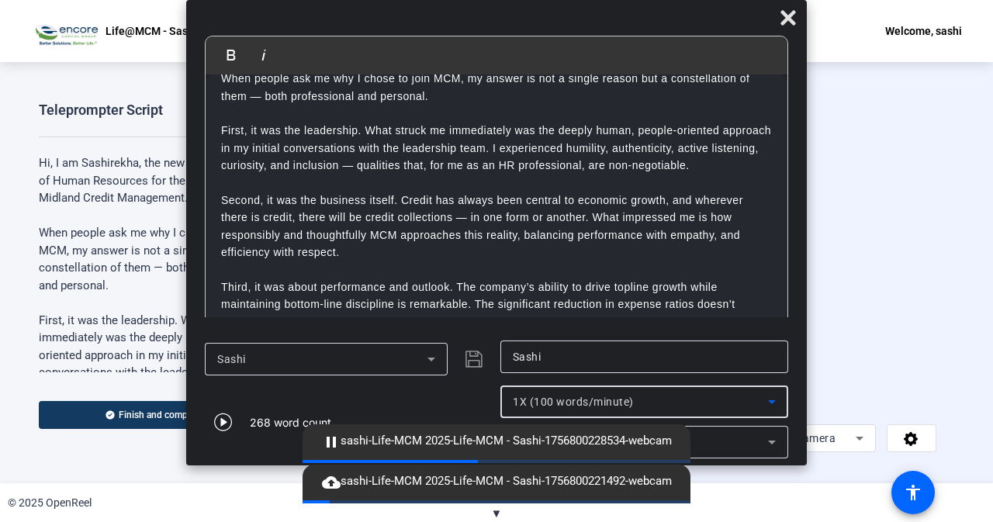
scroll to position [233, 0]
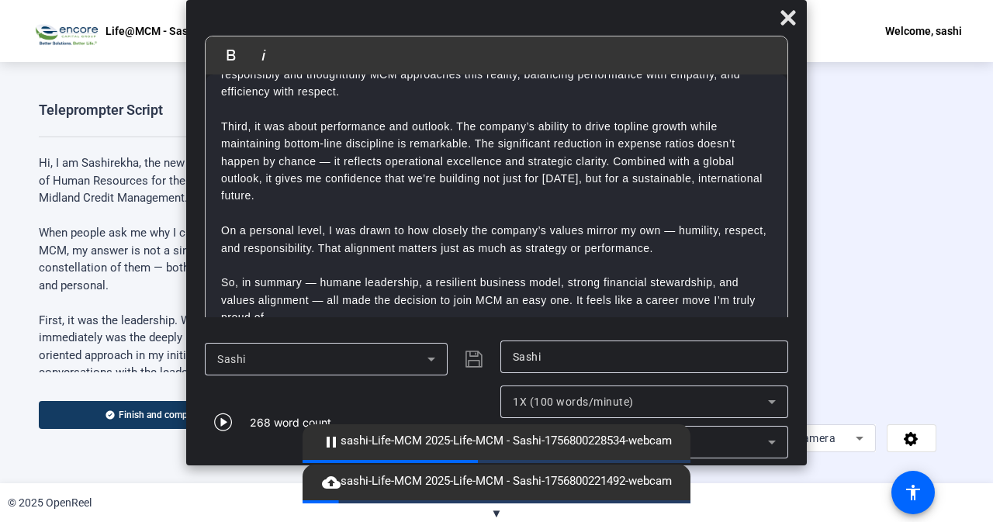
drag, startPoint x: 788, startPoint y: 193, endPoint x: 803, endPoint y: 81, distance: 112.8
click at [806, 83] on mat-dialog-content "Bold Italic Hi, I am Sashirekha, the new Vice President of Human Resources for …" at bounding box center [496, 184] width 621 height 297
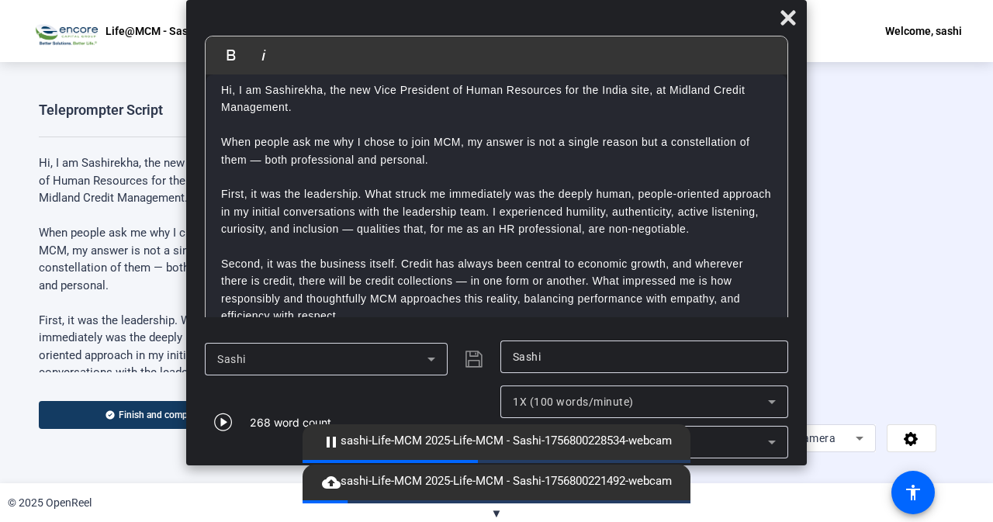
scroll to position [0, 0]
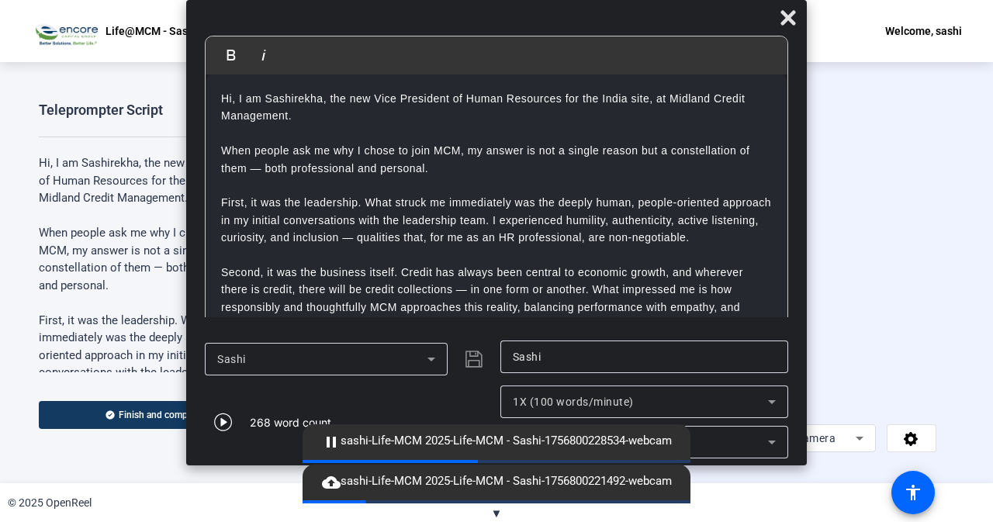
drag, startPoint x: 800, startPoint y: 21, endPoint x: 793, endPoint y: 39, distance: 19.2
click at [799, 22] on span at bounding box center [788, 17] width 37 height 37
click at [790, 16] on icon at bounding box center [788, 17] width 15 height 15
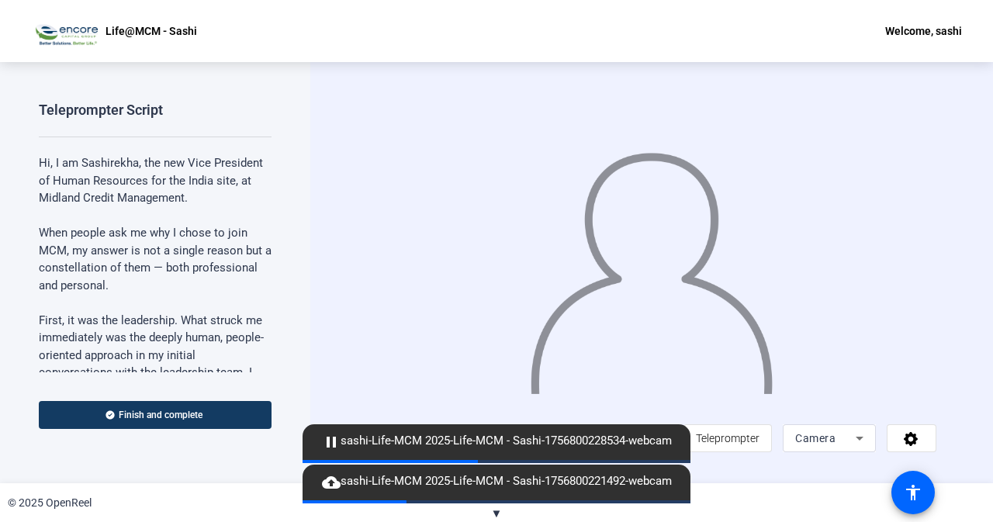
click at [496, 515] on span "▼" at bounding box center [497, 514] width 12 height 14
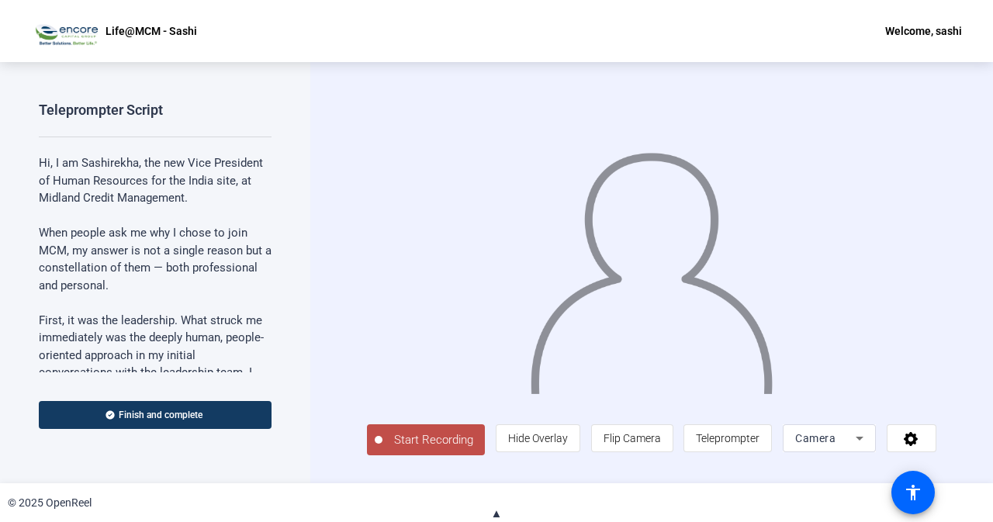
click at [404, 441] on span "Start Recording" at bounding box center [434, 440] width 102 height 18
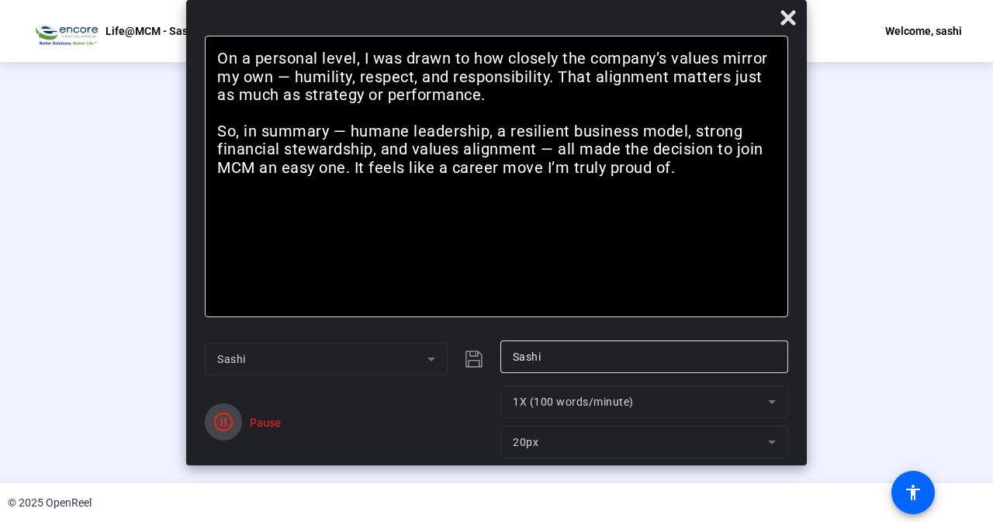
click at [227, 420] on icon "button" at bounding box center [223, 422] width 19 height 19
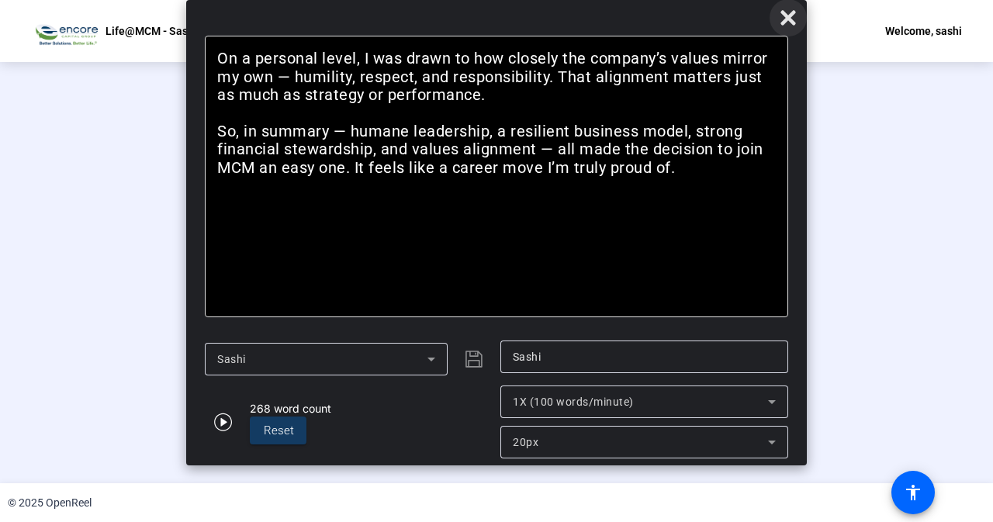
click at [784, 18] on icon at bounding box center [788, 18] width 19 height 19
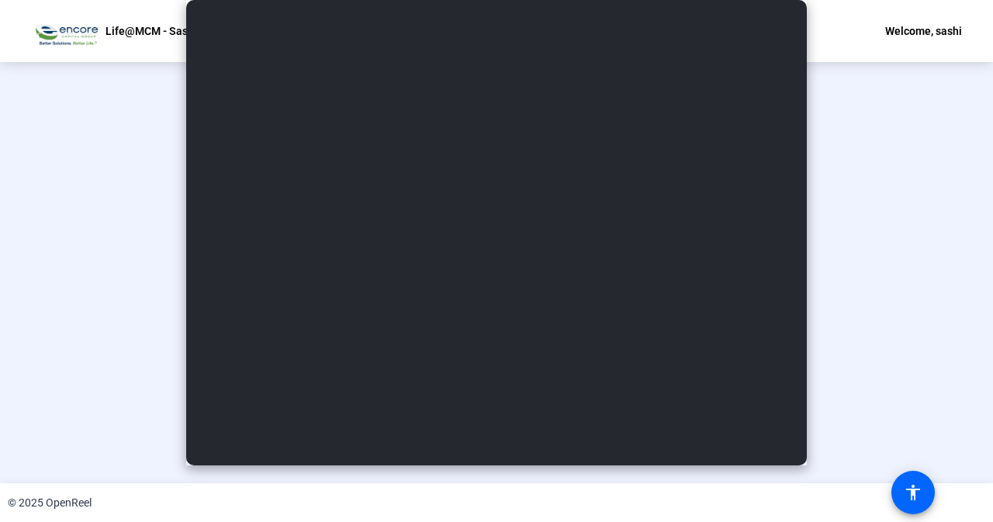
scroll to position [61, 0]
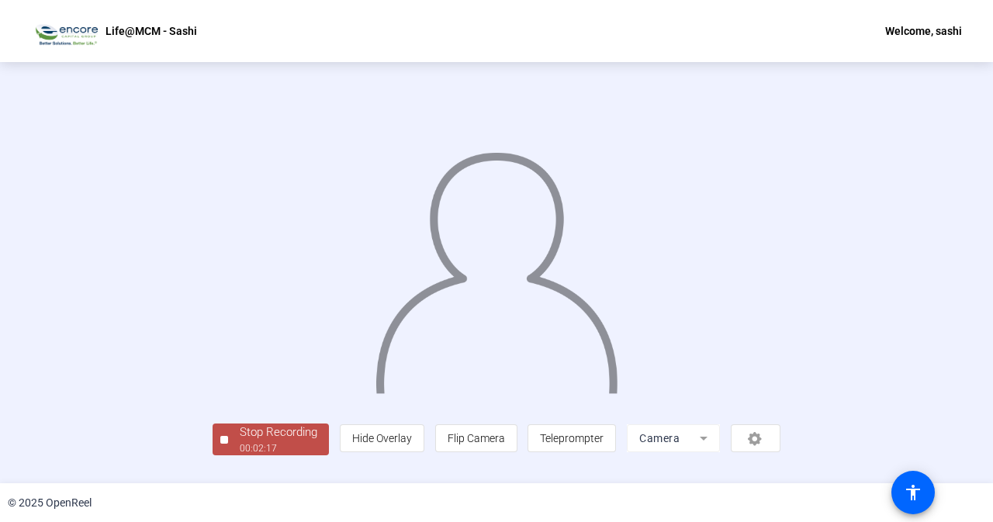
click at [240, 441] on div "Stop Recording" at bounding box center [279, 433] width 78 height 18
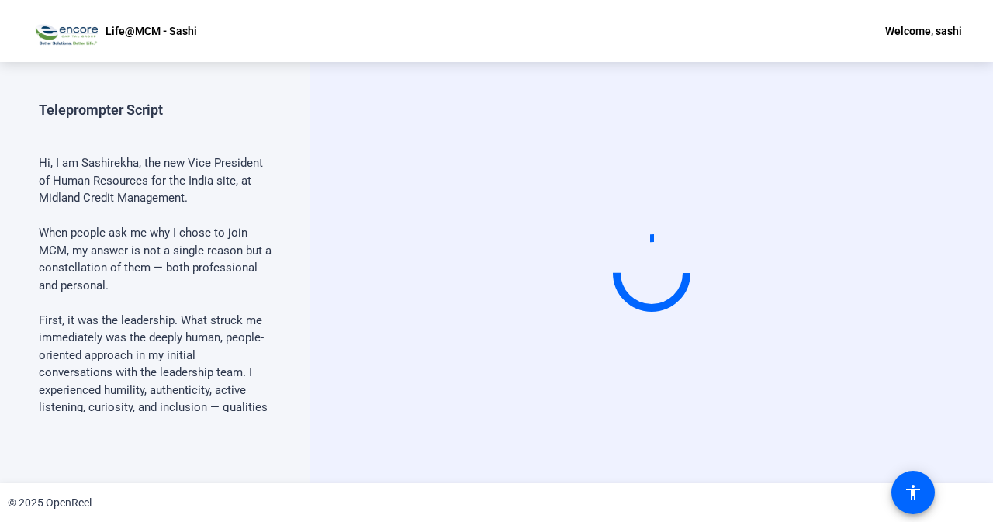
scroll to position [0, 0]
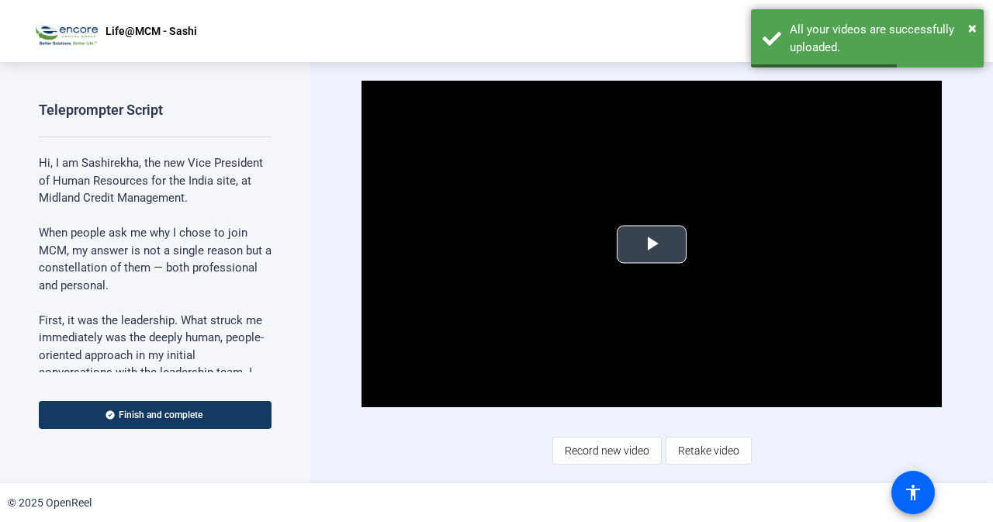
click at [652, 244] on span "Video Player" at bounding box center [652, 244] width 0 height 0
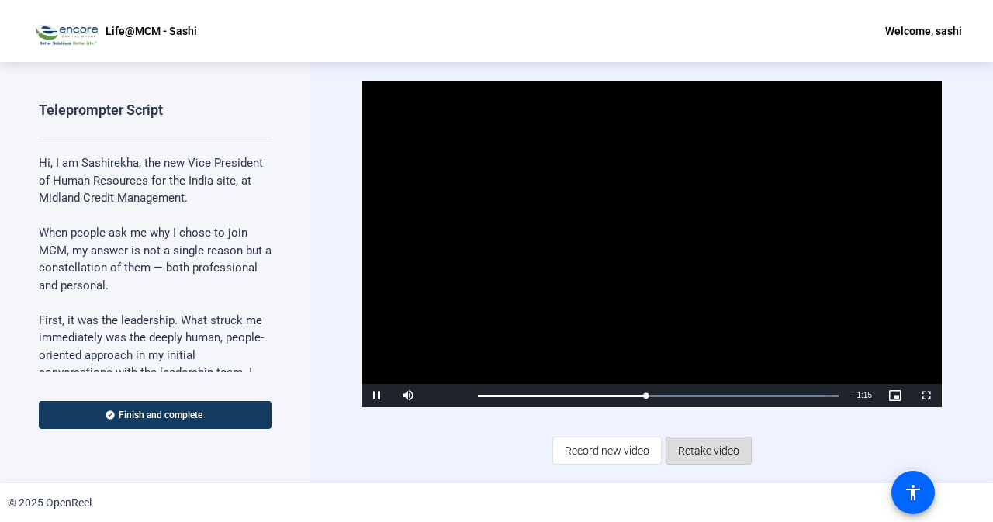
click at [713, 451] on span "Retake video" at bounding box center [708, 450] width 61 height 29
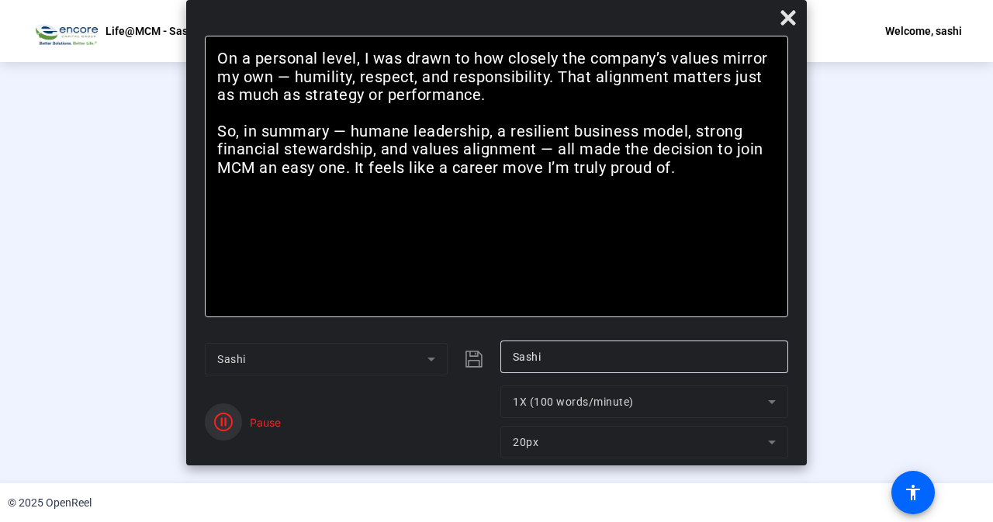
click at [216, 417] on icon "button" at bounding box center [223, 422] width 19 height 19
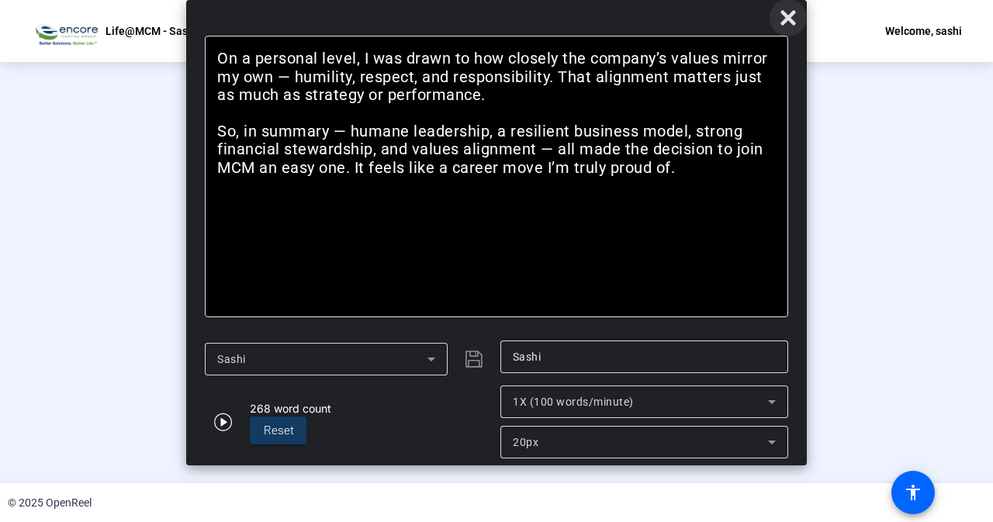
click at [791, 16] on icon at bounding box center [788, 17] width 15 height 15
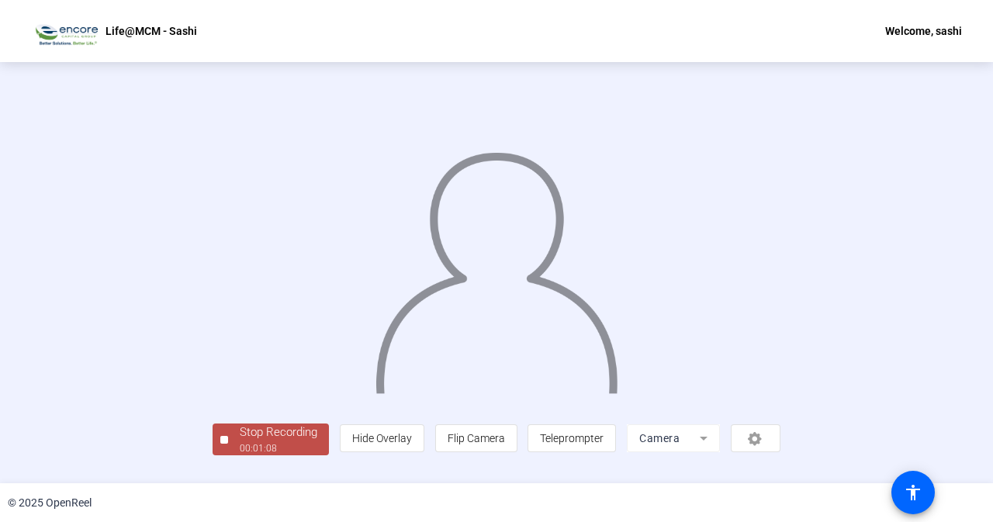
scroll to position [61, 0]
click at [240, 441] on div "Stop Recording" at bounding box center [279, 433] width 78 height 18
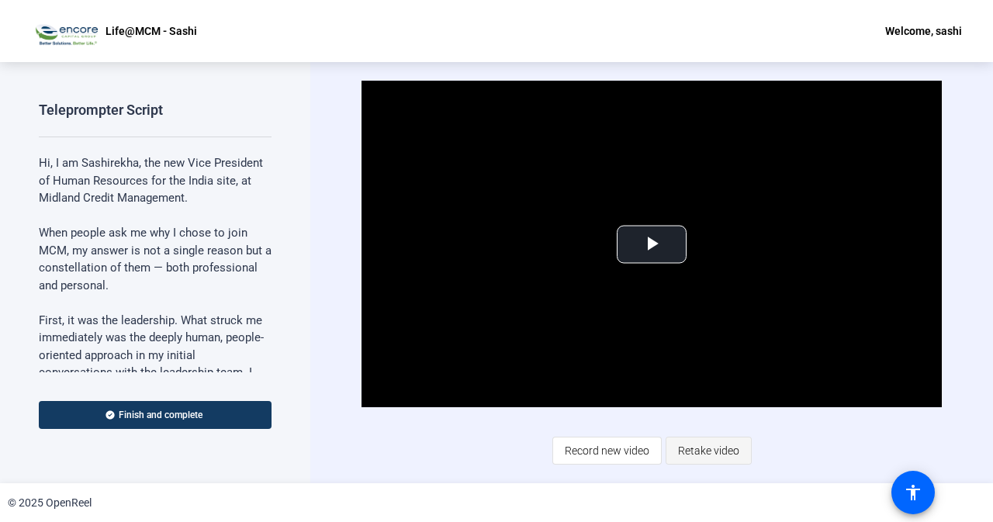
click at [712, 458] on span "Retake video" at bounding box center [708, 450] width 61 height 29
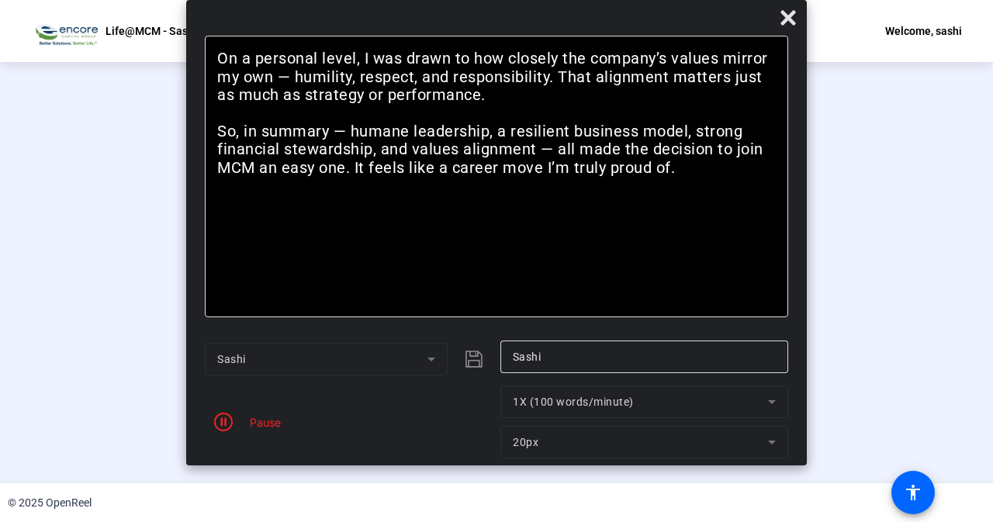
click at [720, 104] on p "On a personal level, I was drawn to how closely the company’s values mirror my …" at bounding box center [496, 77] width 559 height 54
click at [225, 425] on icon "button" at bounding box center [223, 422] width 19 height 19
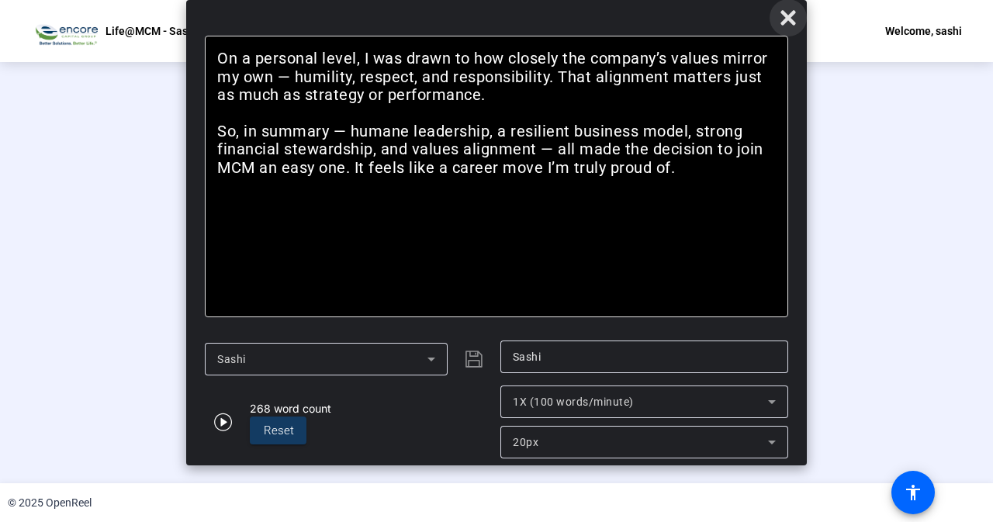
drag, startPoint x: 790, startPoint y: 23, endPoint x: 416, endPoint y: 224, distance: 424.5
click at [790, 23] on icon at bounding box center [788, 18] width 19 height 19
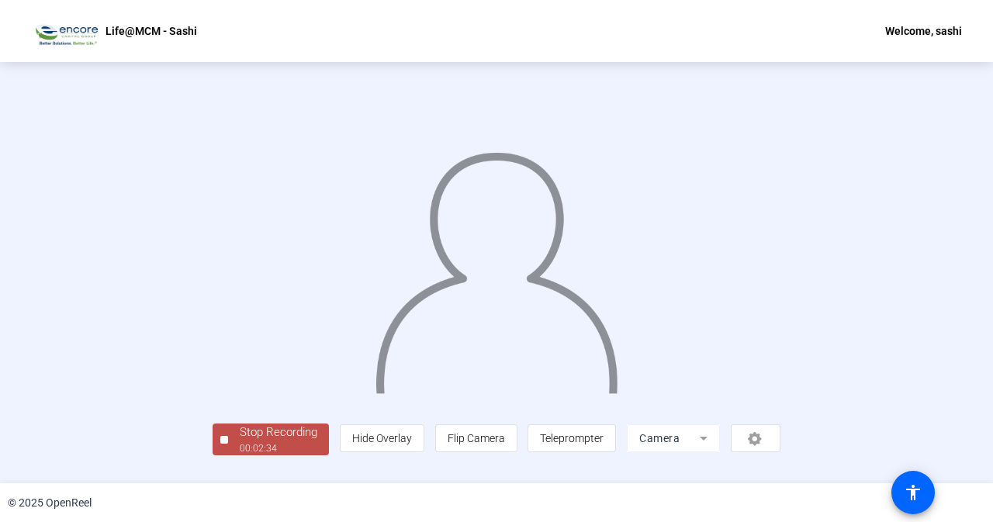
scroll to position [61, 0]
click at [240, 441] on div "Stop Recording" at bounding box center [279, 433] width 78 height 18
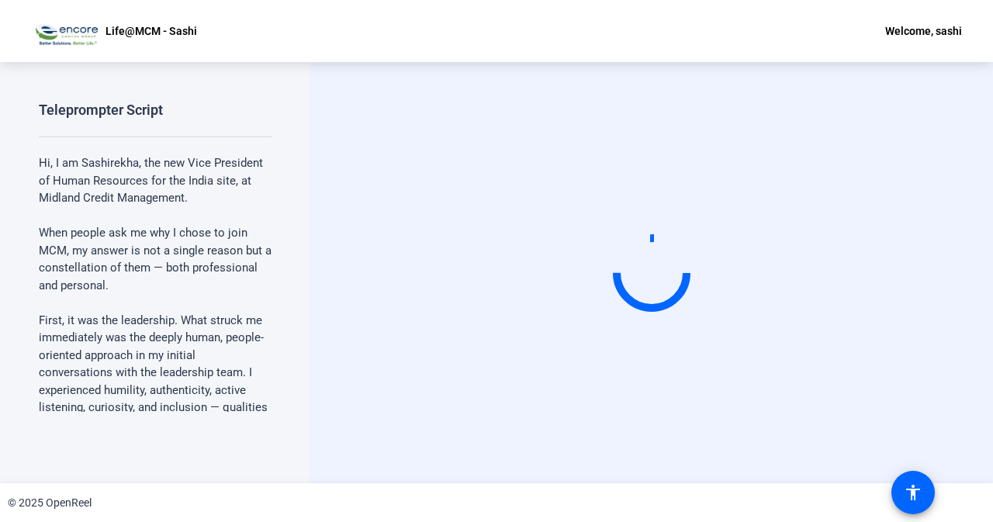
scroll to position [0, 0]
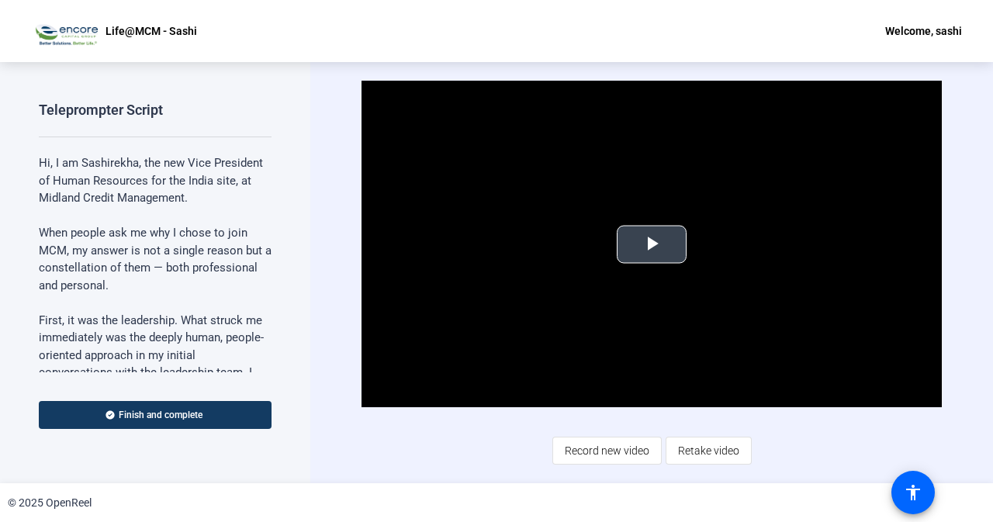
click at [652, 244] on span "Video Player" at bounding box center [652, 244] width 0 height 0
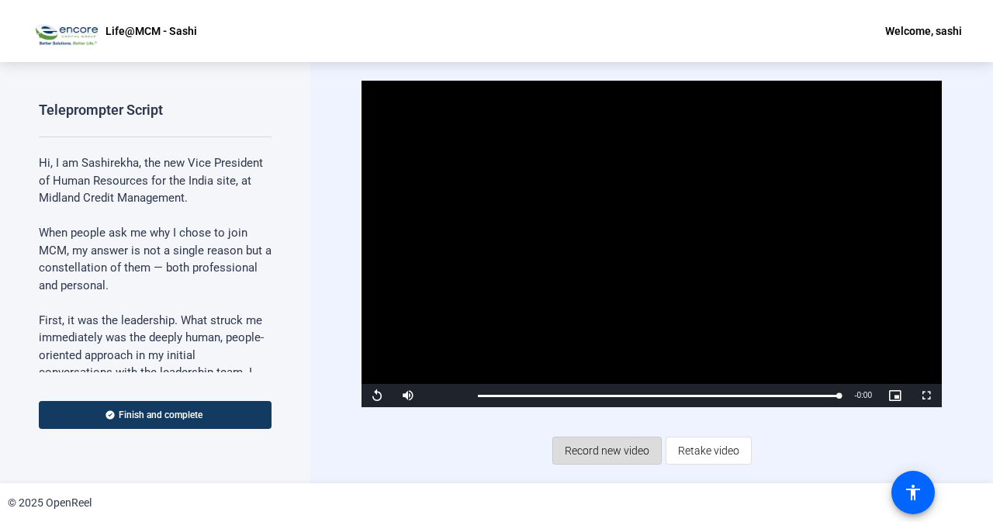
click at [628, 459] on span "Record new video" at bounding box center [607, 450] width 85 height 29
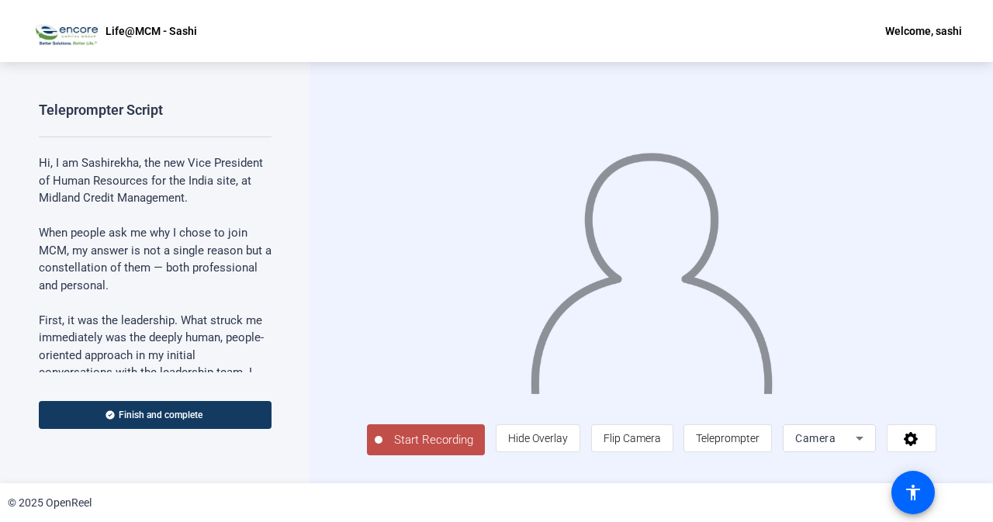
click at [435, 441] on span "Start Recording" at bounding box center [434, 440] width 102 height 18
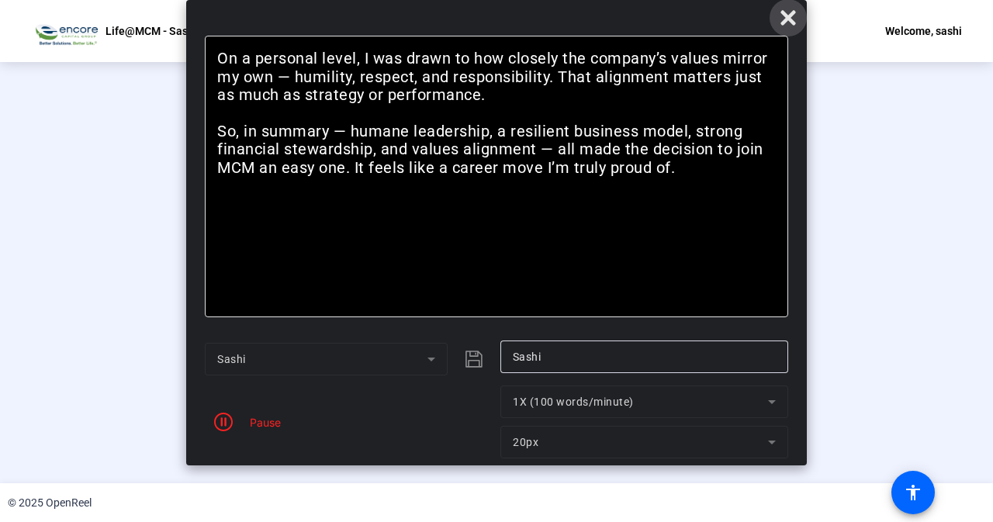
click at [789, 20] on icon at bounding box center [788, 17] width 15 height 15
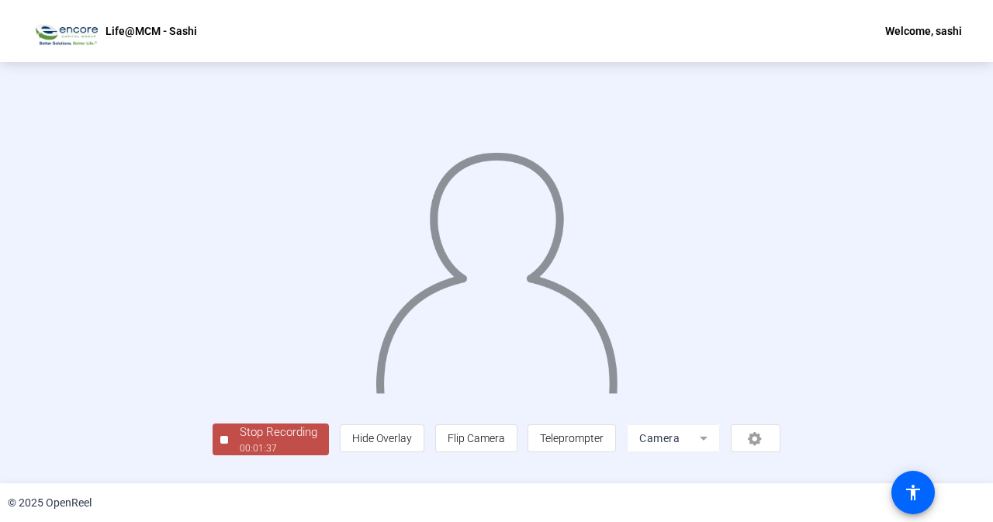
scroll to position [61, 0]
click at [240, 441] on div "Stop Recording" at bounding box center [279, 433] width 78 height 18
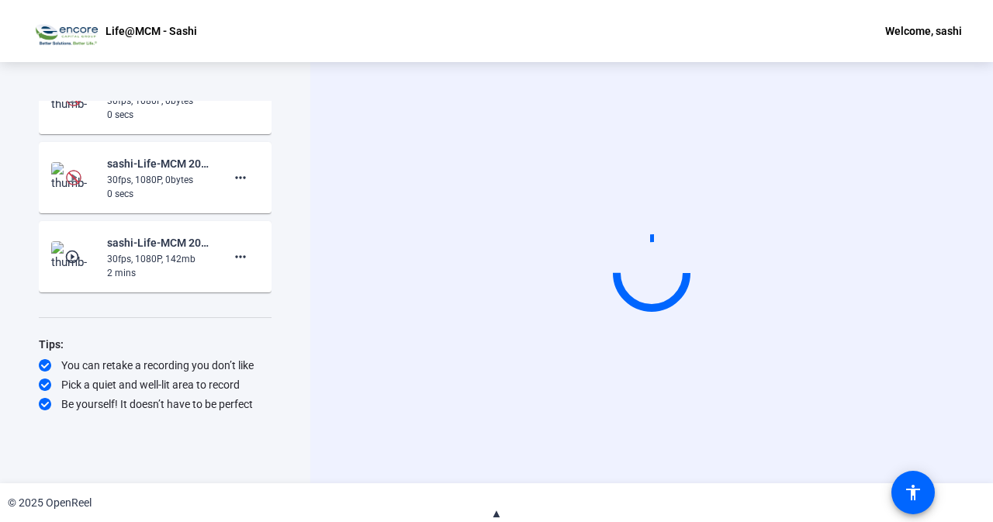
scroll to position [1271, 0]
click at [78, 261] on mat-icon "play_circle_outline" at bounding box center [73, 257] width 19 height 16
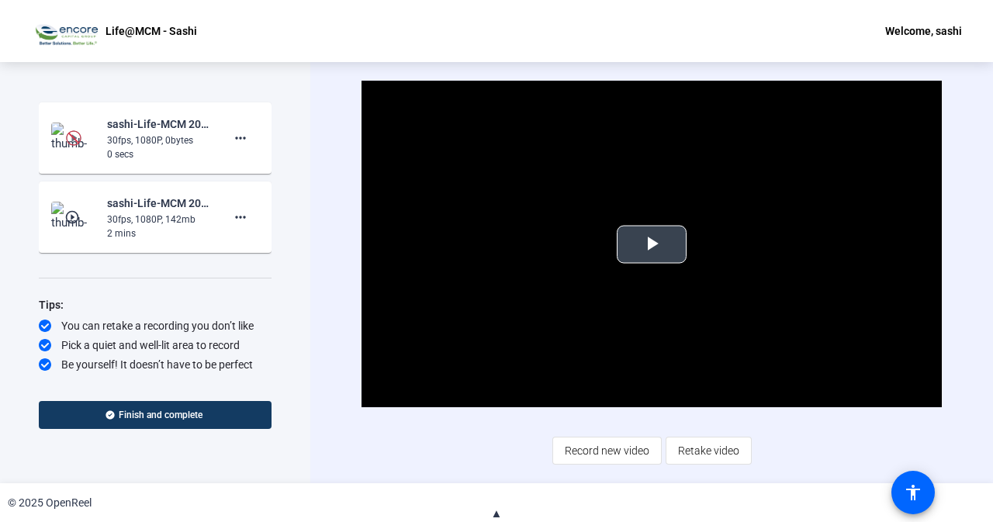
click at [652, 244] on span "Video Player" at bounding box center [652, 244] width 0 height 0
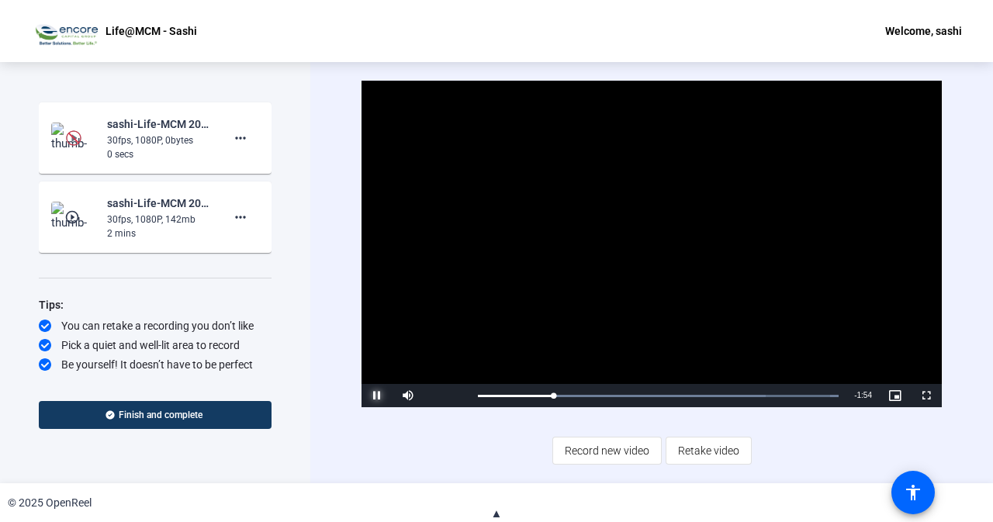
click at [370, 396] on span "Video Player" at bounding box center [377, 396] width 31 height 0
click at [371, 396] on span "Video Player" at bounding box center [377, 396] width 31 height 0
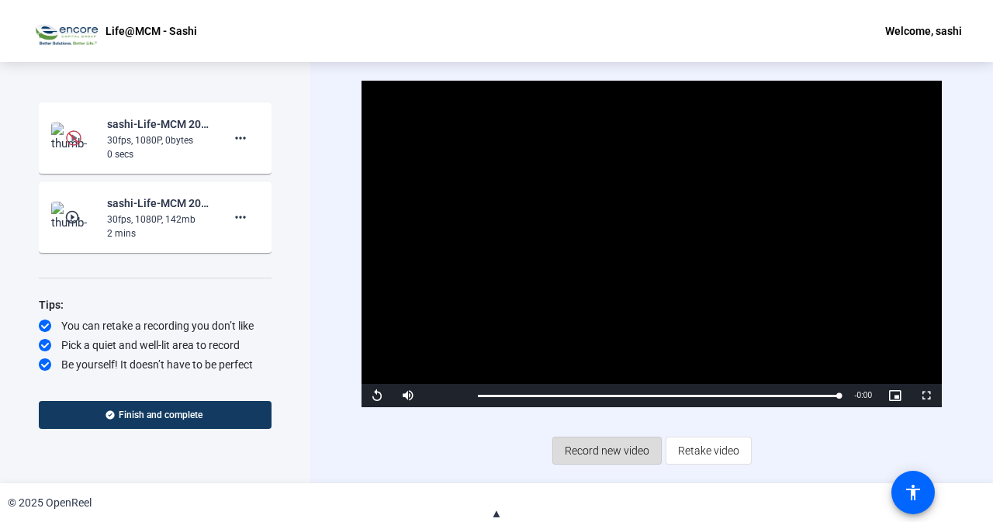
click at [618, 447] on span "Record new video" at bounding box center [607, 450] width 85 height 29
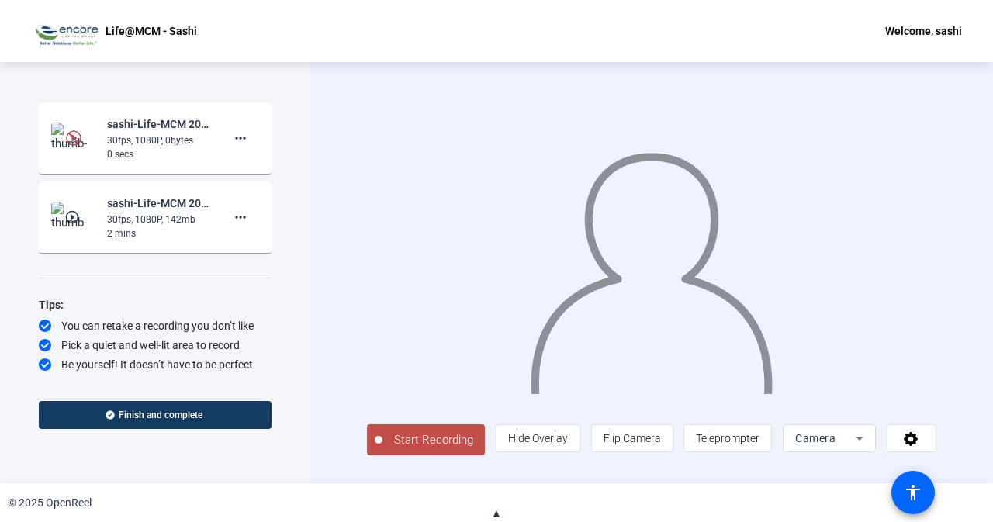
click at [441, 441] on span "Start Recording" at bounding box center [434, 440] width 102 height 18
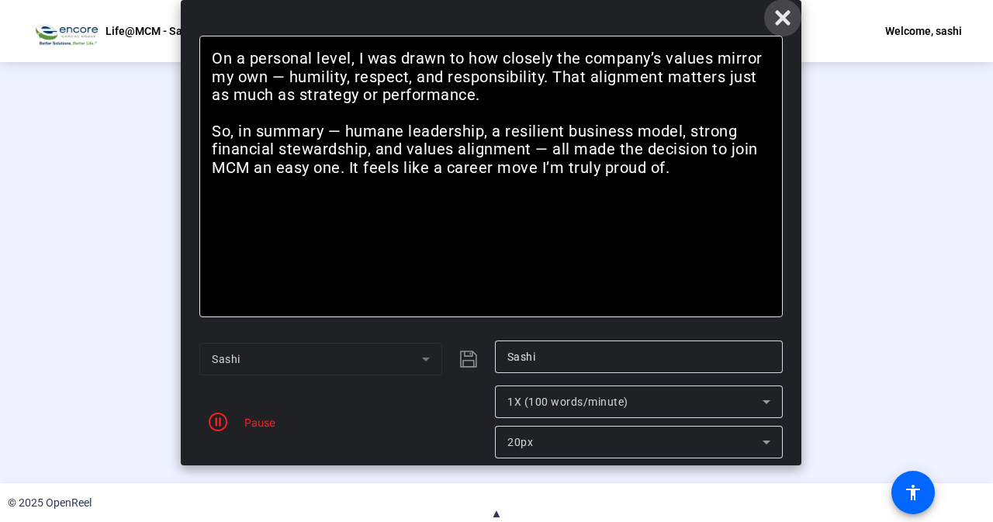
click at [791, 18] on span at bounding box center [782, 17] width 37 height 37
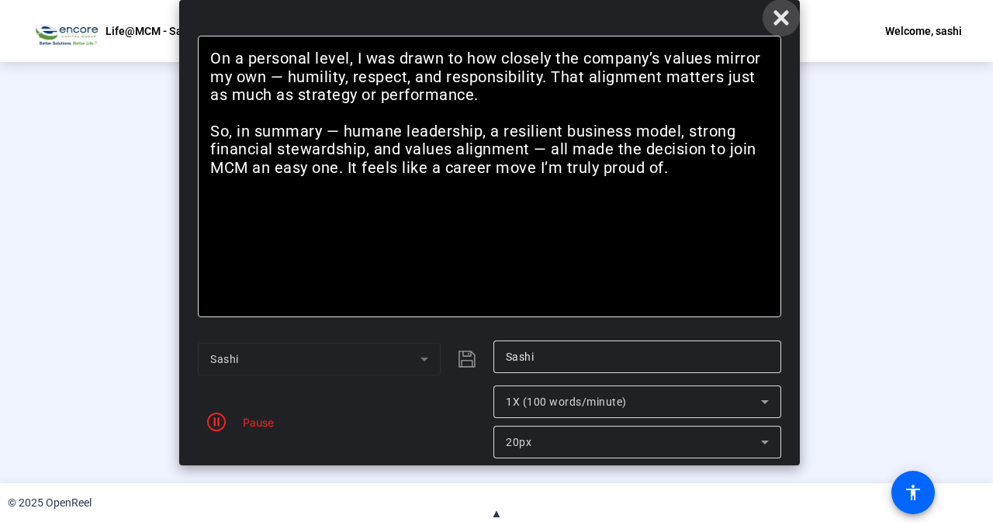
click at [785, 21] on icon at bounding box center [781, 17] width 15 height 15
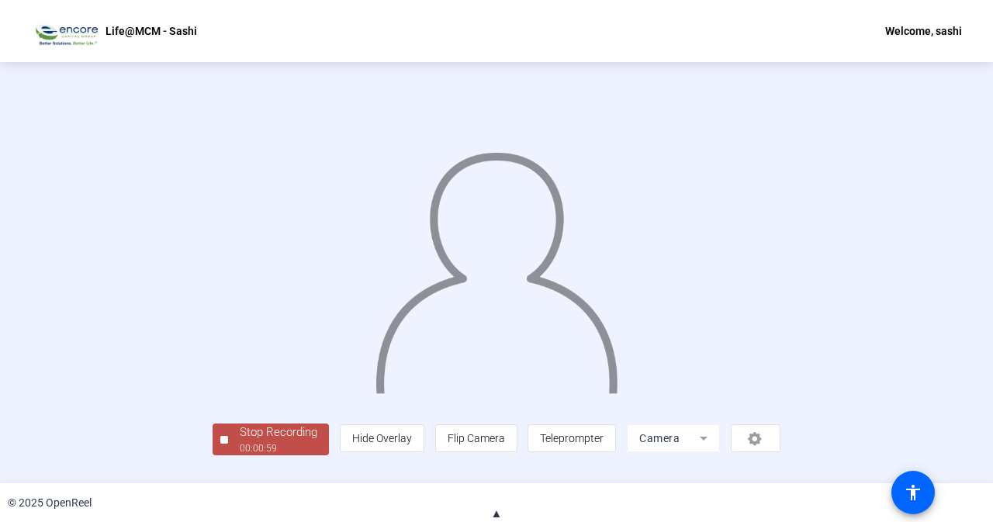
scroll to position [61, 0]
click at [240, 441] on div "Stop Recording" at bounding box center [279, 433] width 78 height 18
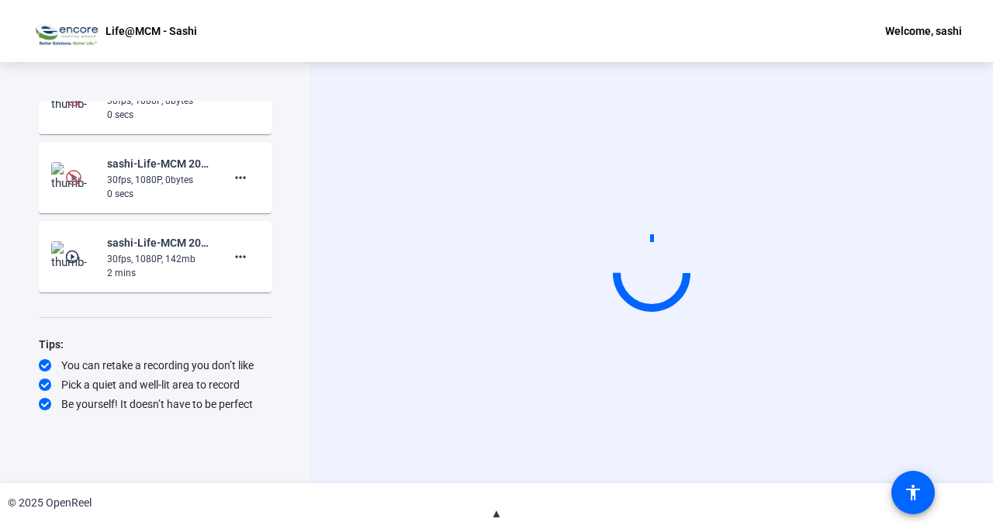
scroll to position [0, 0]
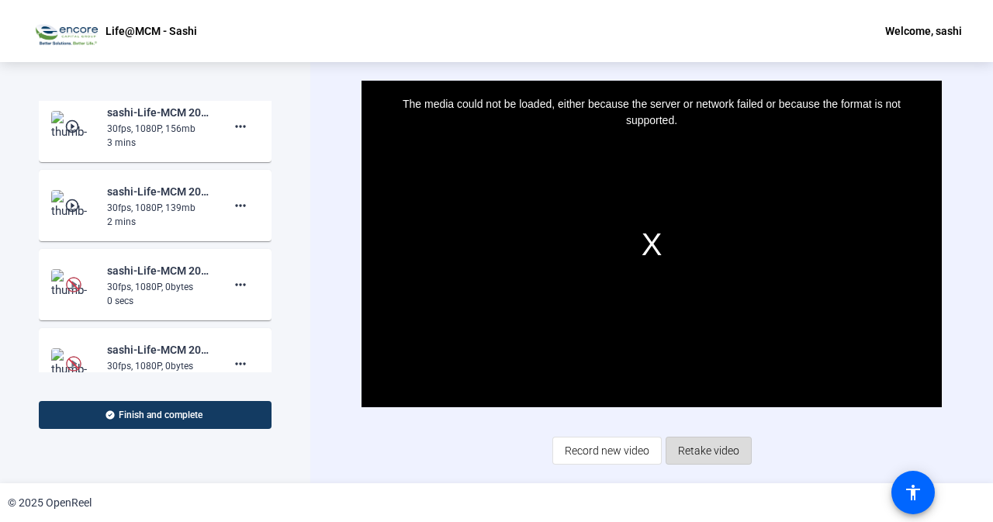
click at [708, 456] on span "Retake video" at bounding box center [708, 450] width 61 height 29
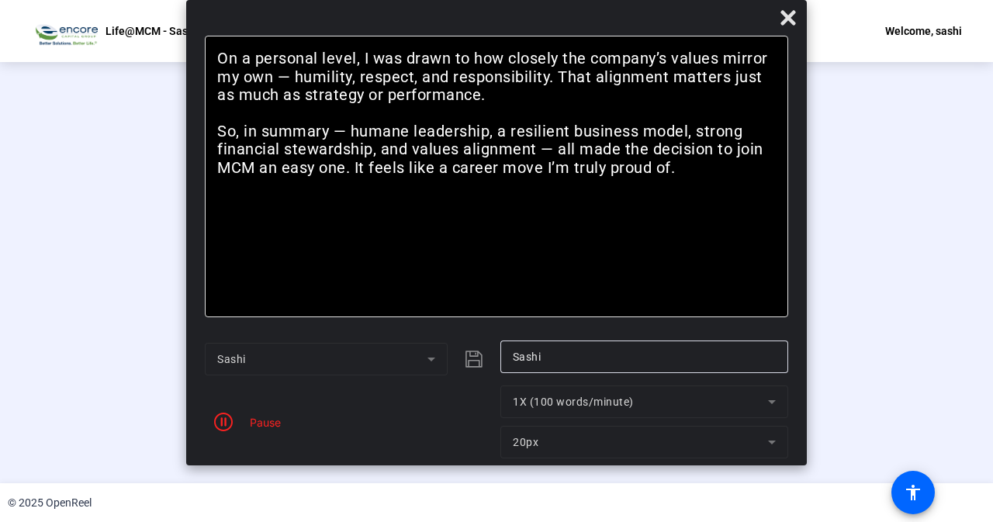
click at [770, 399] on mat-form-field "1X (100 words/minute)" at bounding box center [644, 402] width 288 height 33
click at [788, 19] on icon at bounding box center [788, 17] width 15 height 15
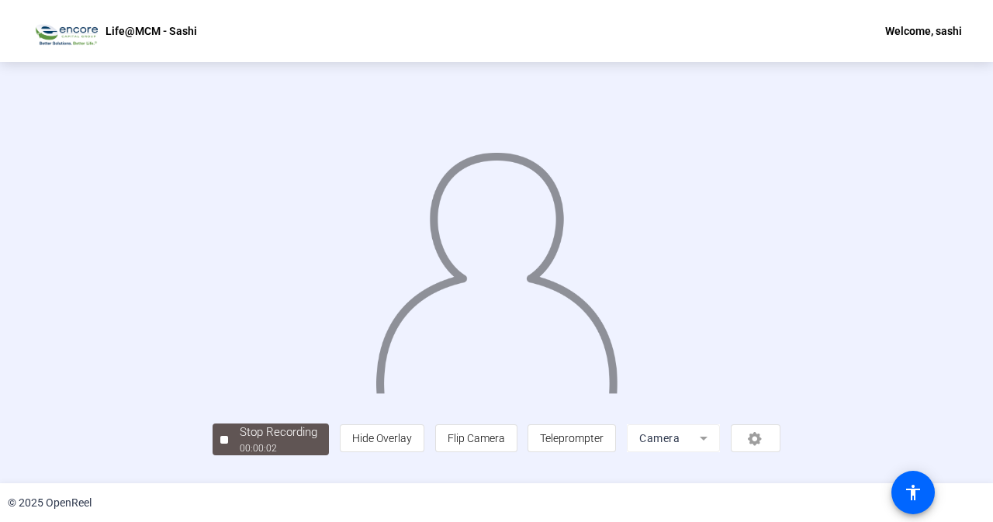
scroll to position [61, 0]
click at [604, 445] on span "Teleprompter" at bounding box center [572, 438] width 64 height 12
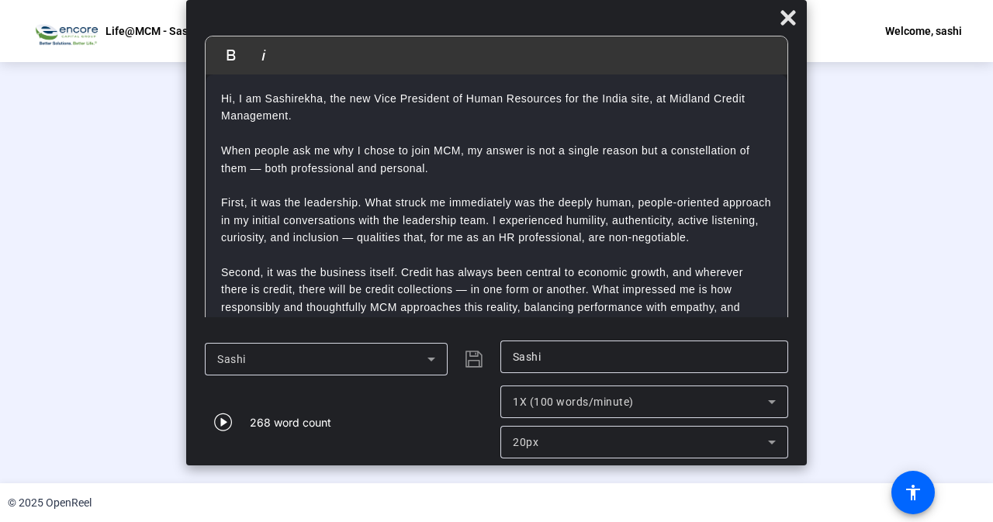
click at [769, 401] on icon at bounding box center [772, 402] width 8 height 4
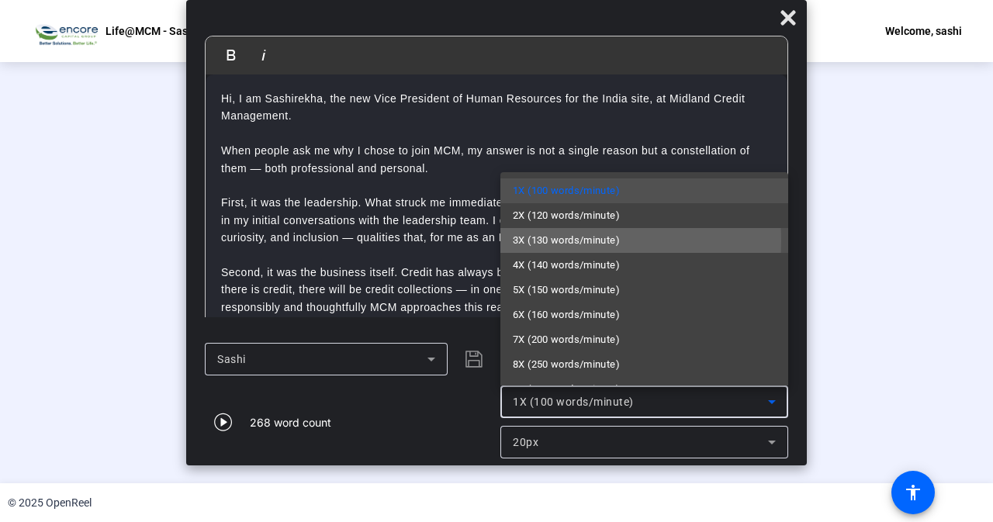
click at [565, 241] on span "3X (130 words/minute)" at bounding box center [566, 240] width 107 height 19
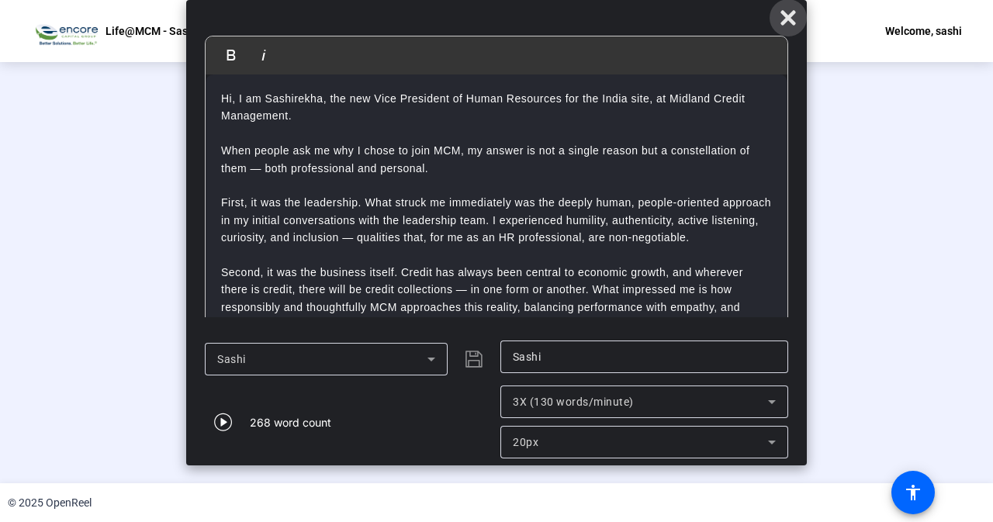
click at [783, 22] on icon at bounding box center [788, 17] width 15 height 15
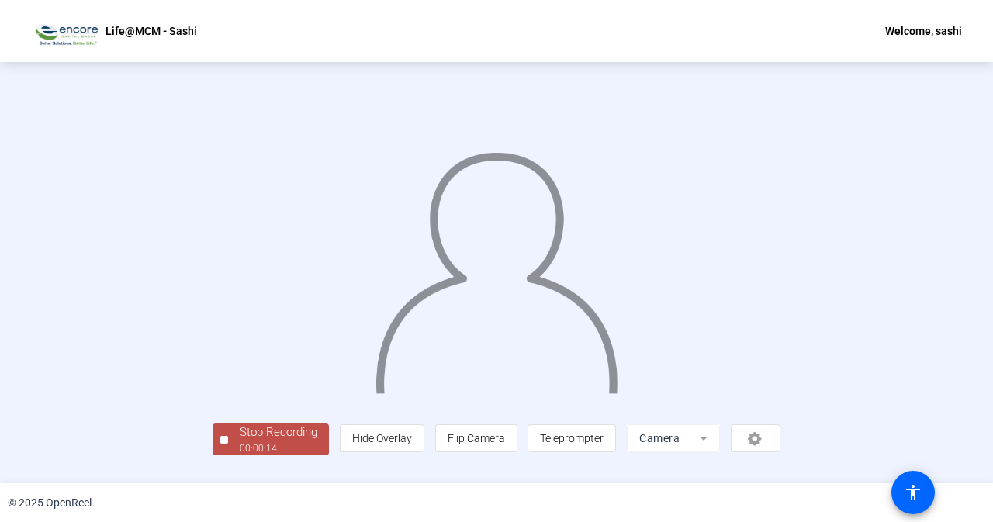
click at [240, 455] on div "00:00:14" at bounding box center [279, 448] width 78 height 14
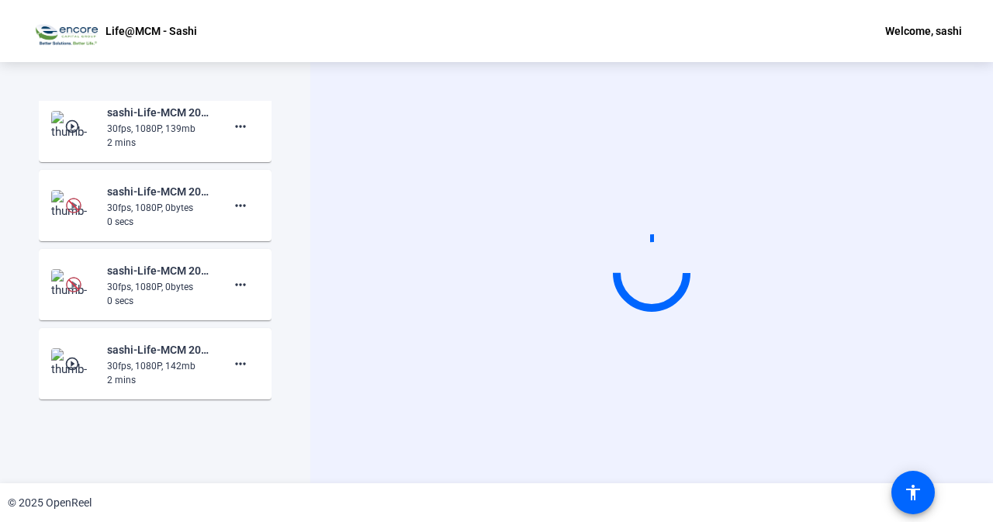
scroll to position [0, 0]
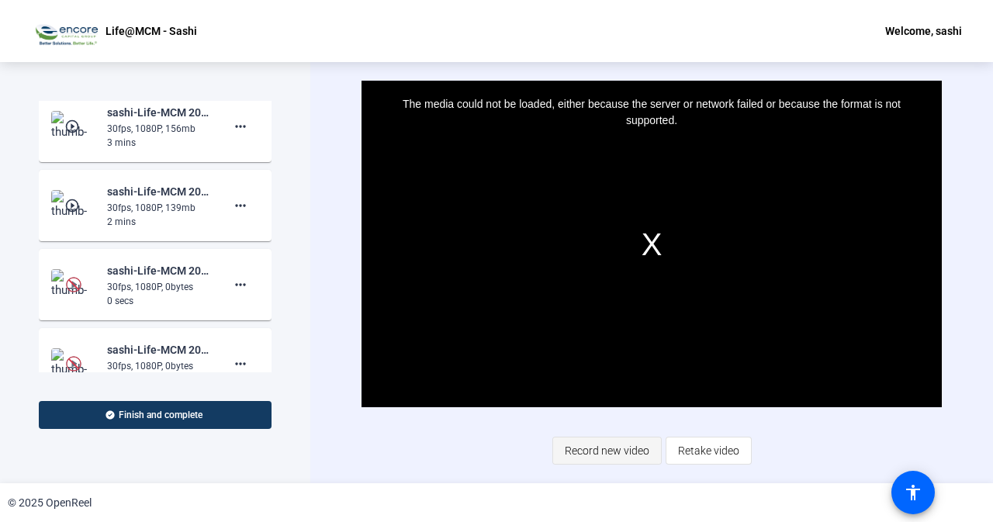
click at [622, 451] on span "Record new video" at bounding box center [607, 450] width 85 height 29
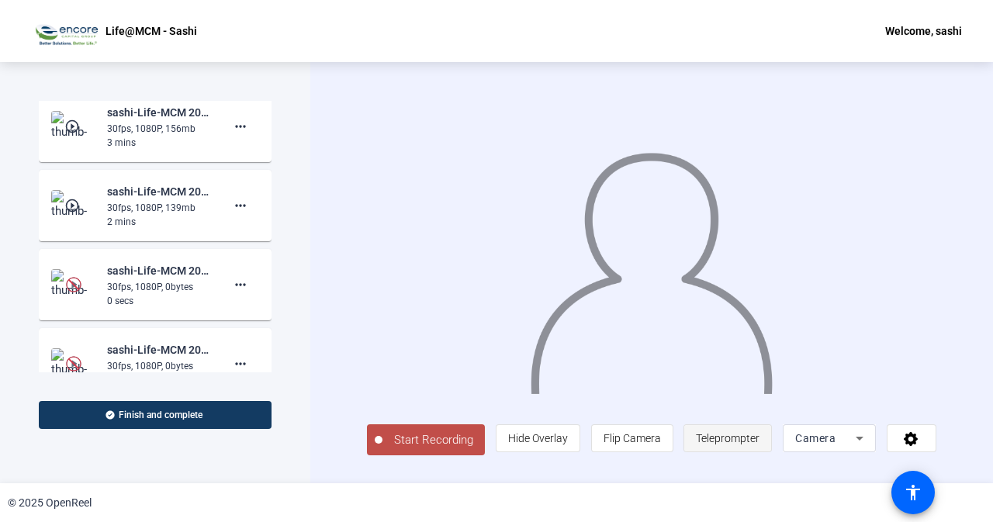
click at [743, 445] on span "Teleprompter" at bounding box center [728, 438] width 64 height 12
click at [732, 445] on span "Teleprompter" at bounding box center [728, 438] width 64 height 12
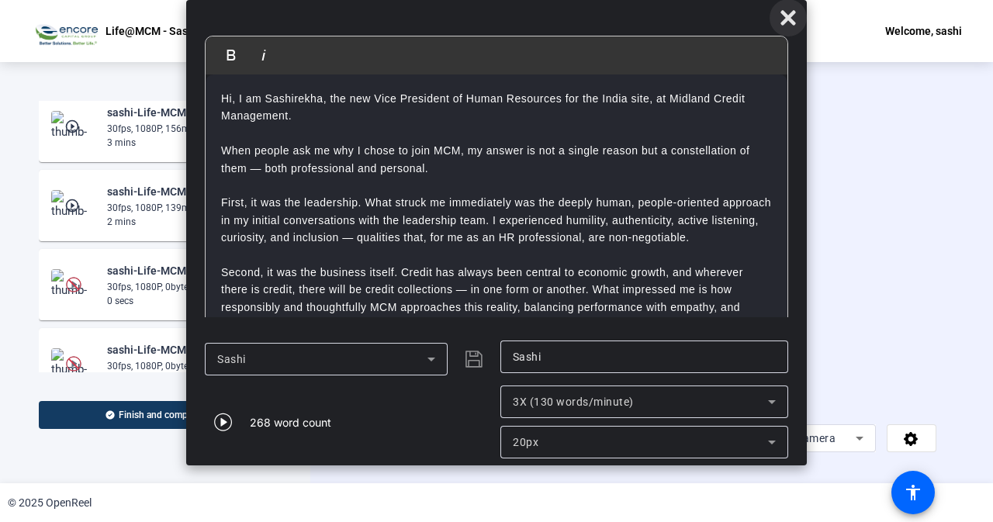
click at [799, 19] on span at bounding box center [788, 17] width 37 height 37
click at [795, 21] on icon at bounding box center [788, 18] width 19 height 19
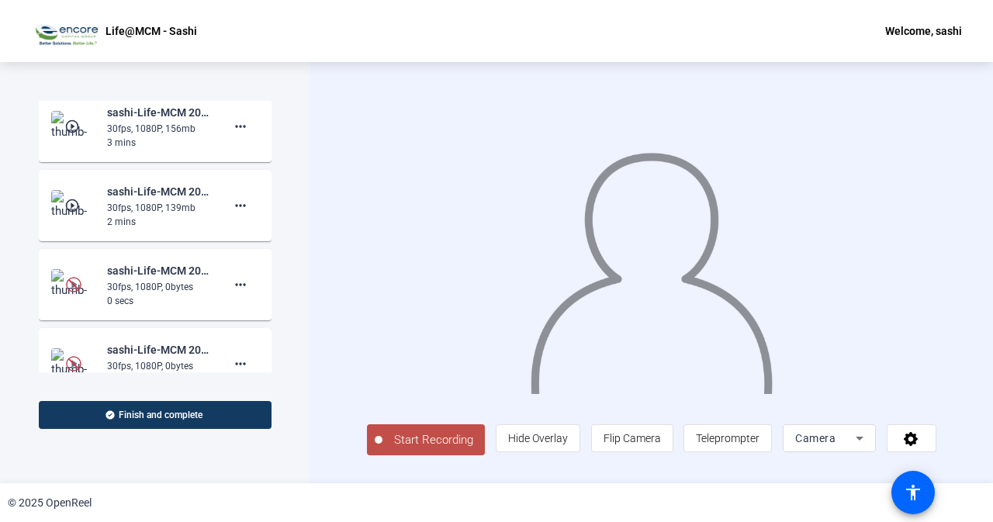
click at [414, 452] on button "Start Recording" at bounding box center [426, 439] width 118 height 31
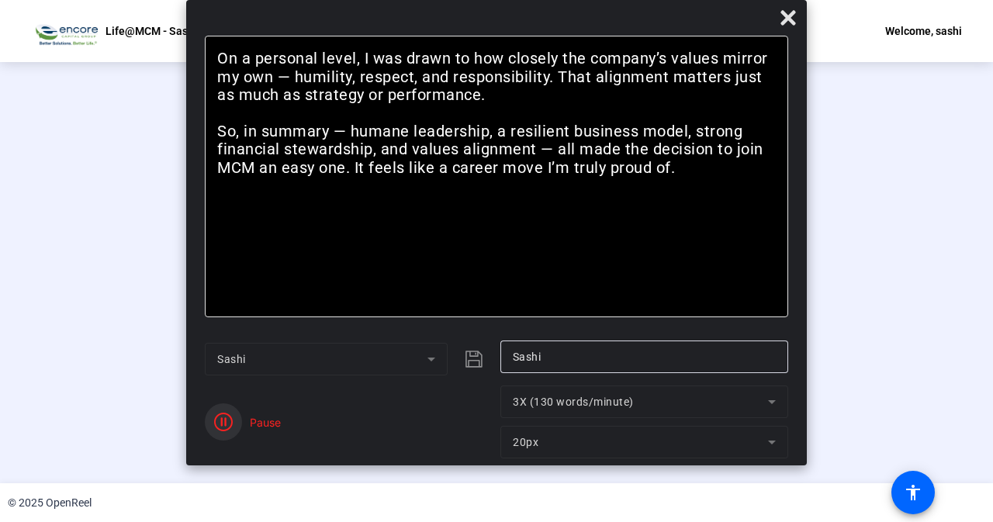
click at [214, 424] on icon "button" at bounding box center [223, 422] width 19 height 19
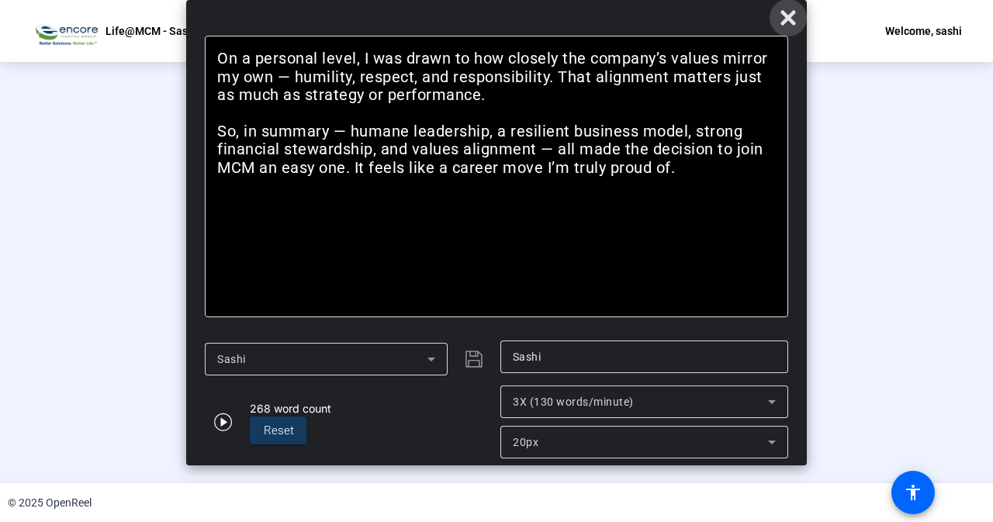
click at [788, 19] on icon at bounding box center [788, 17] width 15 height 15
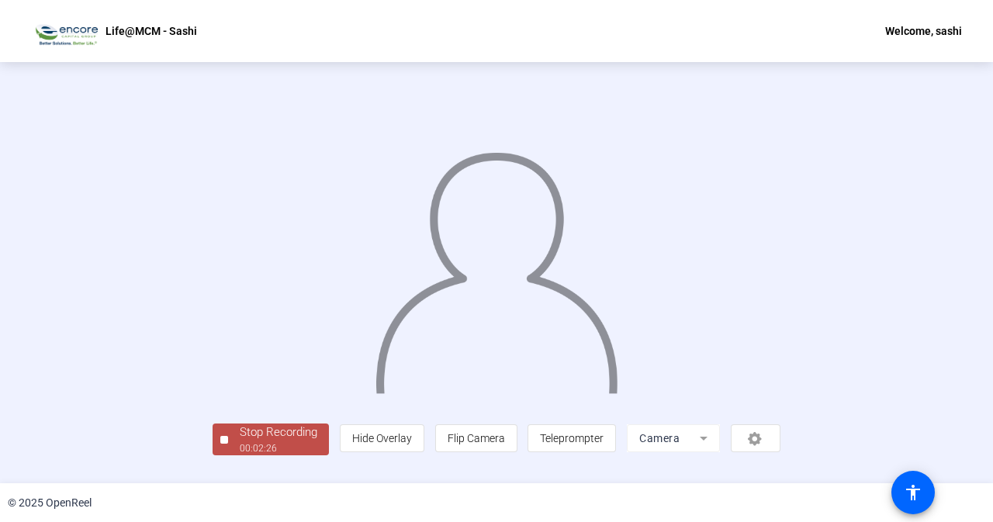
scroll to position [61, 0]
click at [240, 441] on div "Stop Recording" at bounding box center [279, 433] width 78 height 18
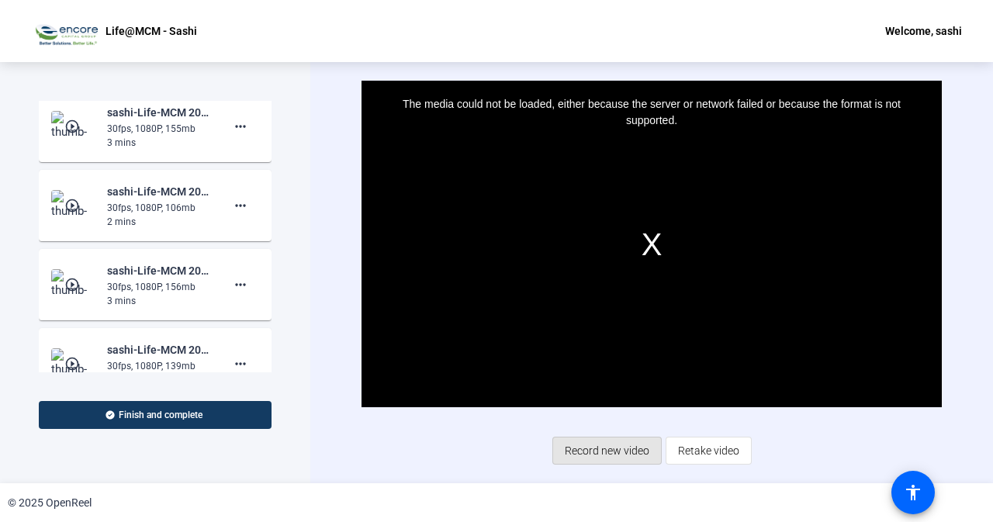
click at [622, 455] on span "Record new video" at bounding box center [607, 450] width 85 height 29
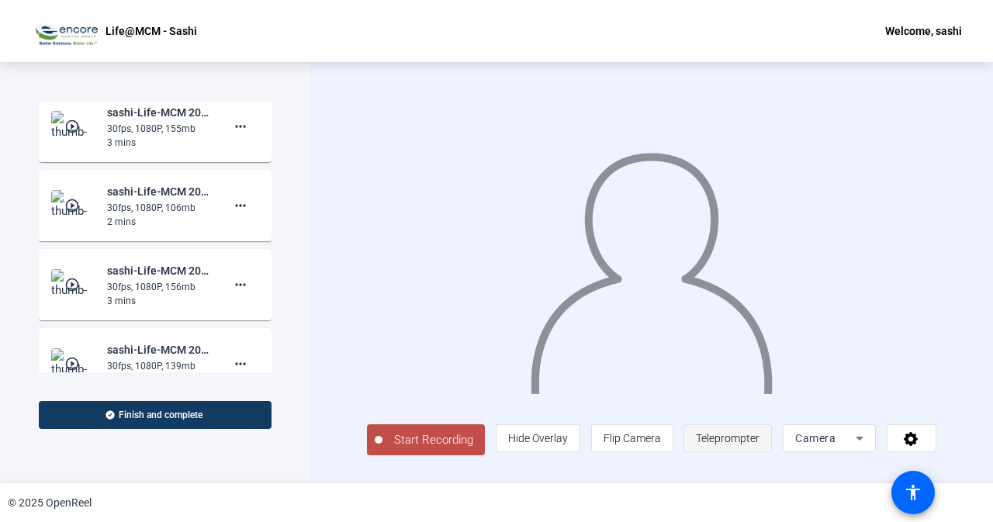
click at [749, 445] on span "Teleprompter" at bounding box center [728, 438] width 64 height 12
click at [749, 442] on span "Teleprompter" at bounding box center [728, 438] width 64 height 12
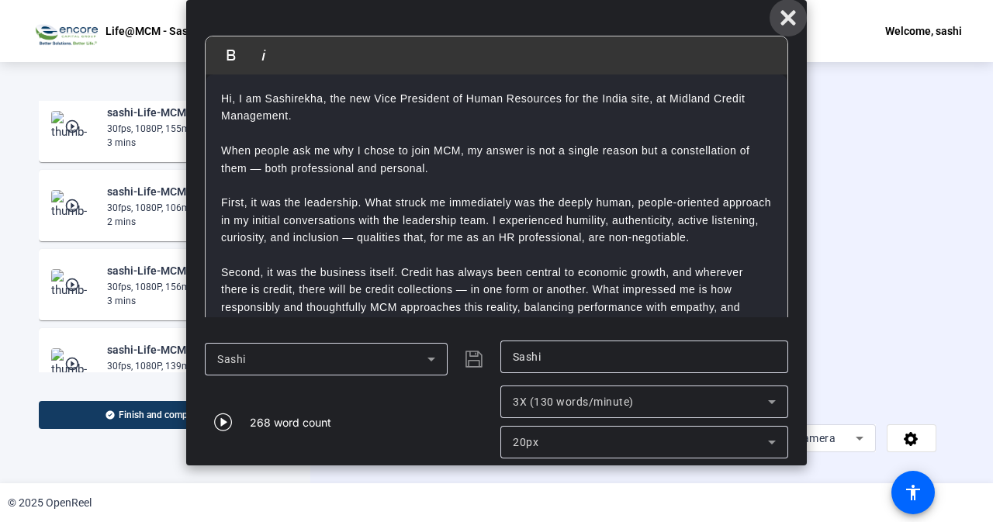
click at [786, 18] on icon at bounding box center [788, 17] width 15 height 15
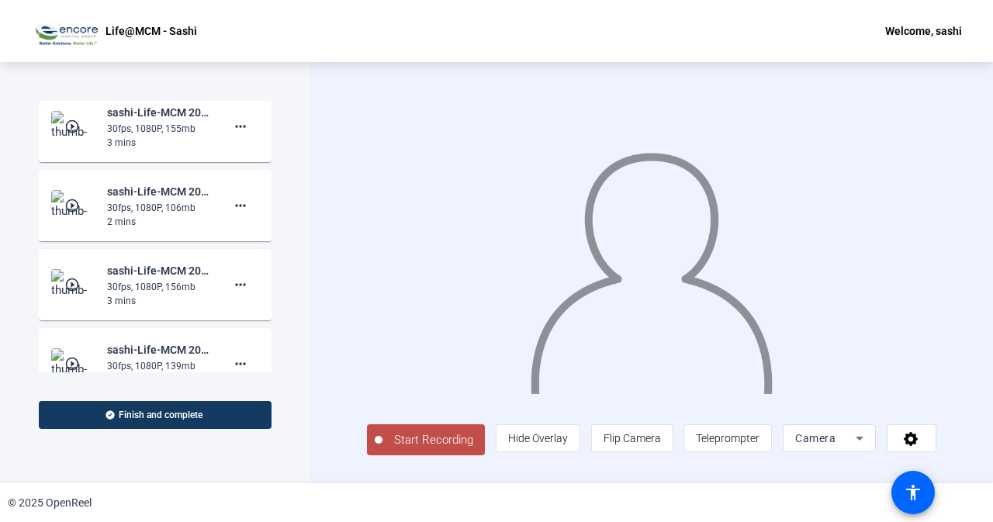
click at [424, 438] on span "Start Recording" at bounding box center [434, 440] width 102 height 18
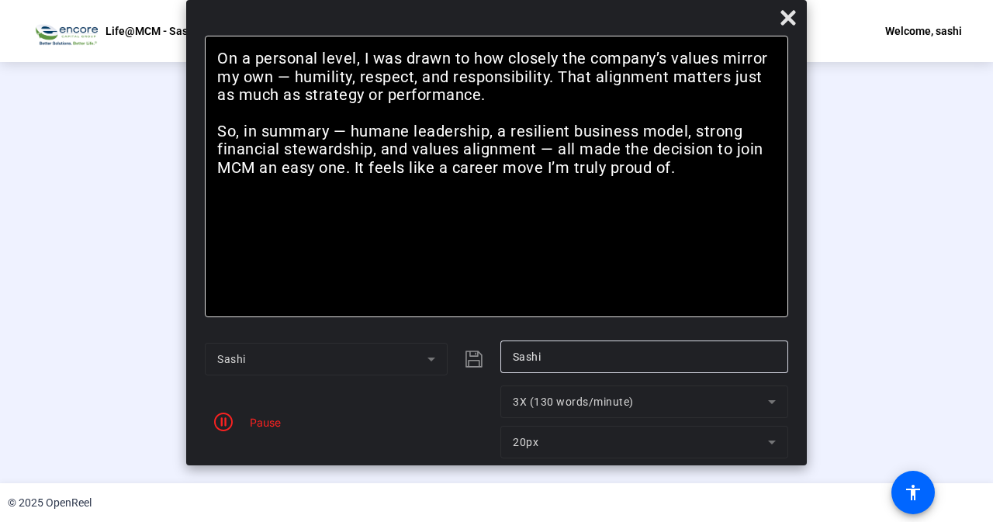
click at [420, 438] on div "Pause" at bounding box center [349, 422] width 288 height 73
click at [220, 421] on icon "button" at bounding box center [223, 422] width 19 height 19
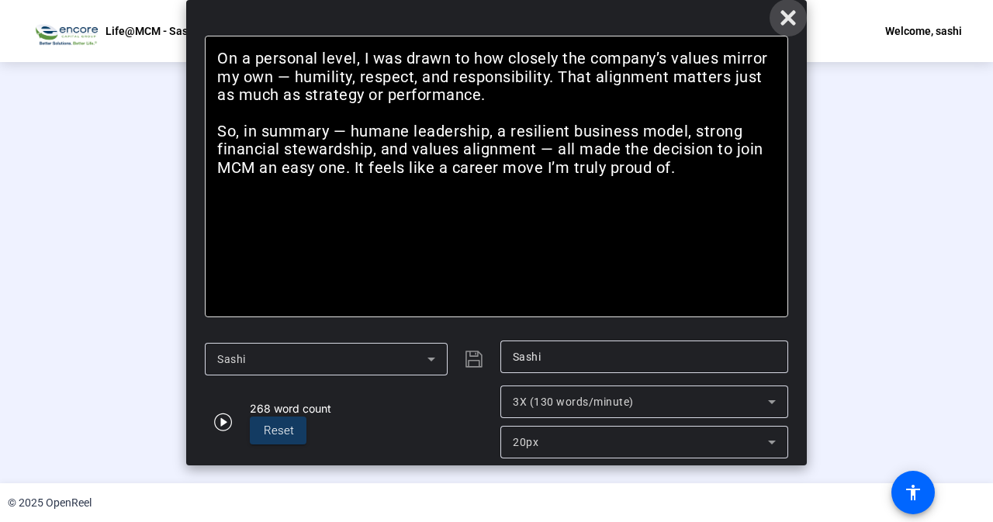
click at [790, 16] on icon at bounding box center [788, 17] width 15 height 15
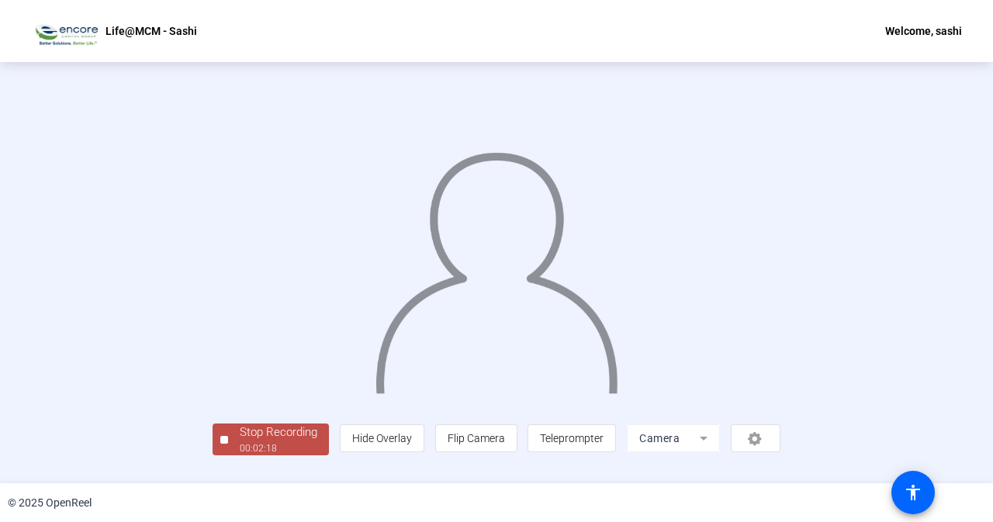
scroll to position [61, 0]
click at [240, 455] on div "00:02:24" at bounding box center [279, 448] width 78 height 14
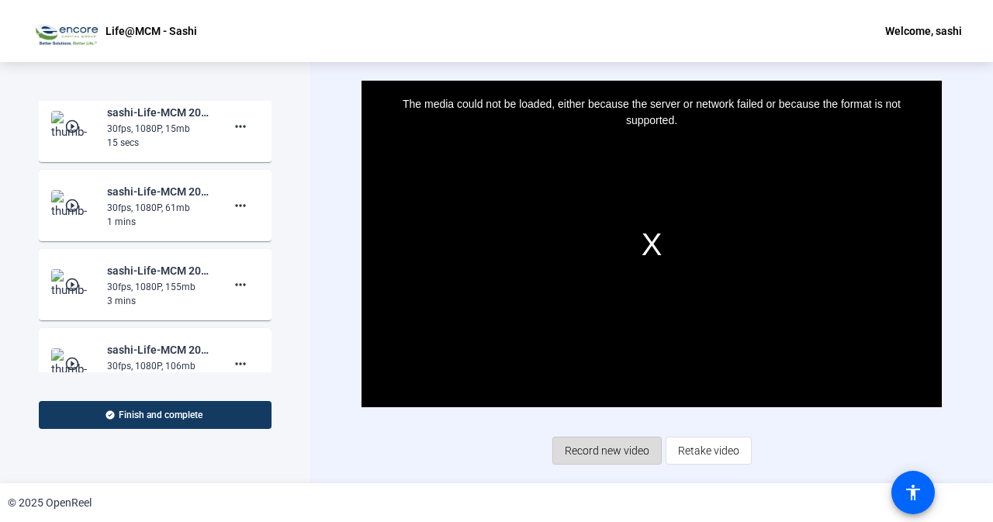
click at [634, 448] on span "Record new video" at bounding box center [607, 450] width 85 height 29
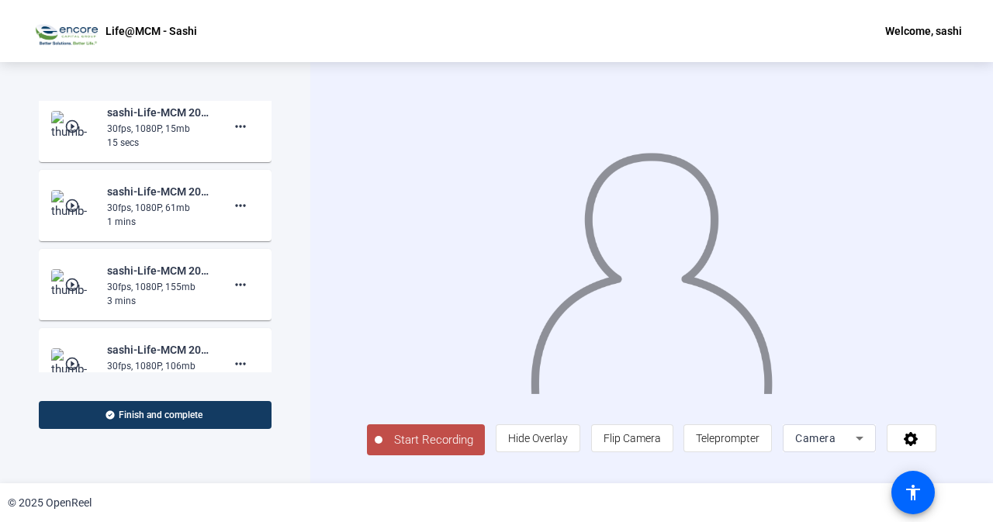
click at [448, 453] on button "Start Recording" at bounding box center [426, 439] width 118 height 31
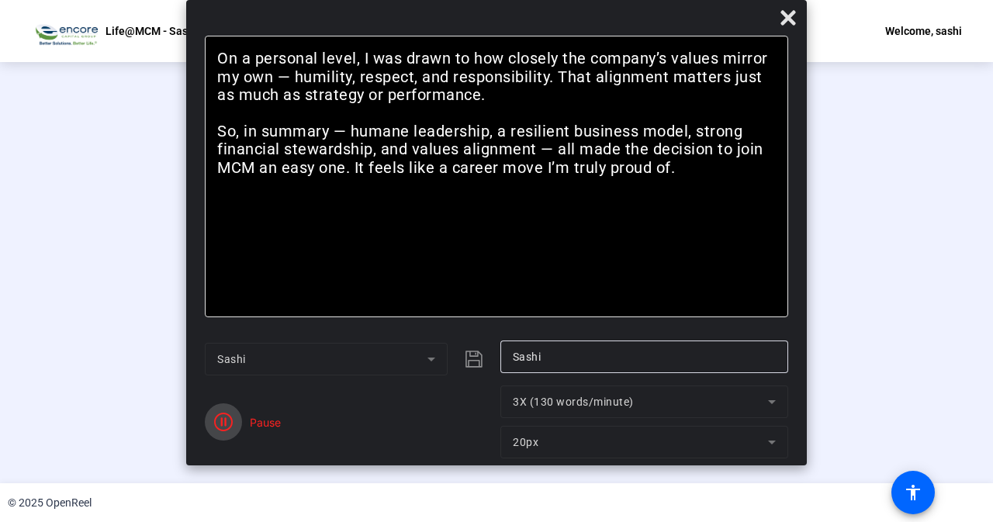
click at [216, 421] on icon "button" at bounding box center [223, 422] width 19 height 19
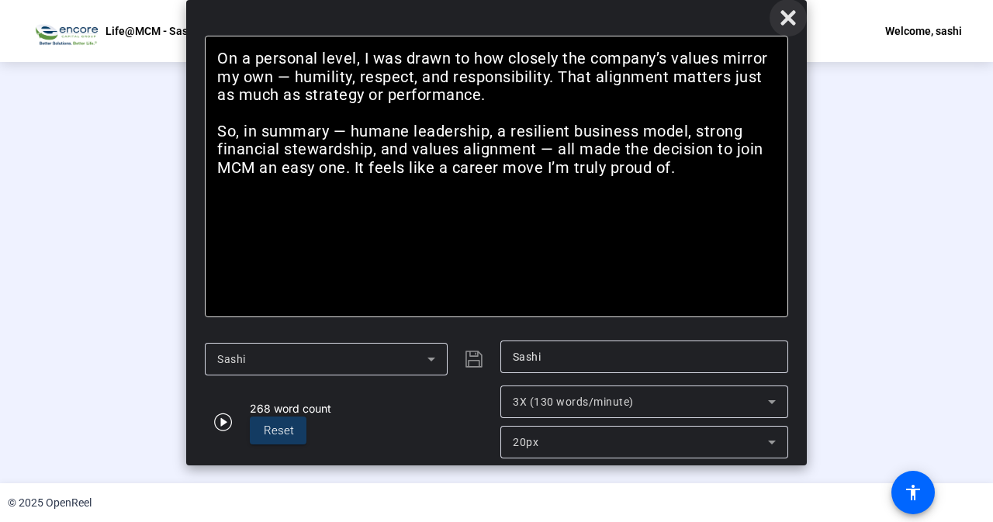
click at [794, 29] on span at bounding box center [788, 17] width 37 height 37
click at [781, 18] on icon at bounding box center [788, 18] width 19 height 19
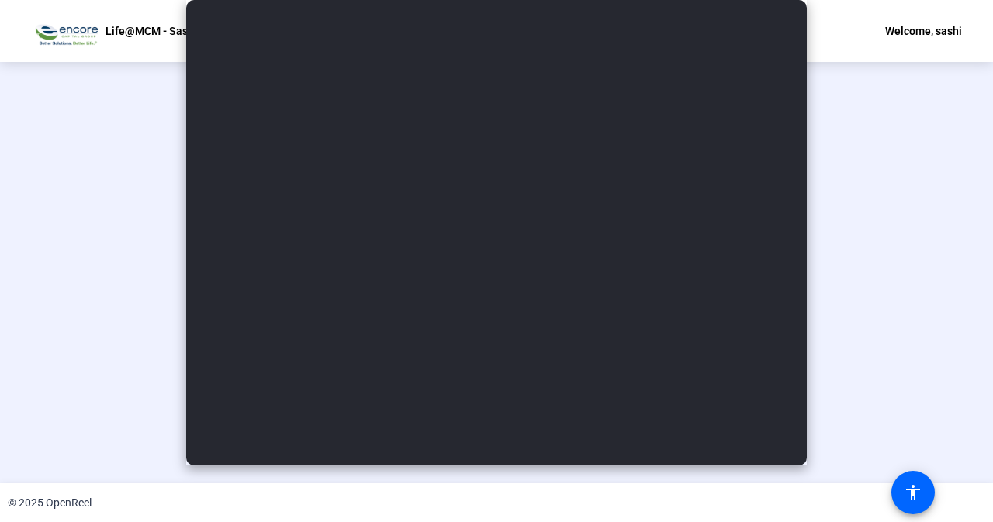
scroll to position [61, 0]
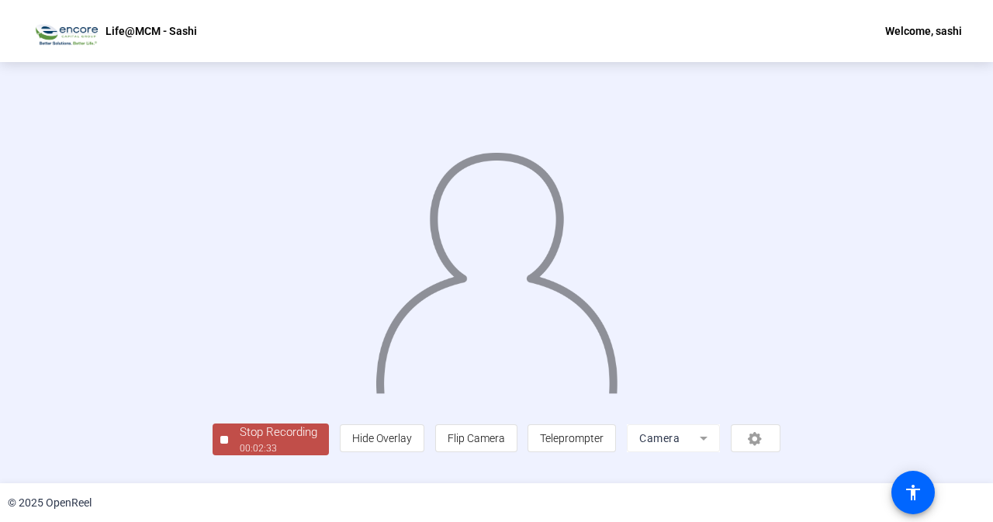
click at [240, 441] on div "Stop Recording" at bounding box center [279, 433] width 78 height 18
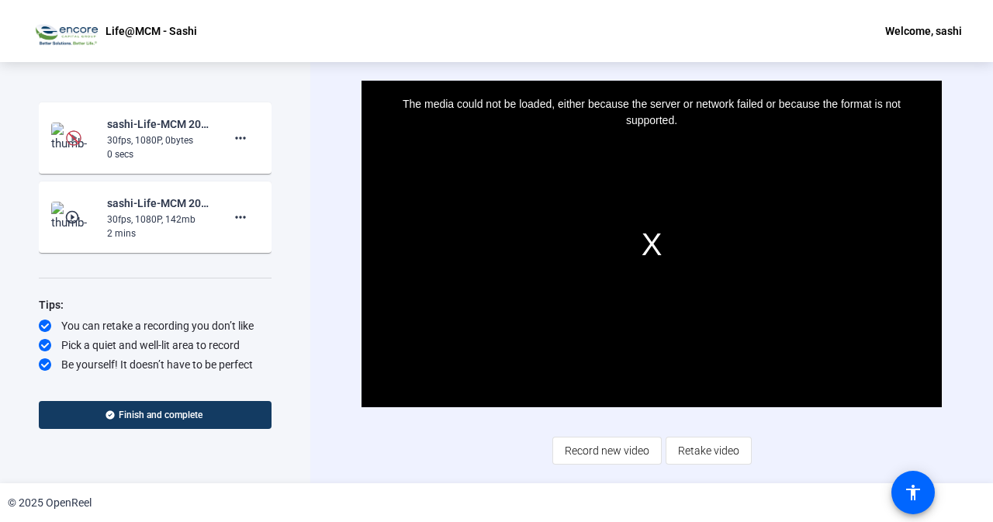
scroll to position [2022, 0]
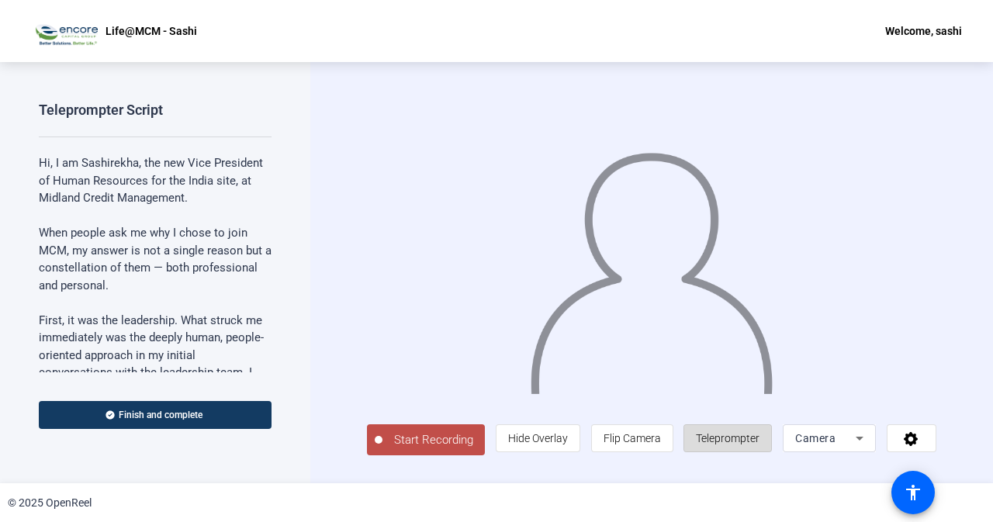
click at [760, 441] on span "Teleprompter" at bounding box center [728, 438] width 64 height 12
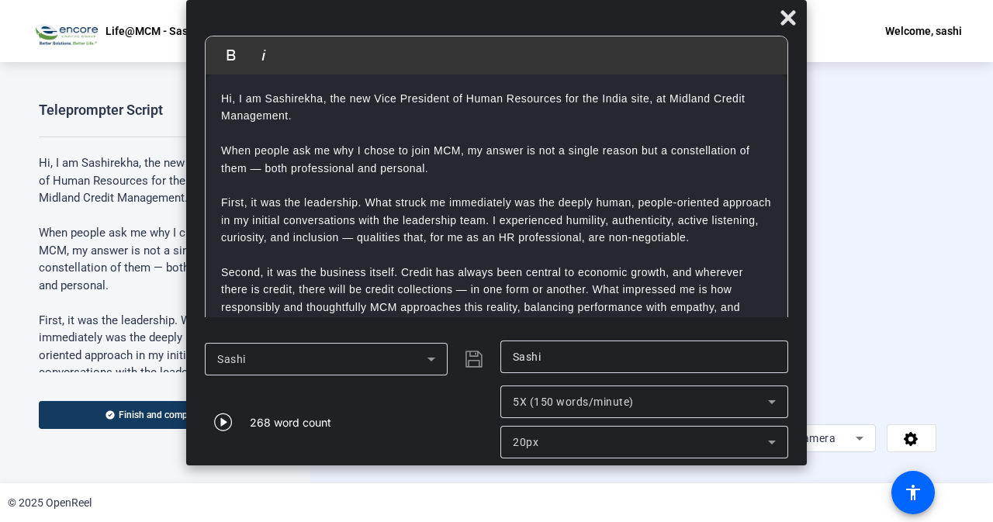
click at [774, 400] on icon at bounding box center [772, 402] width 19 height 19
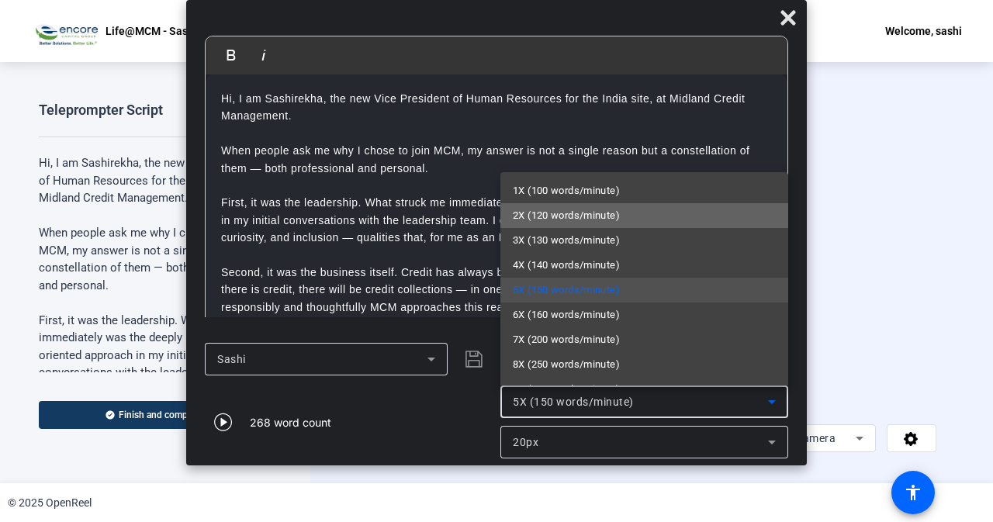
click at [645, 224] on mat-option "2X (120 words/minute)" at bounding box center [644, 215] width 288 height 25
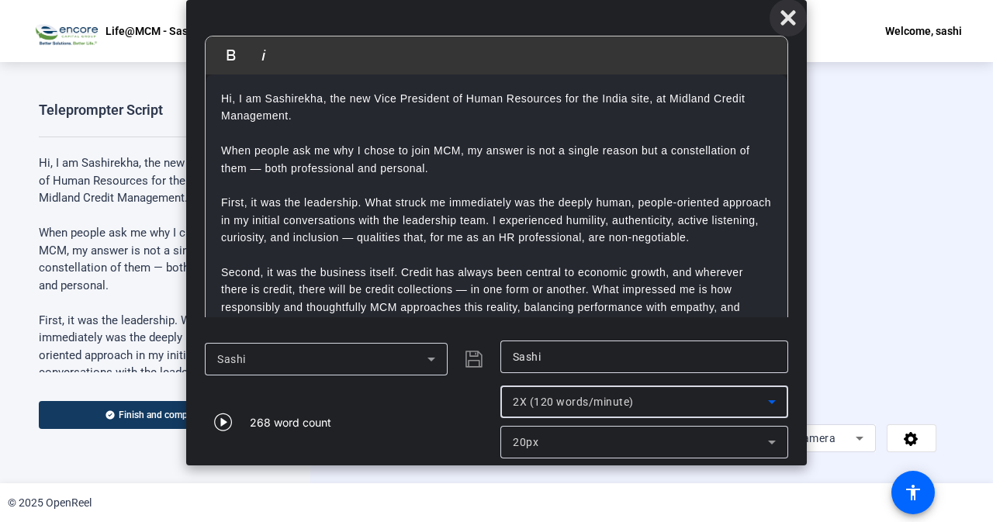
click at [789, 18] on icon at bounding box center [788, 17] width 15 height 15
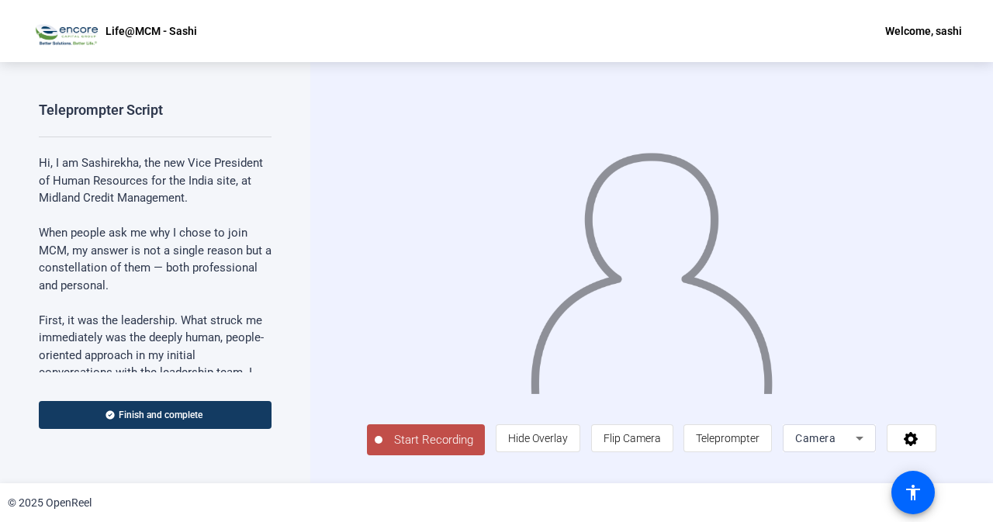
click at [456, 446] on span "Start Recording" at bounding box center [434, 440] width 102 height 18
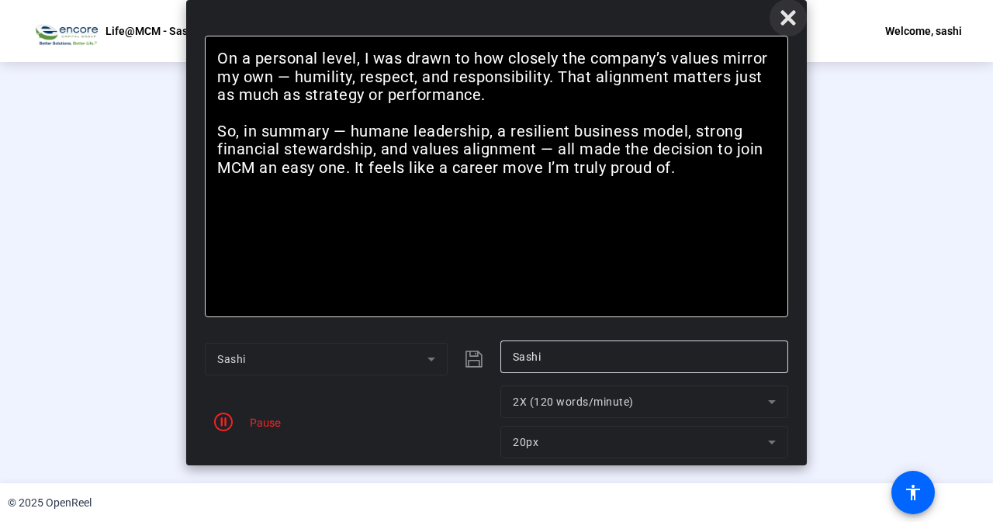
click at [791, 11] on icon at bounding box center [788, 18] width 19 height 19
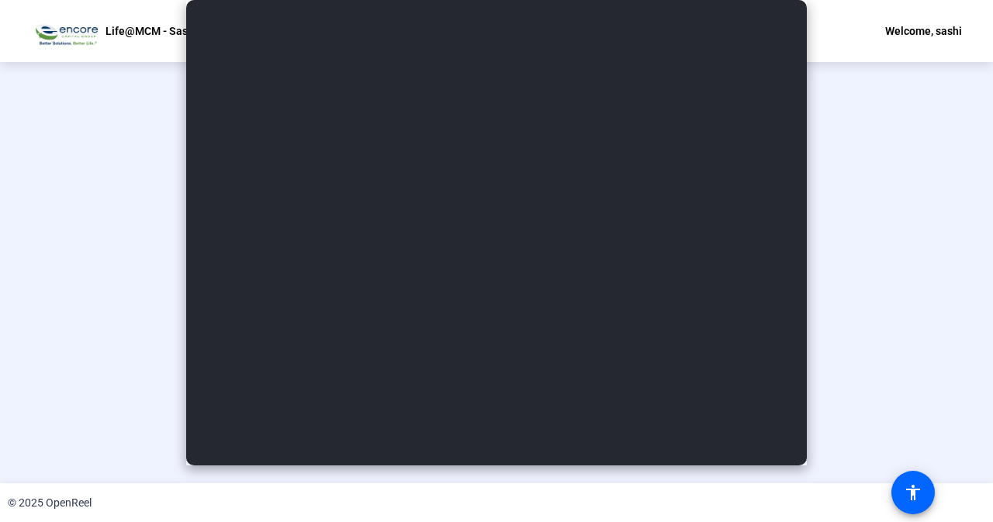
scroll to position [61, 0]
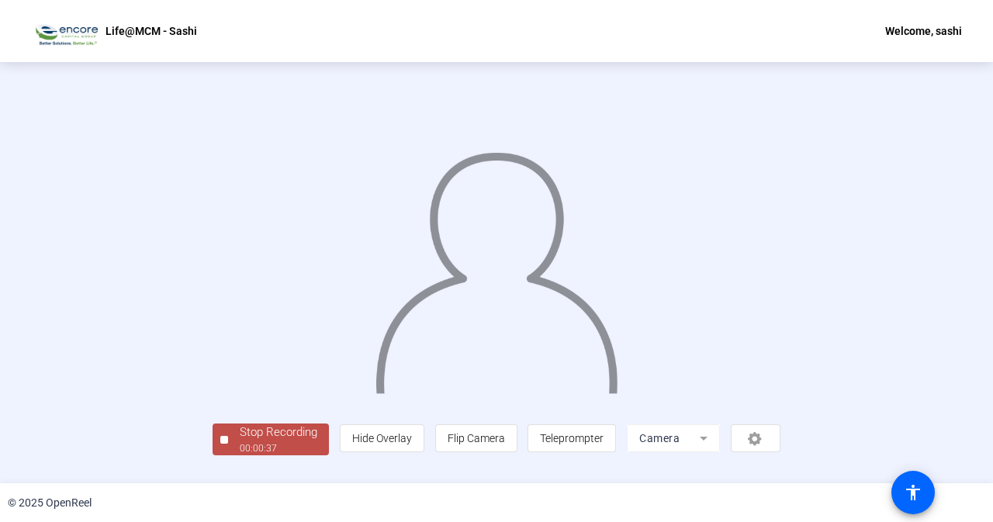
click at [240, 455] on div "00:00:37" at bounding box center [279, 448] width 78 height 14
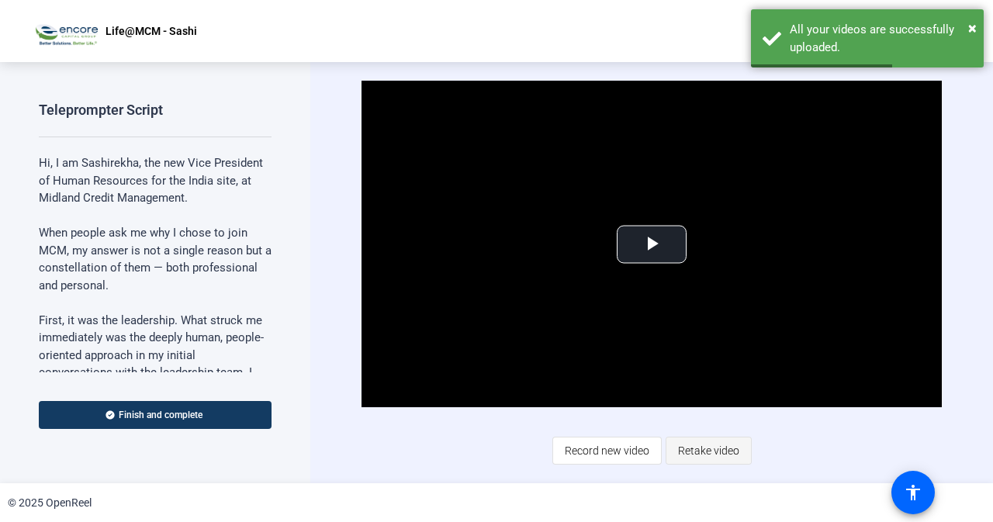
click at [716, 452] on span "Retake video" at bounding box center [708, 450] width 61 height 29
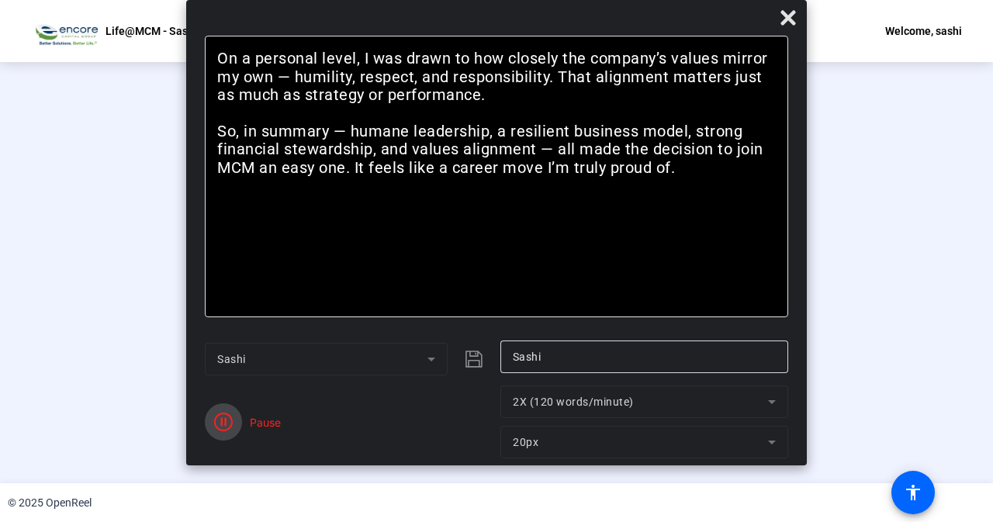
click at [223, 421] on icon "button" at bounding box center [223, 422] width 19 height 19
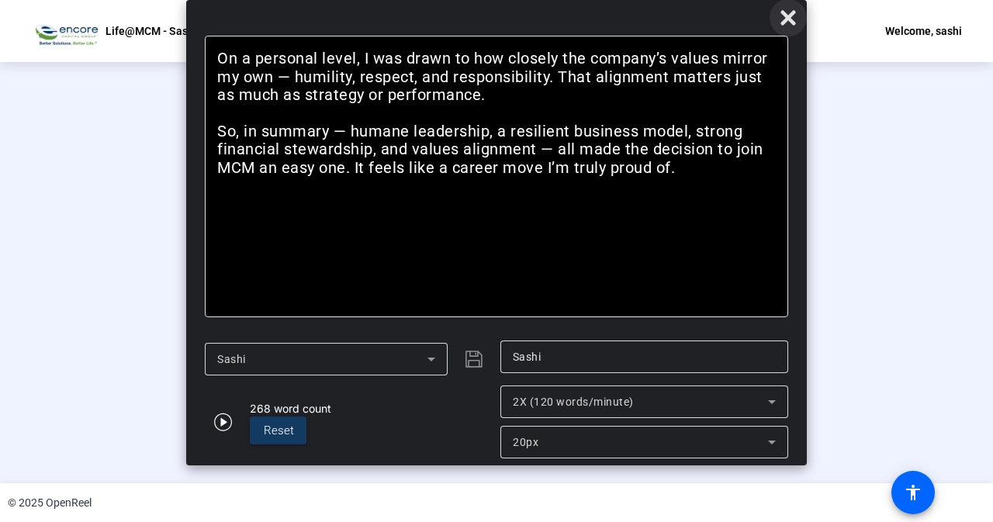
click at [792, 16] on icon at bounding box center [788, 17] width 15 height 15
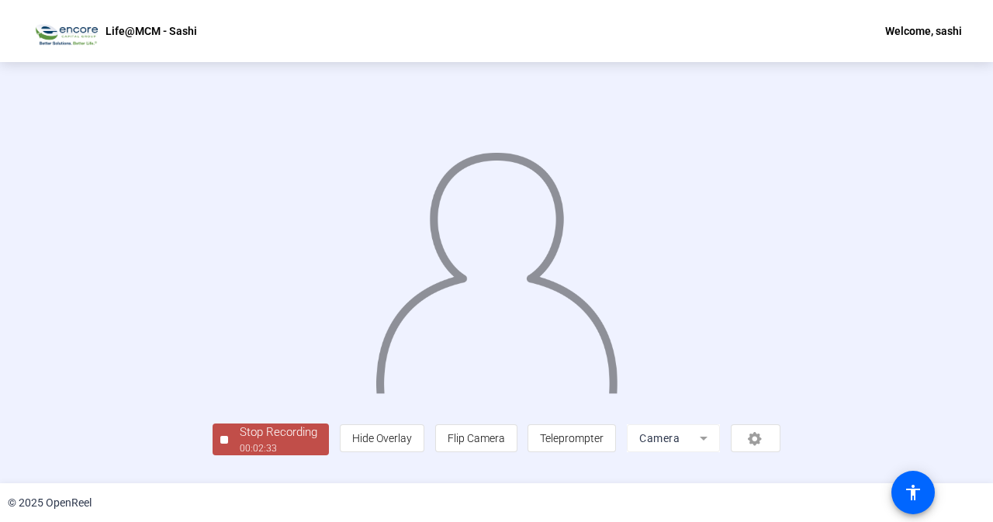
scroll to position [61, 0]
click at [240, 455] on div "00:02:34" at bounding box center [279, 448] width 78 height 14
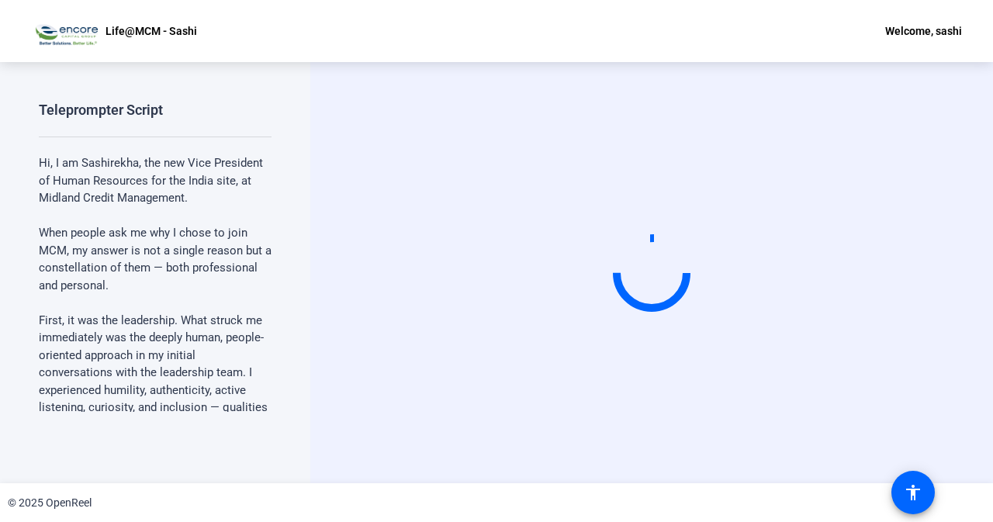
scroll to position [0, 0]
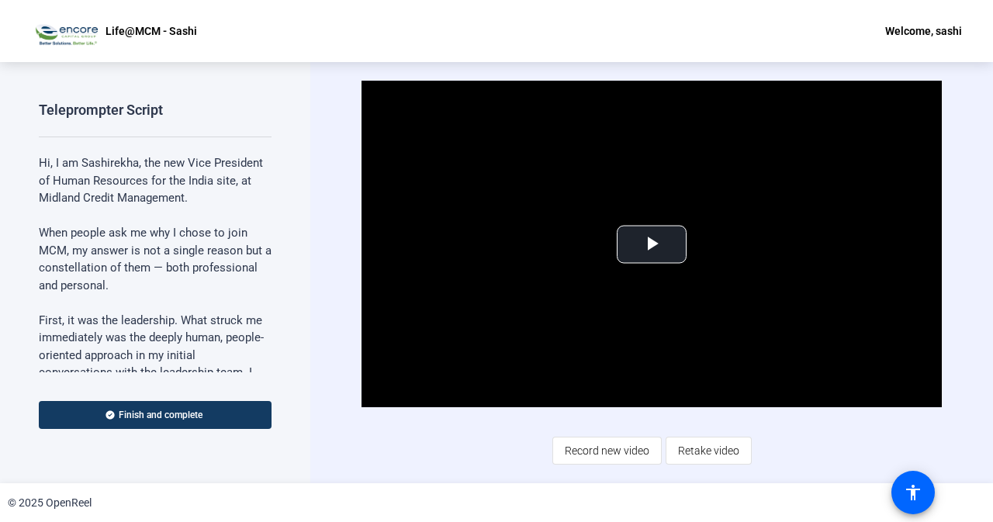
click at [713, 453] on span "Retake video" at bounding box center [708, 450] width 61 height 29
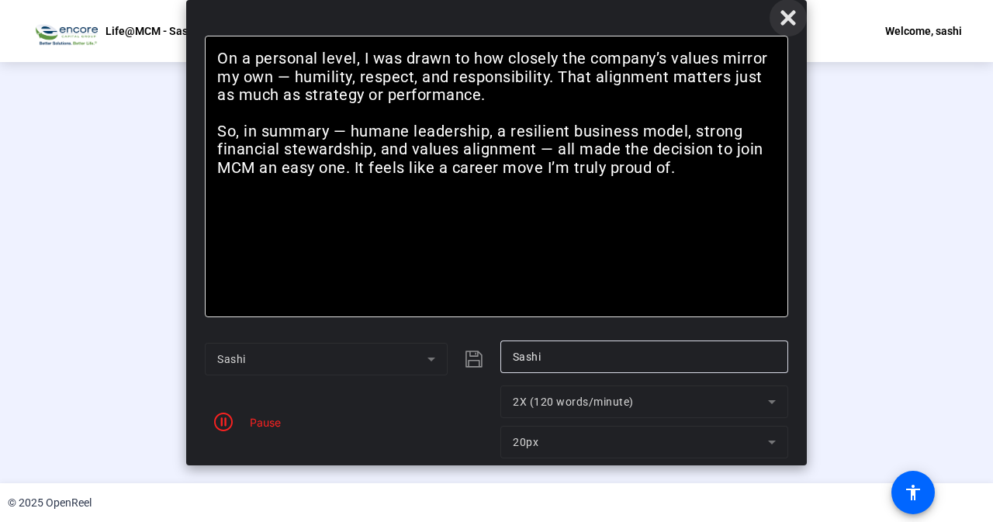
click at [787, 23] on icon at bounding box center [788, 18] width 19 height 19
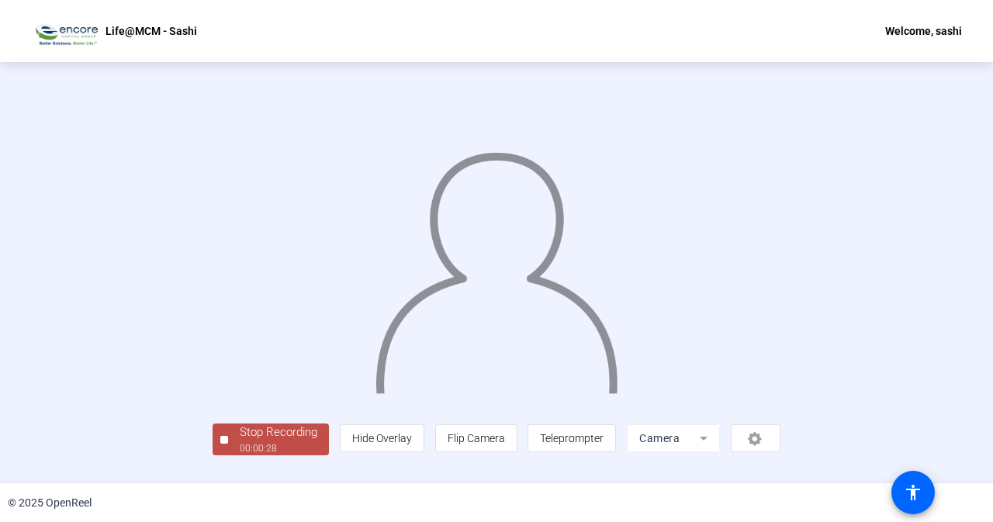
scroll to position [61, 0]
click at [240, 441] on div "Stop Recording" at bounding box center [279, 433] width 78 height 18
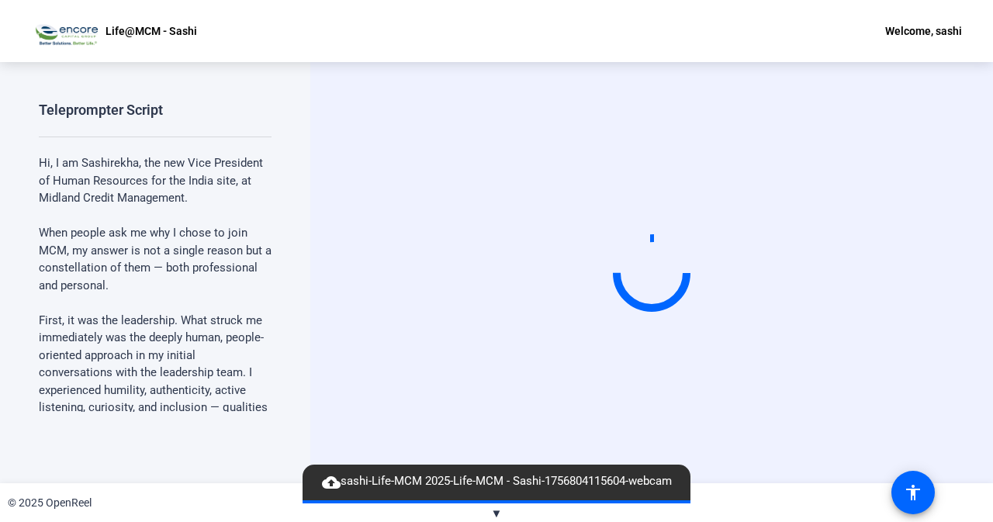
click at [498, 514] on span "▼" at bounding box center [497, 514] width 12 height 14
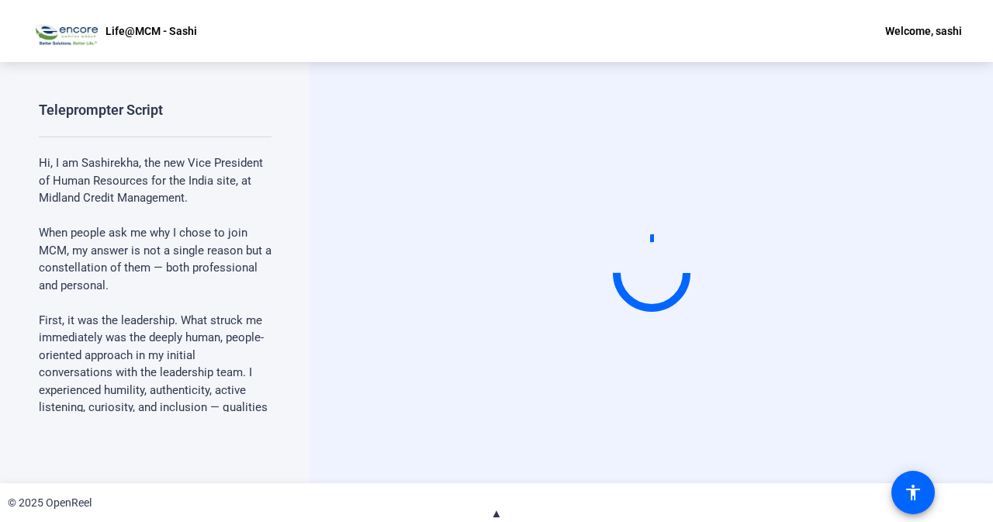
click at [491, 505] on button "▲" at bounding box center [497, 514] width 12 height 18
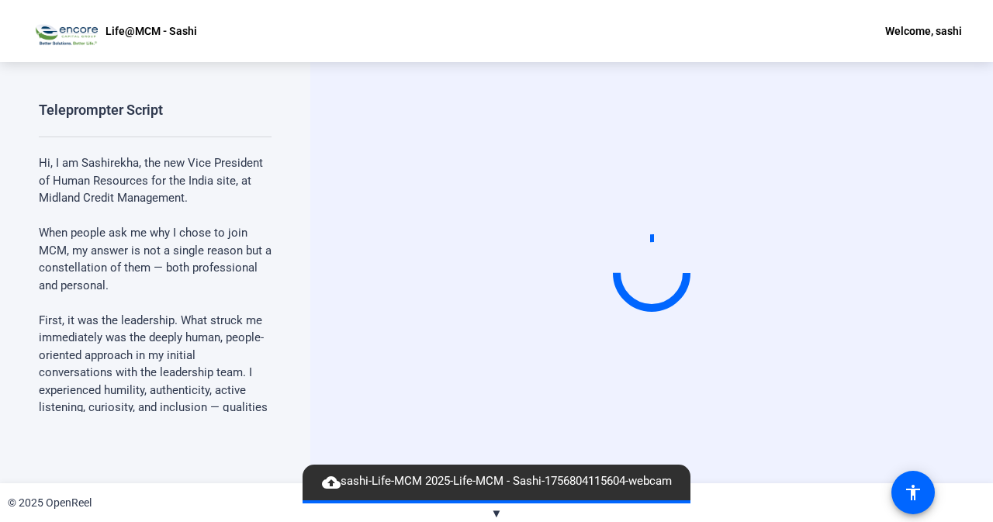
click at [491, 505] on button "▼" at bounding box center [497, 514] width 12 height 18
